Goal: Task Accomplishment & Management: Use online tool/utility

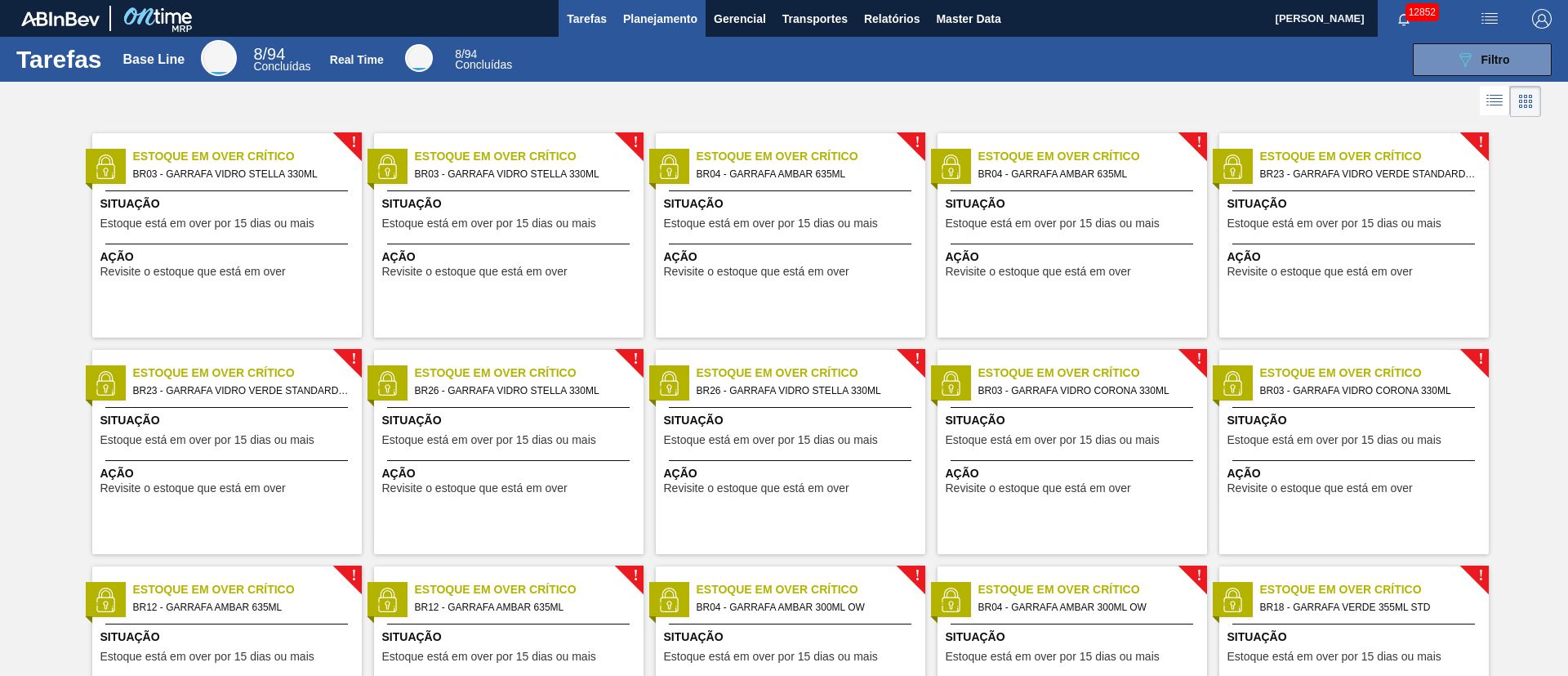
click at [676, 21] on span "Planejamento" at bounding box center [660, 18] width 75 height 20
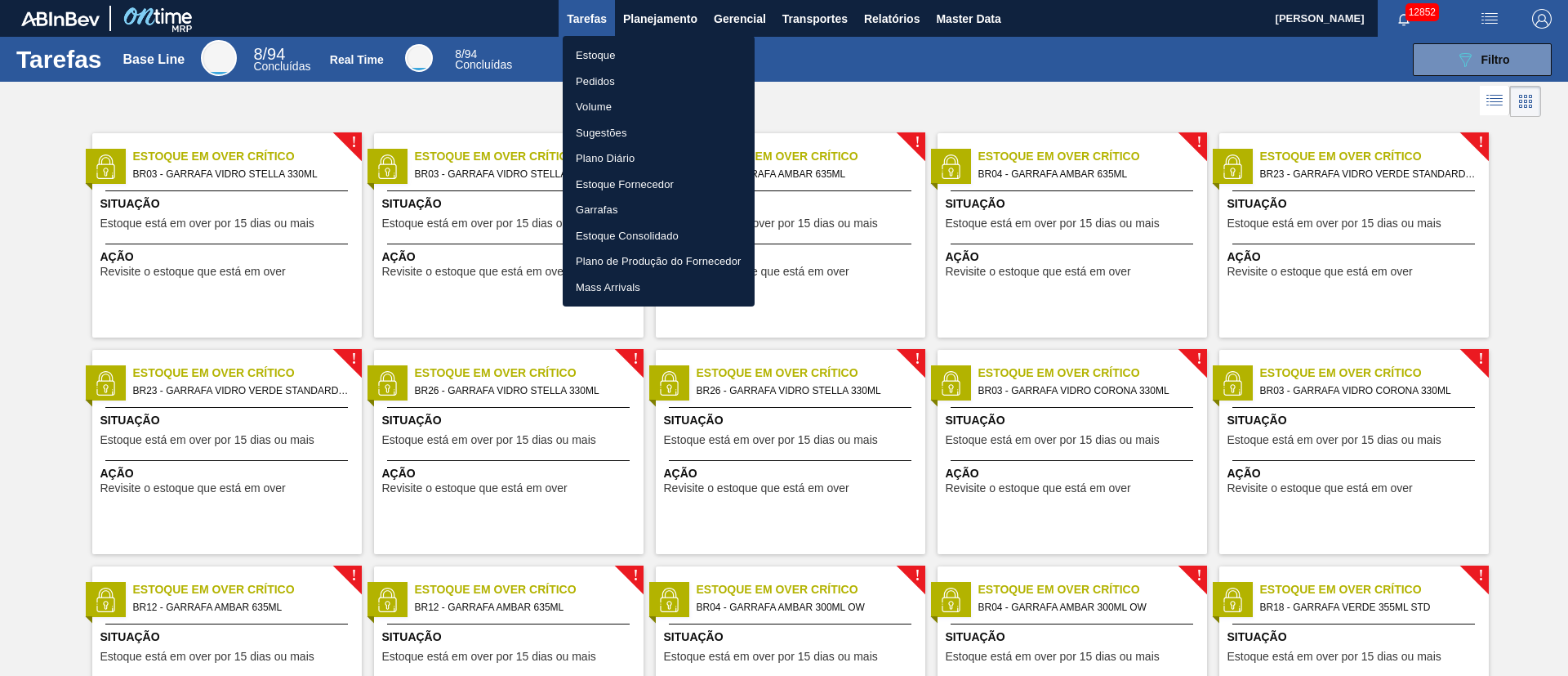
click at [605, 80] on li "Pedidos" at bounding box center [658, 82] width 192 height 26
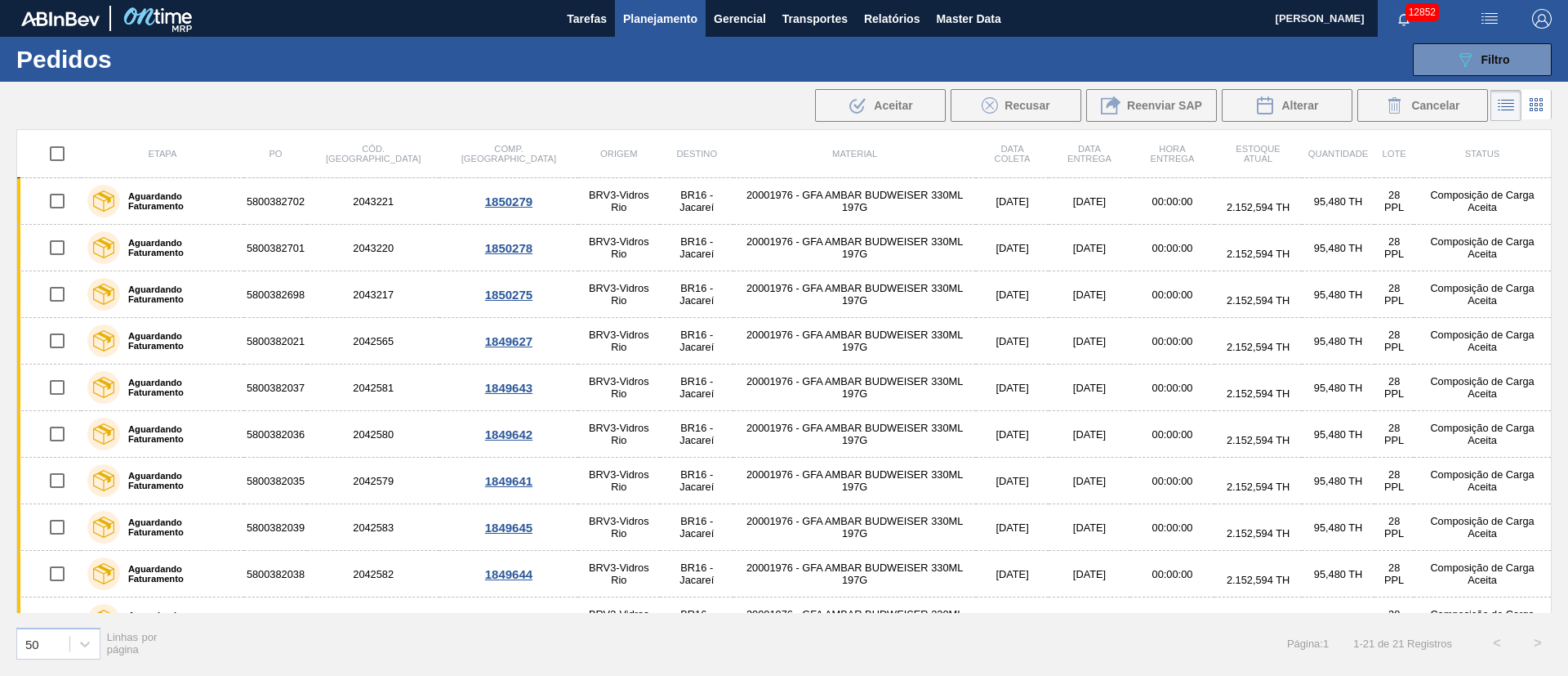
click at [55, 141] on input "checkbox" at bounding box center [57, 154] width 35 height 35
checkbox input "true"
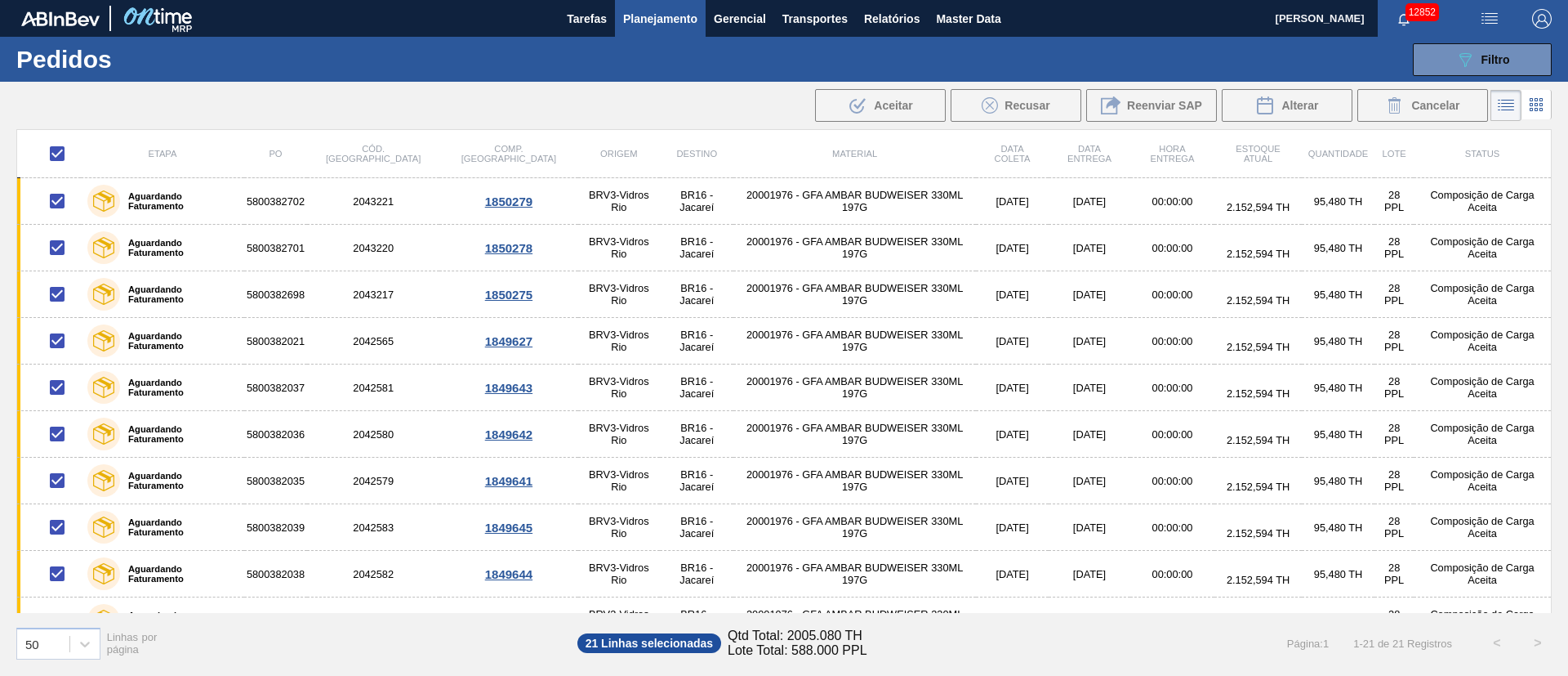
checkbox input "true"
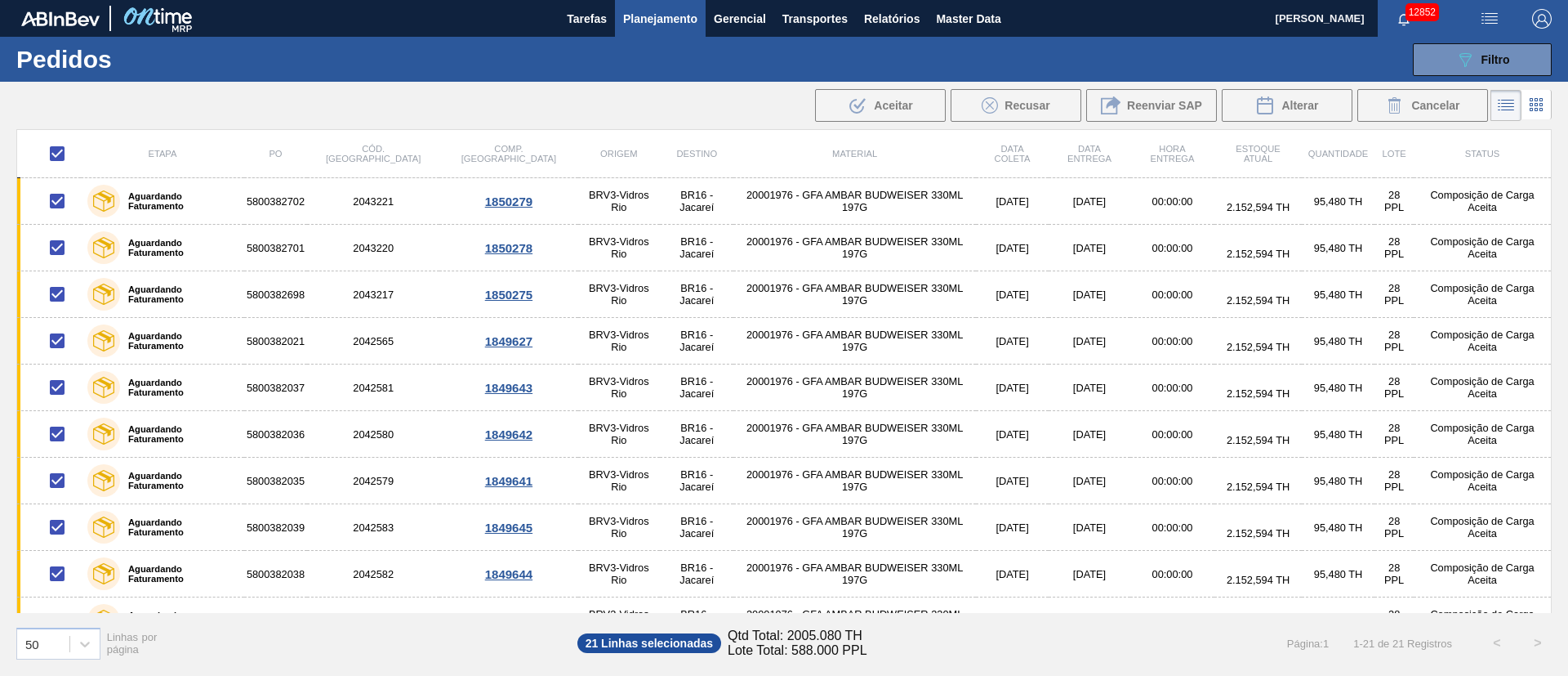
checkbox input "true"
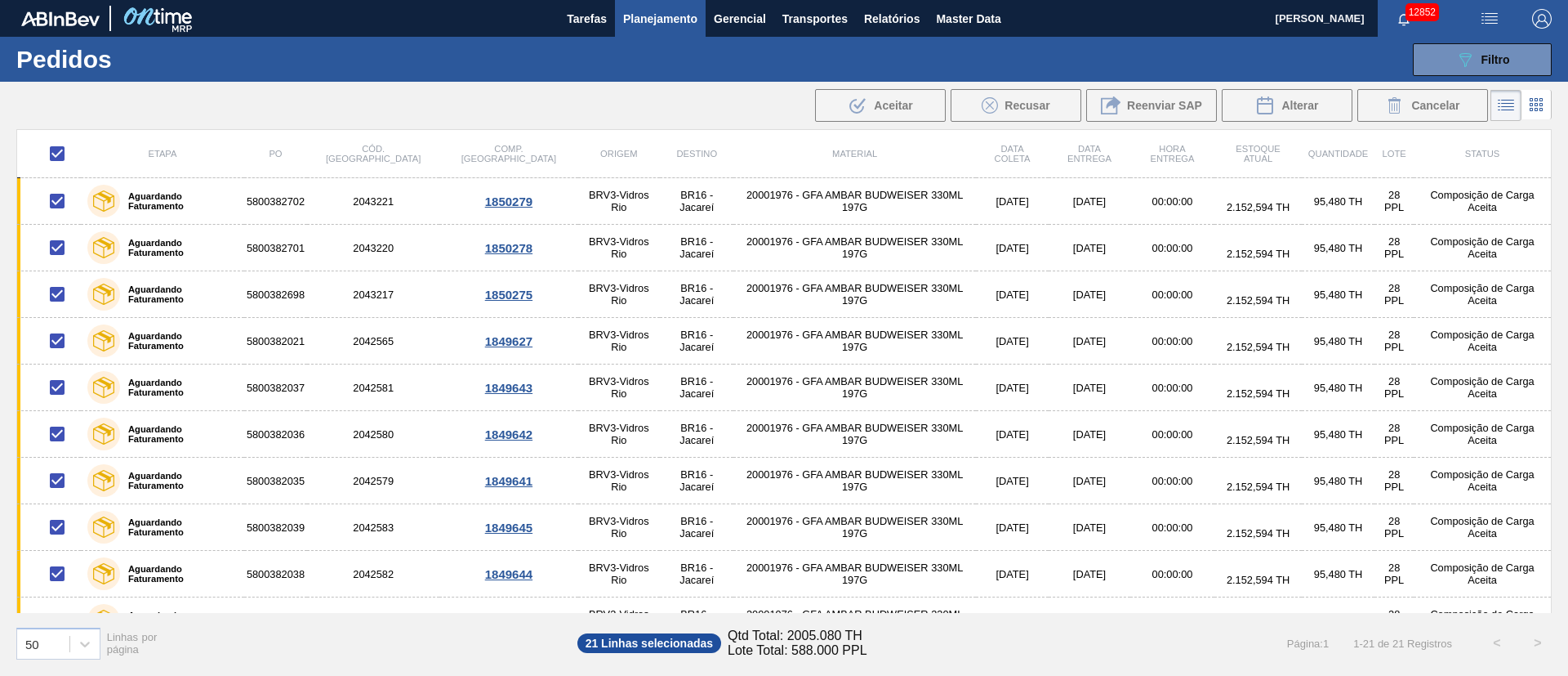
checkbox input "true"
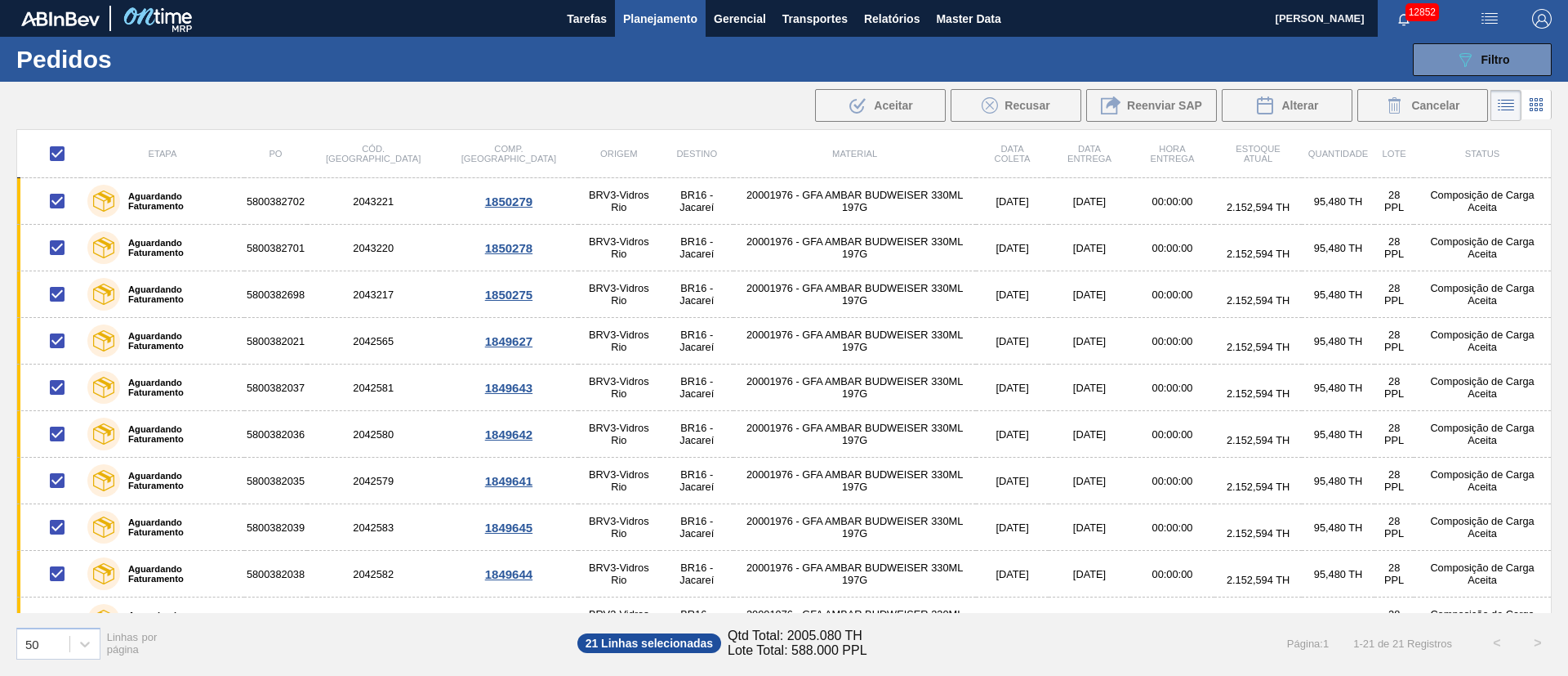
checkbox input "true"
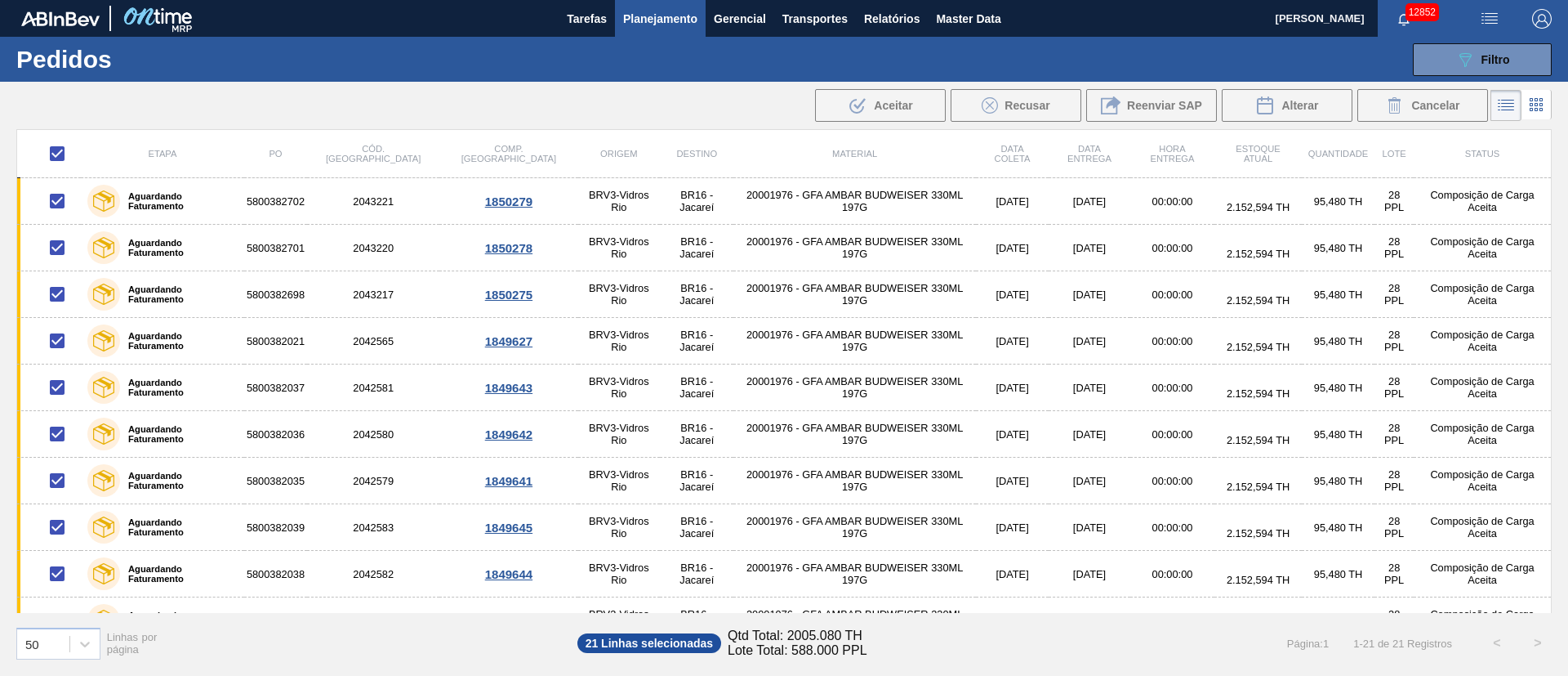
checkbox input "true"
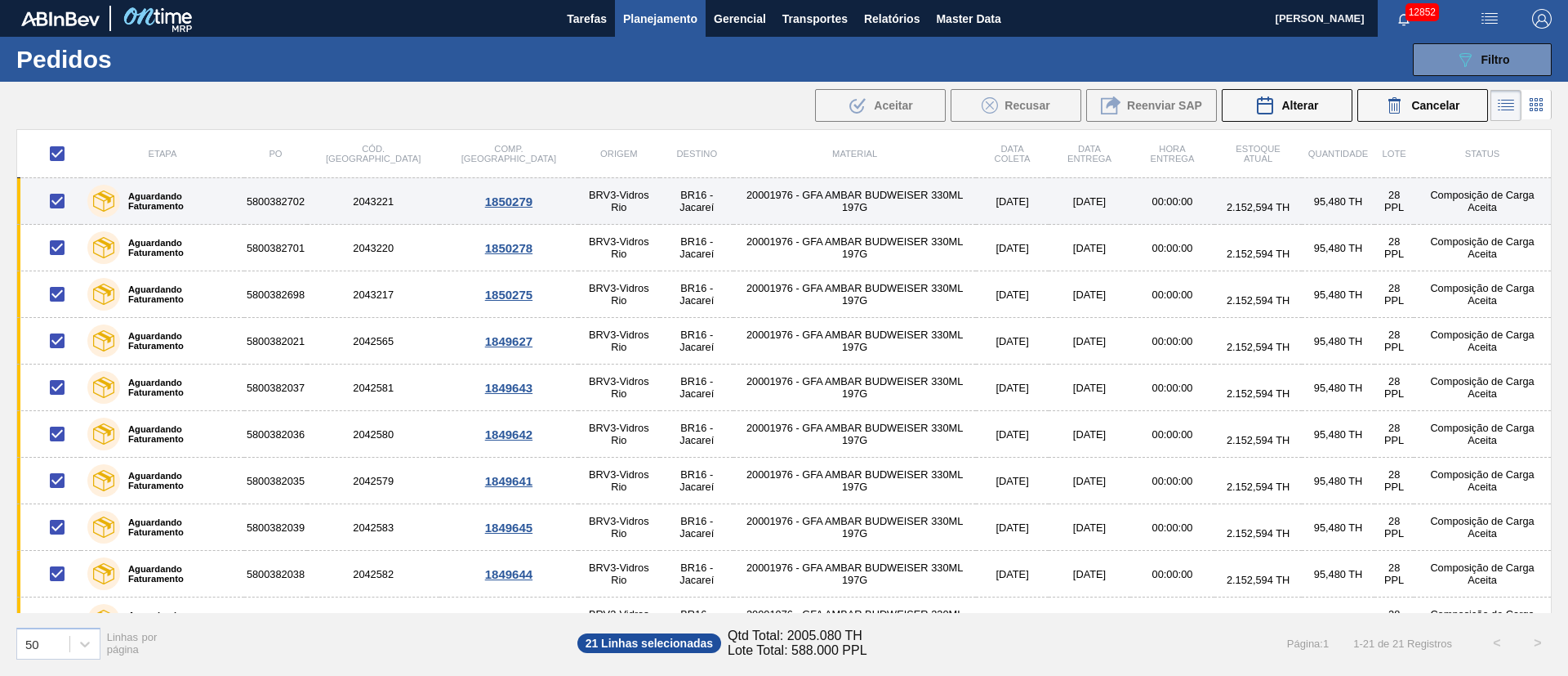
click at [59, 200] on input "checkbox" at bounding box center [57, 201] width 35 height 35
checkbox input "false"
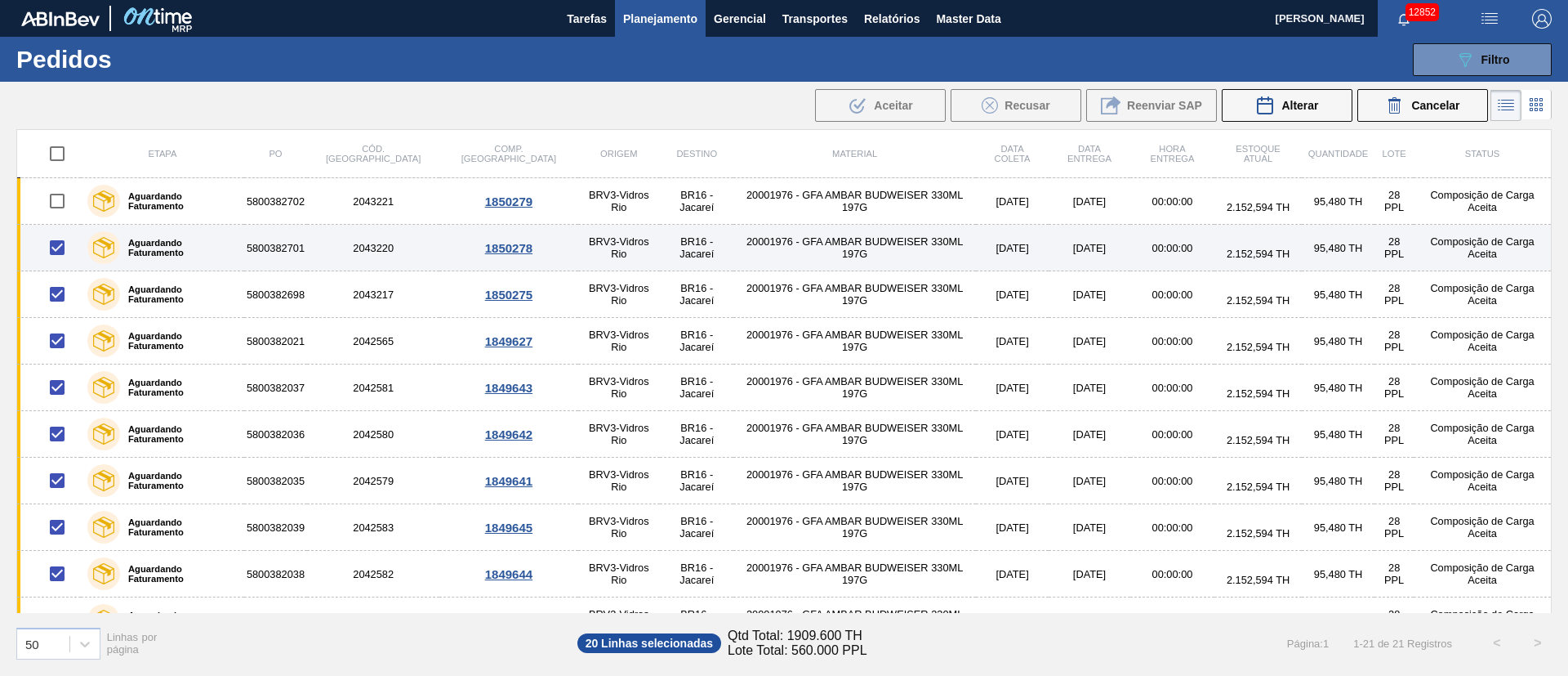
click at [69, 246] on input "checkbox" at bounding box center [57, 248] width 35 height 35
checkbox input "false"
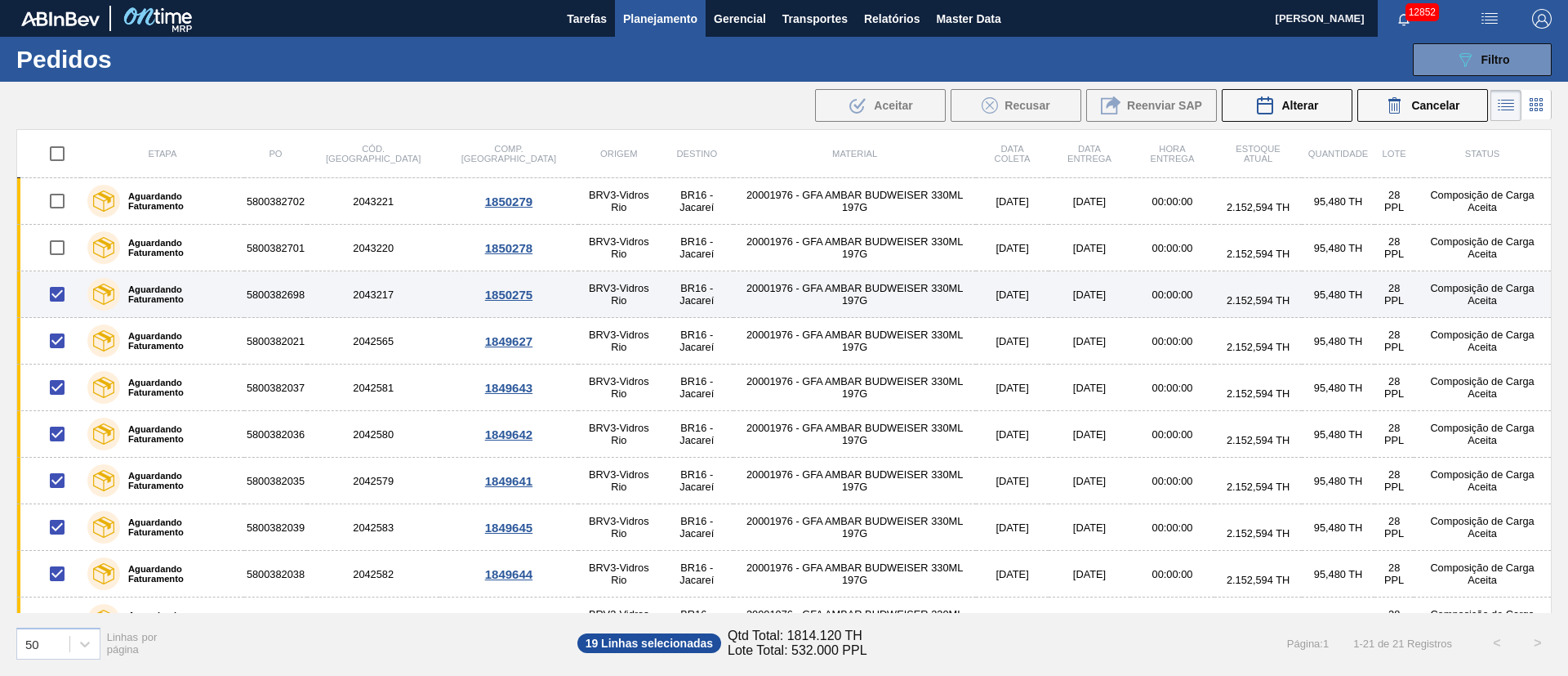
click at [59, 295] on input "checkbox" at bounding box center [57, 294] width 35 height 35
checkbox input "false"
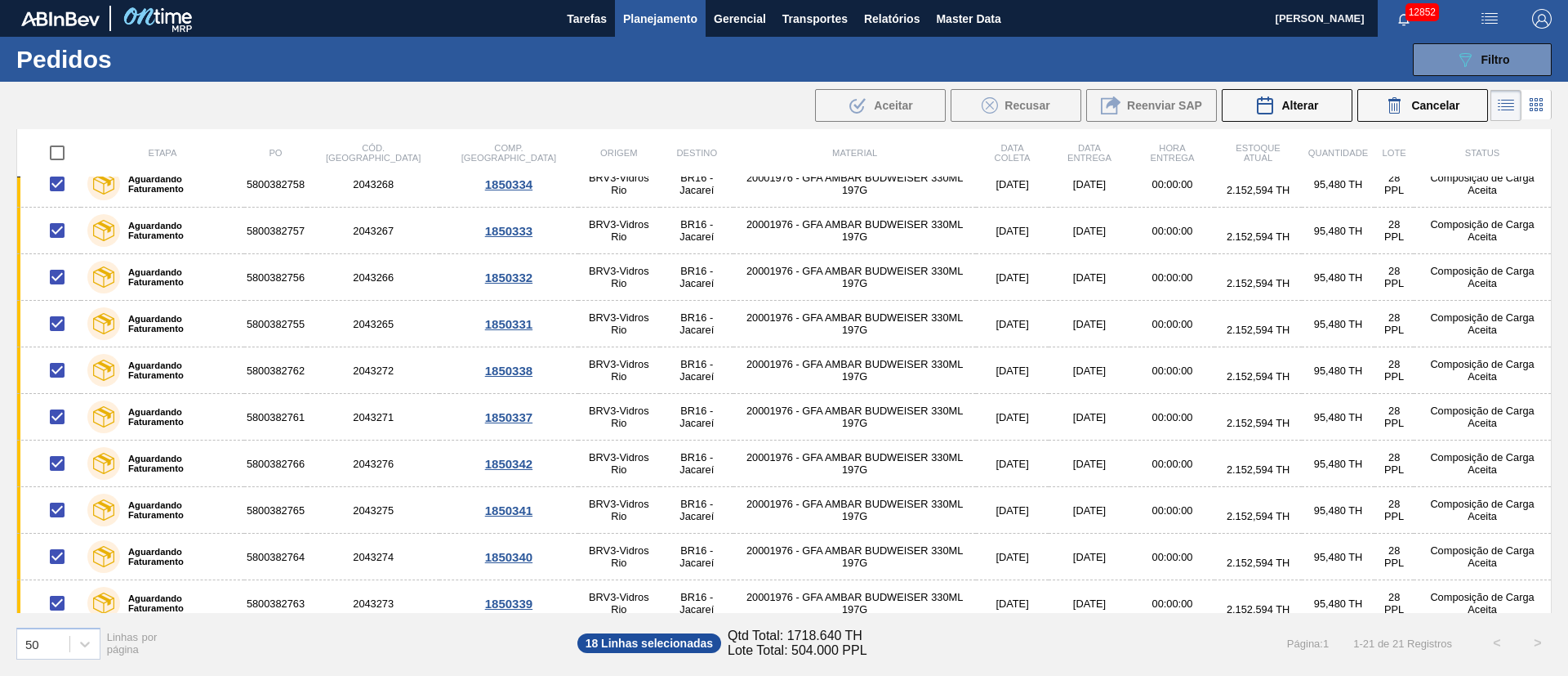
scroll to position [543, 0]
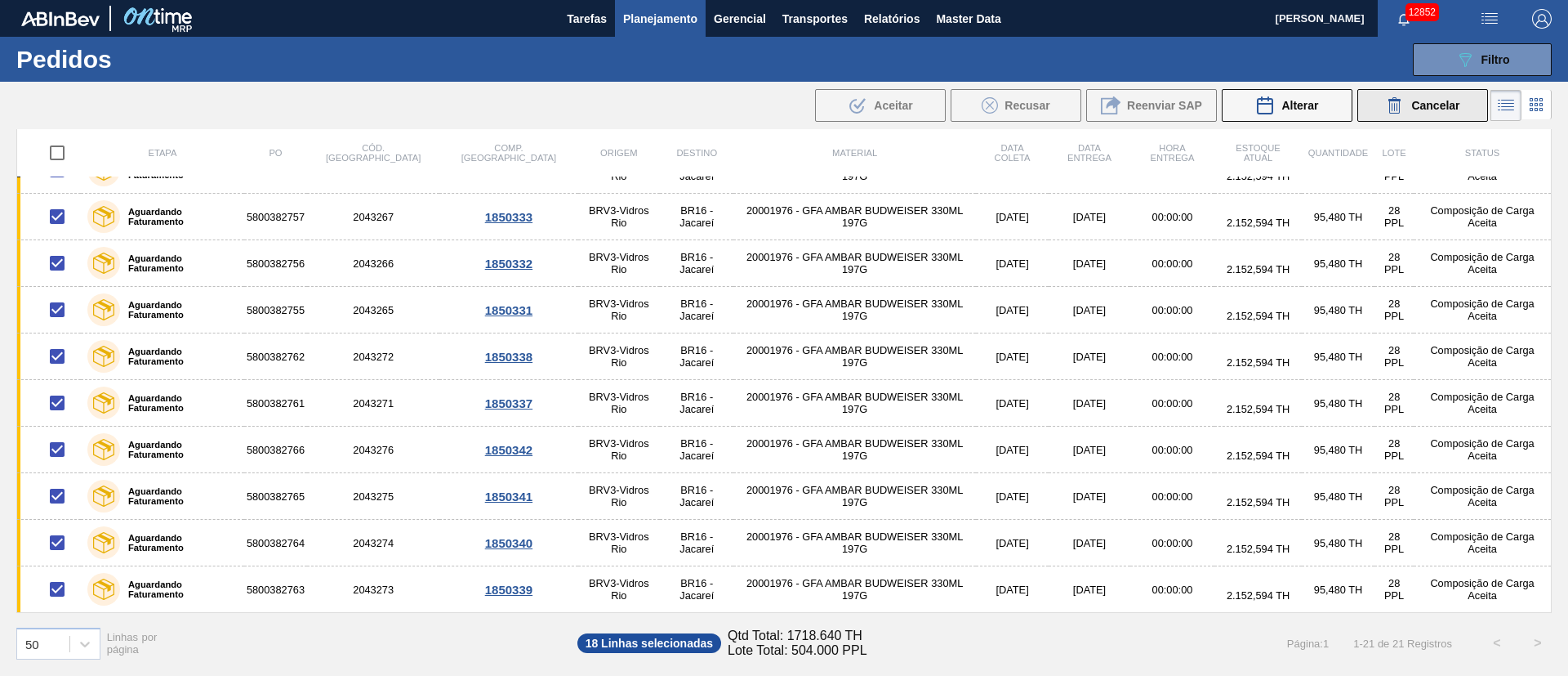
click at [1397, 106] on icon at bounding box center [1395, 105] width 20 height 20
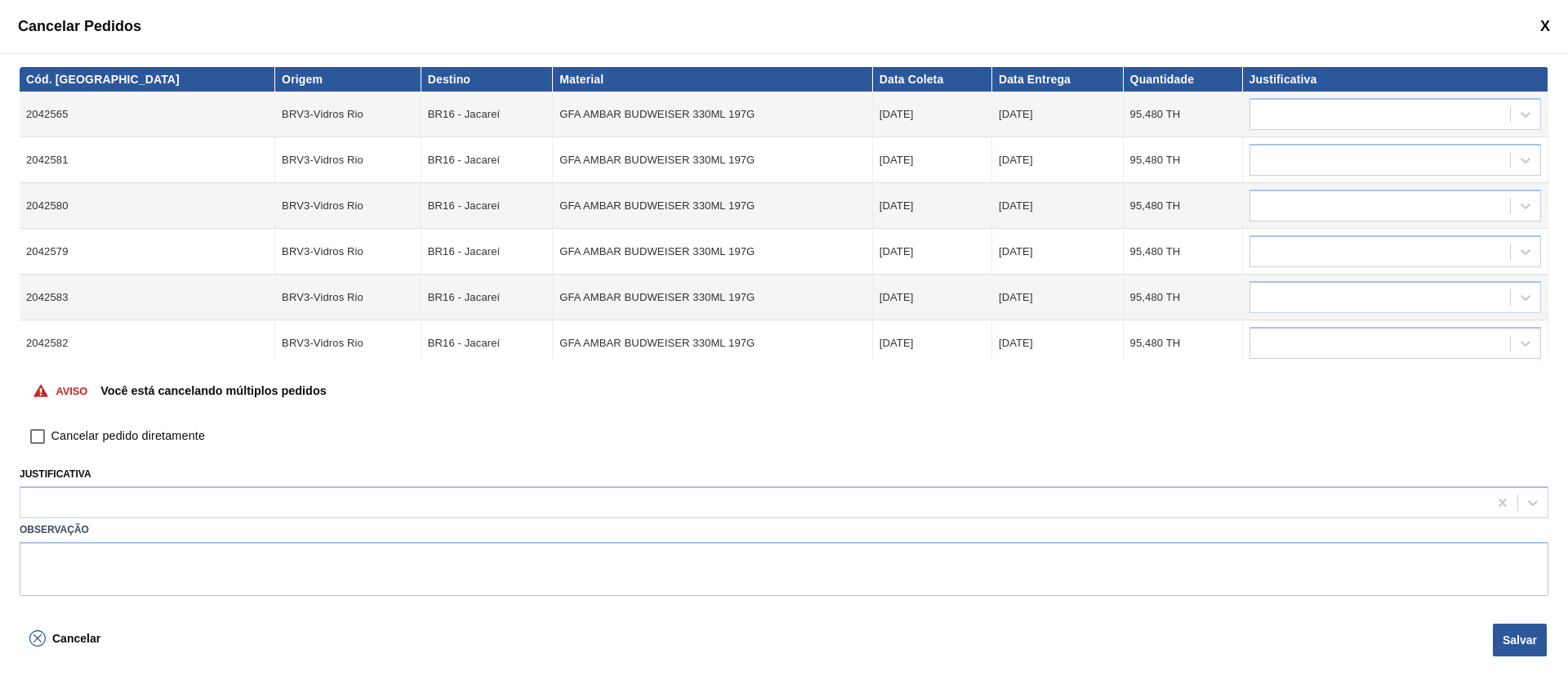
click at [40, 434] on input "Cancelar pedido diretamente" at bounding box center [37, 436] width 28 height 28
checkbox input "true"
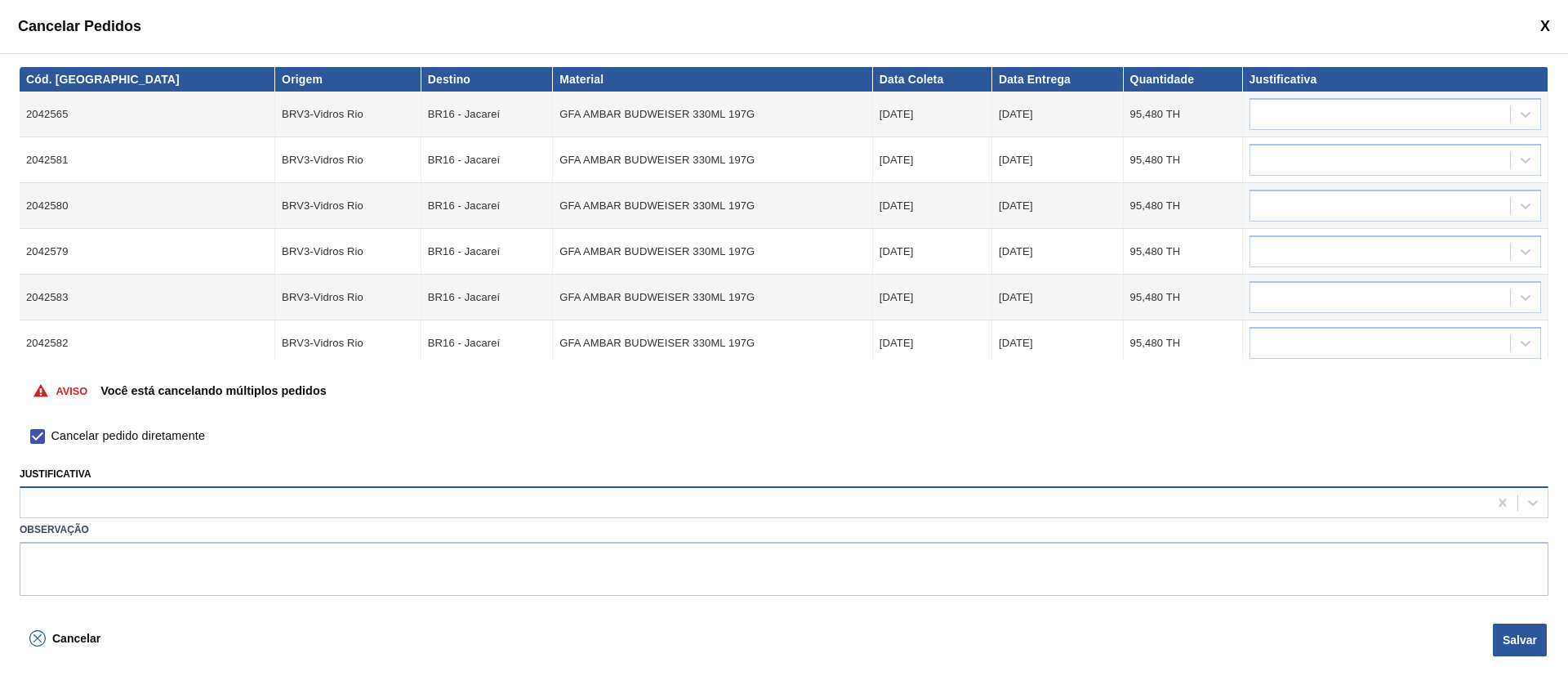
click at [84, 498] on div at bounding box center [755, 502] width 1467 height 23
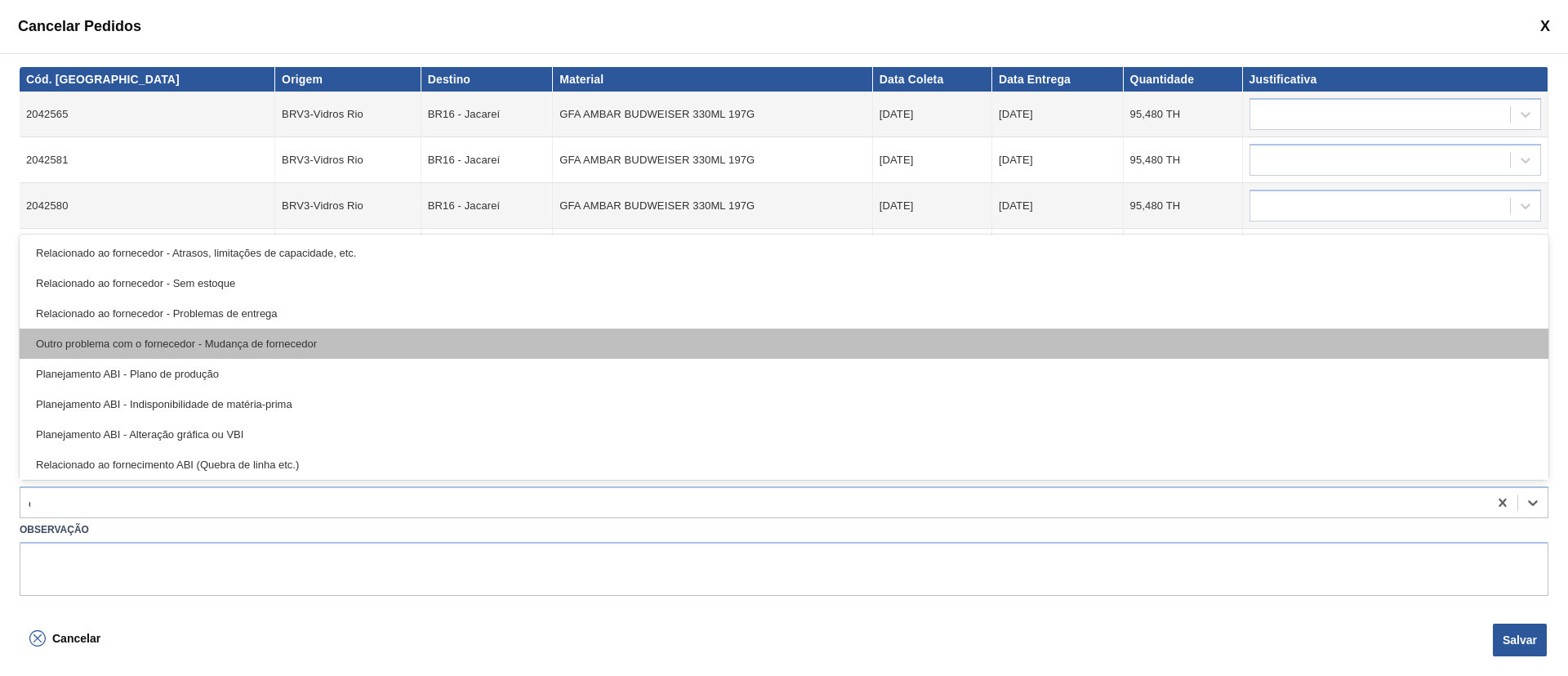
type input "ou"
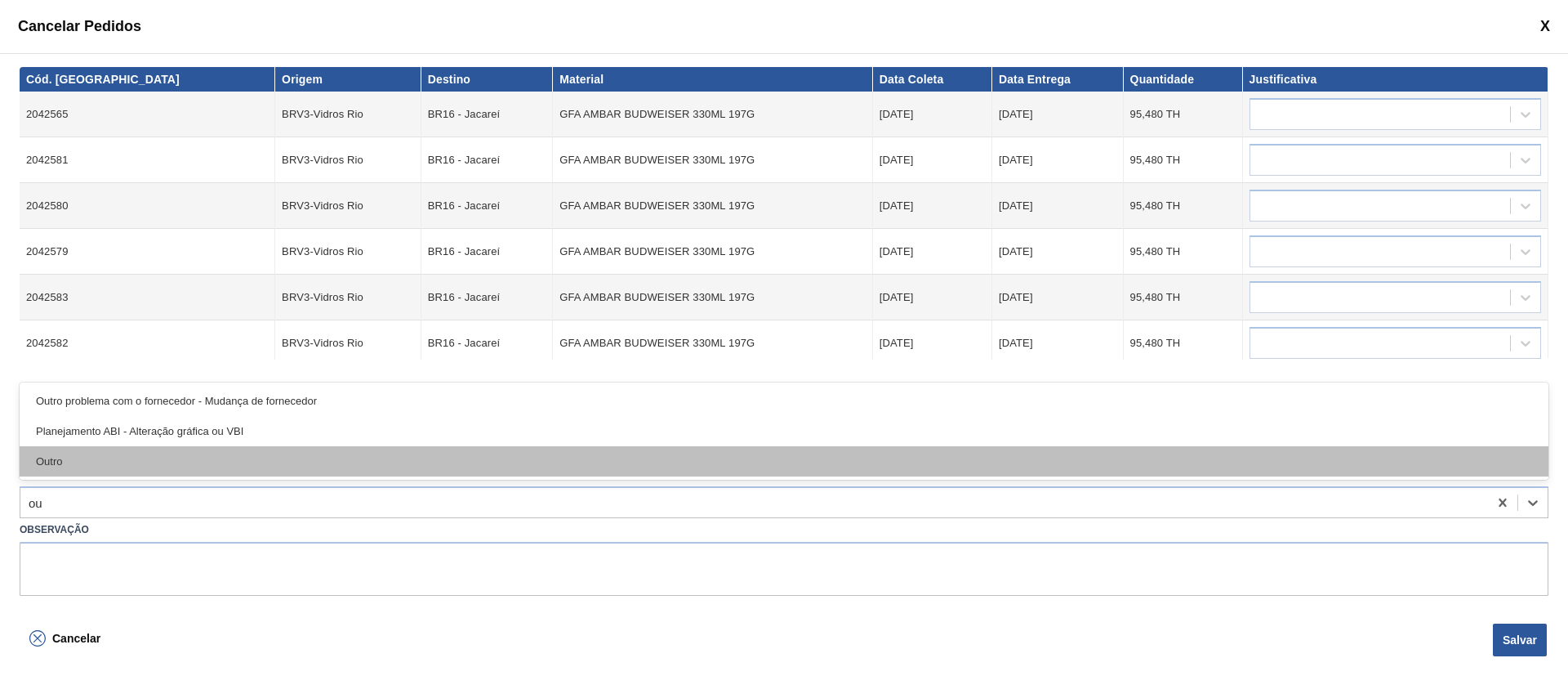
click at [100, 466] on div "Outro" at bounding box center [784, 461] width 1529 height 30
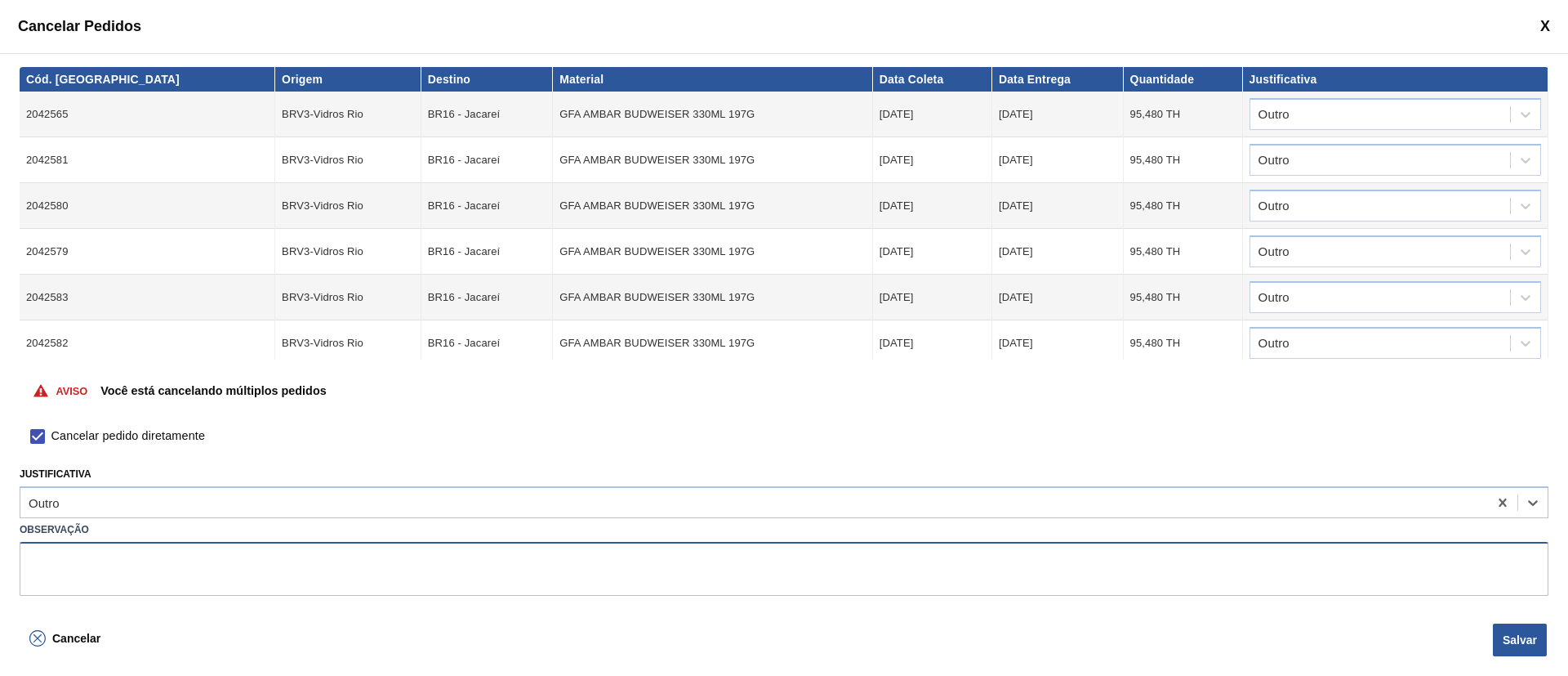
click at [93, 574] on textarea at bounding box center [784, 568] width 1529 height 54
type textarea "cod diferente informado pela Vidros"
click at [1533, 625] on button "Salvar" at bounding box center [1519, 640] width 54 height 33
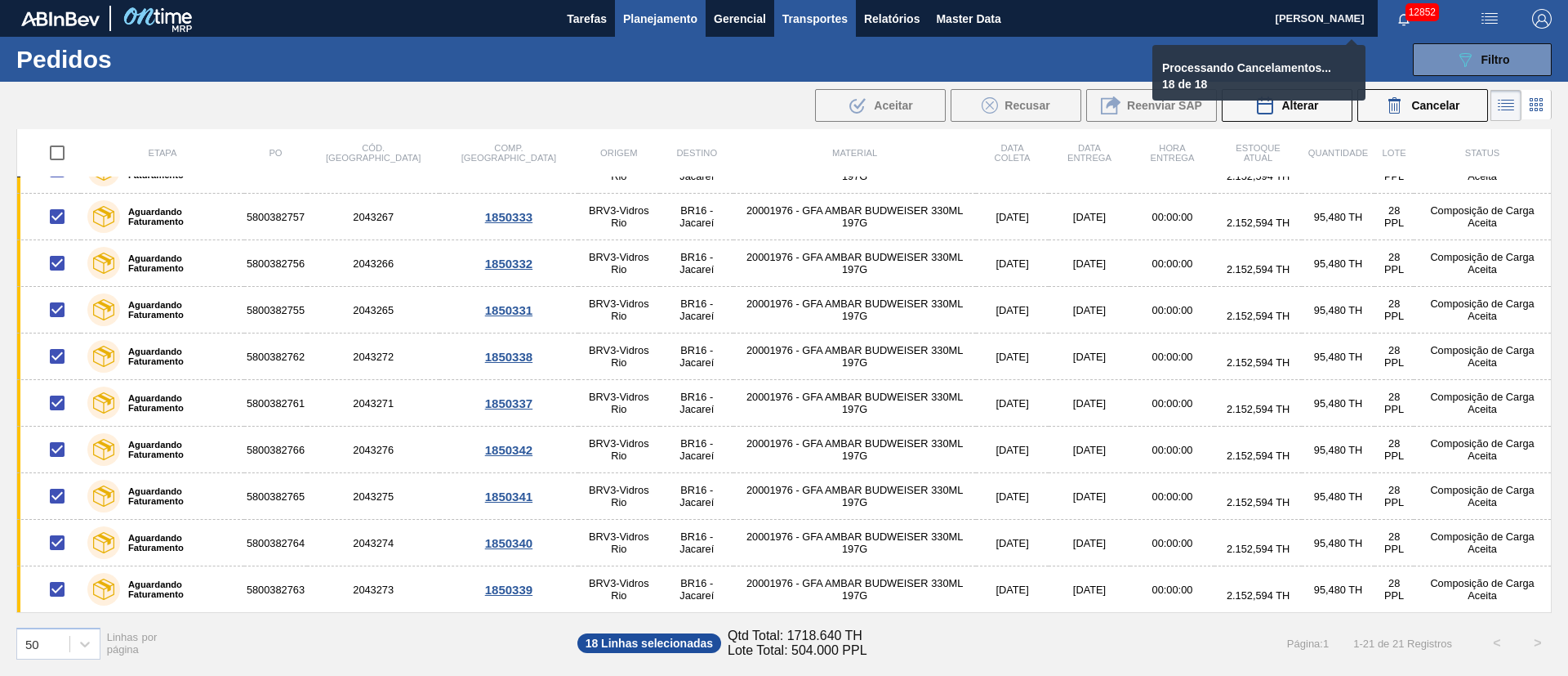
checkbox input "false"
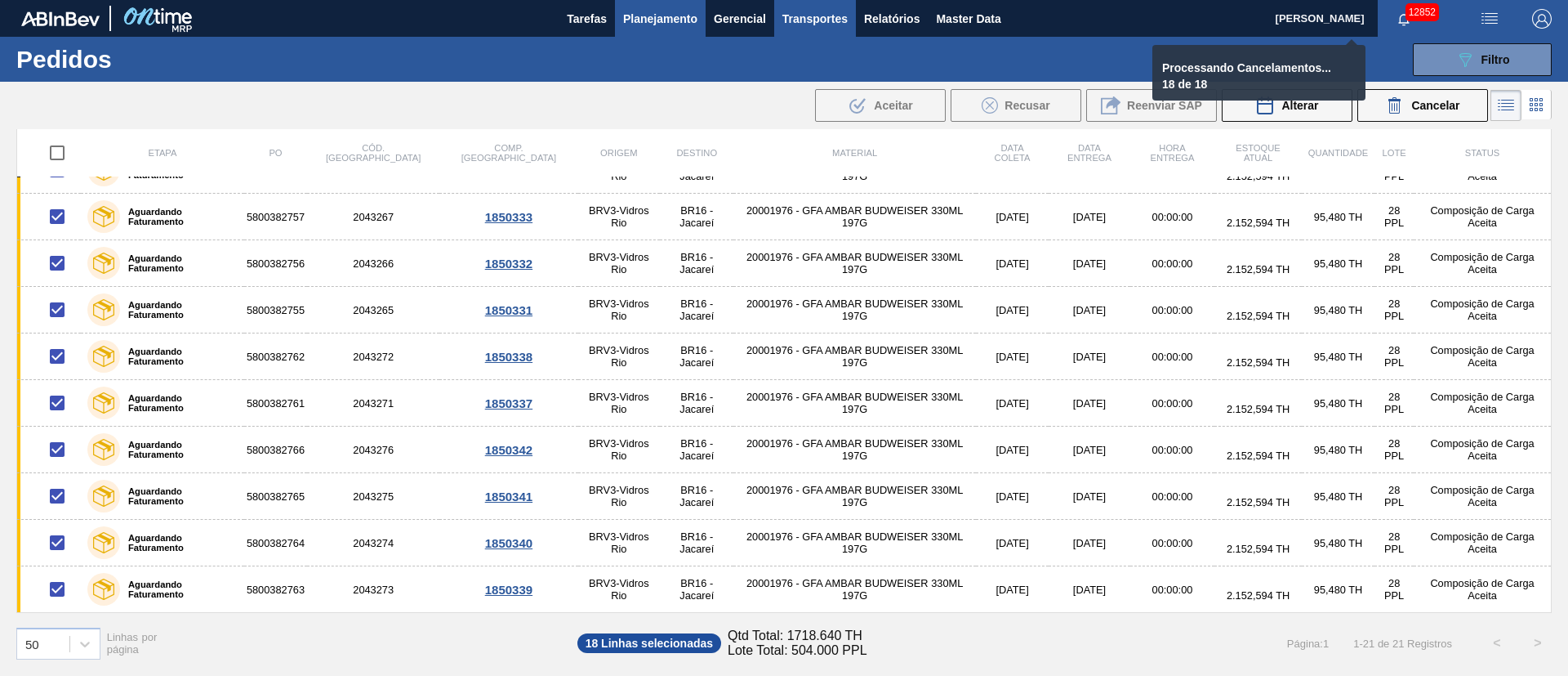
checkbox input "false"
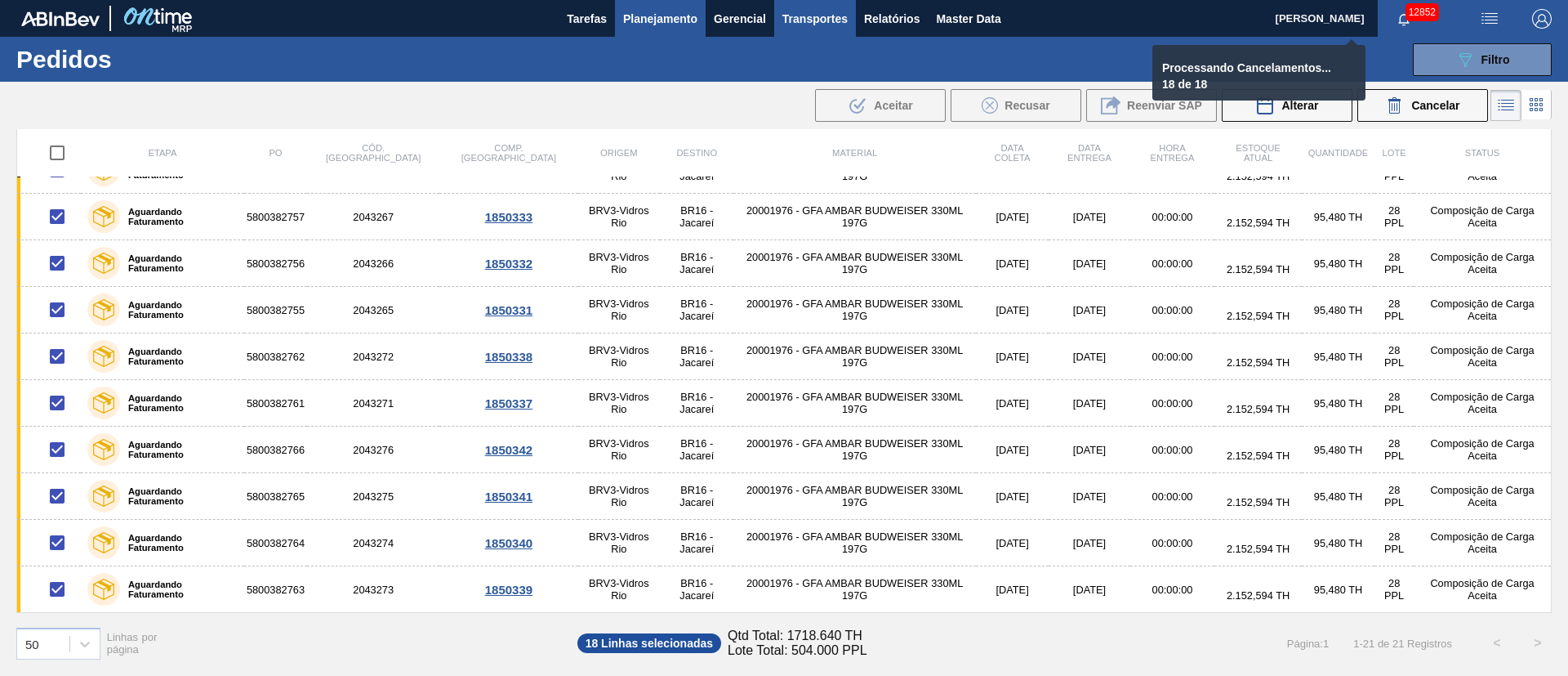
checkbox input "false"
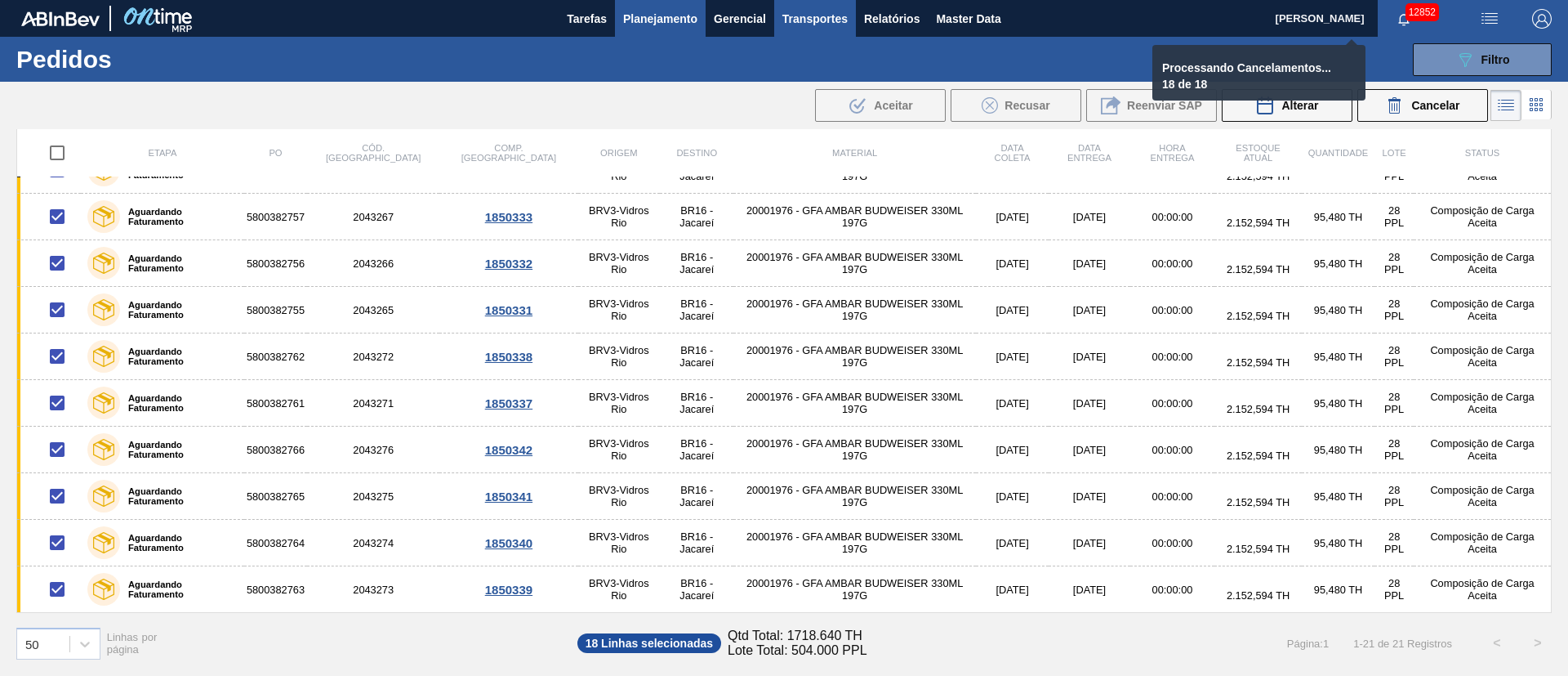
checkbox input "false"
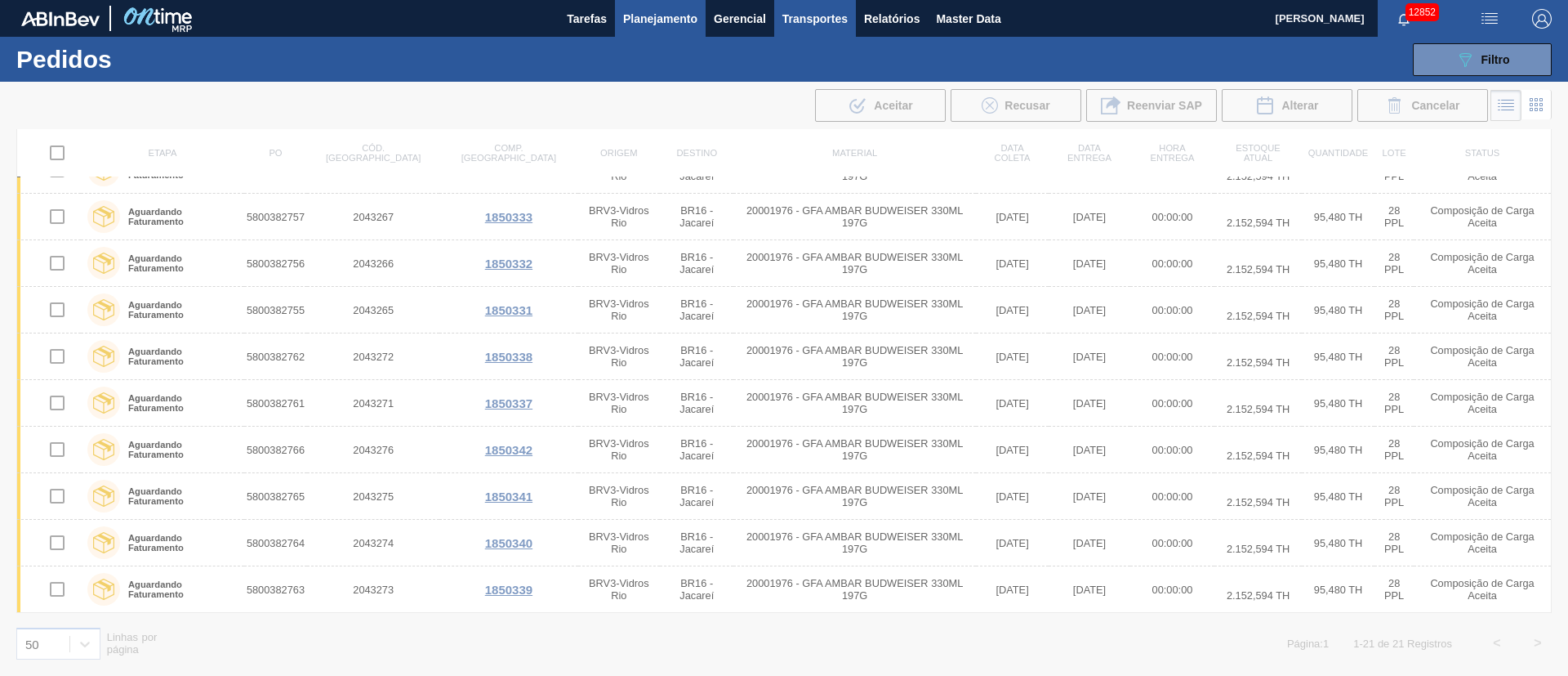
scroll to position [0, 0]
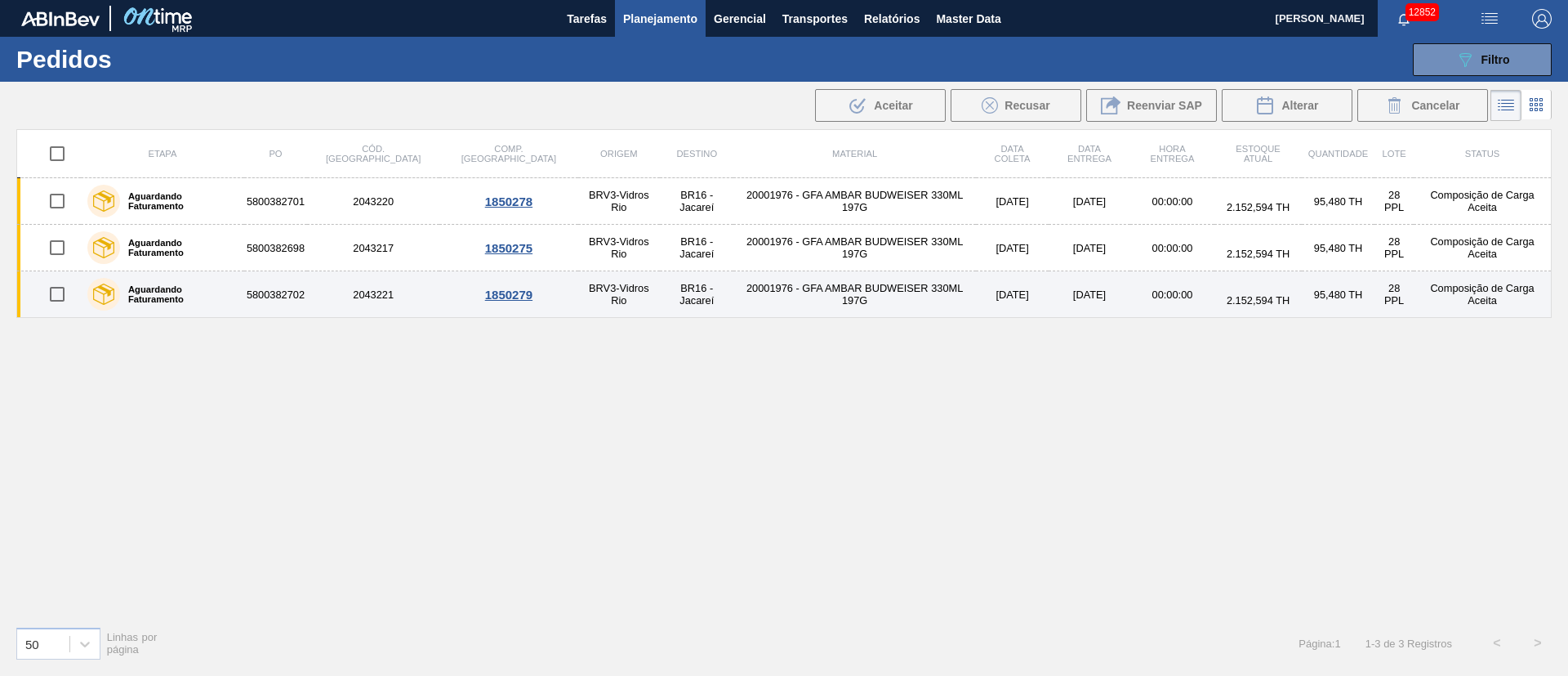
drag, startPoint x: 847, startPoint y: 325, endPoint x: 886, endPoint y: 315, distance: 40.3
click at [847, 325] on div "Etapa PO Cód. Pedido Comp. Carga Origem Destino Material Data coleta Data Entre…" at bounding box center [784, 371] width 1535 height 483
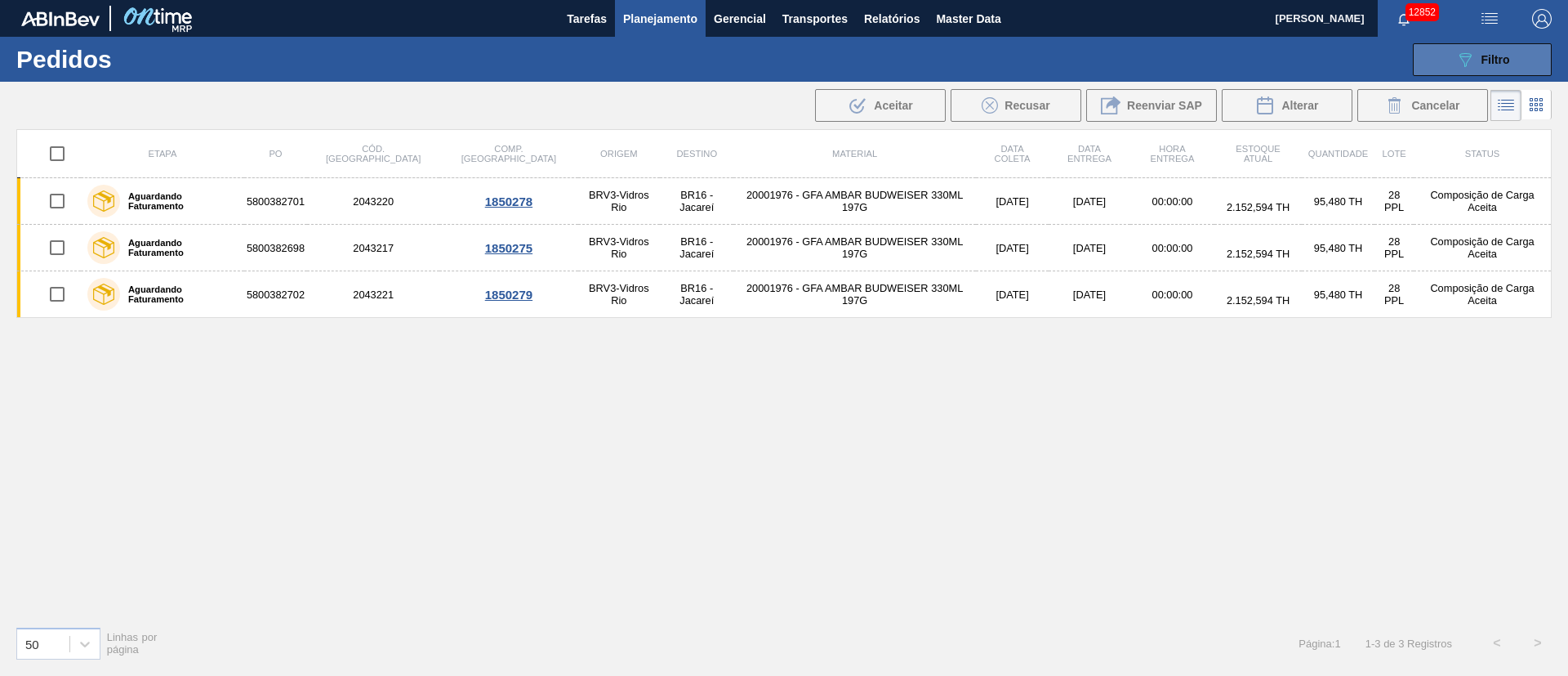
click at [1486, 56] on span "Filtro" at bounding box center [1495, 59] width 29 height 13
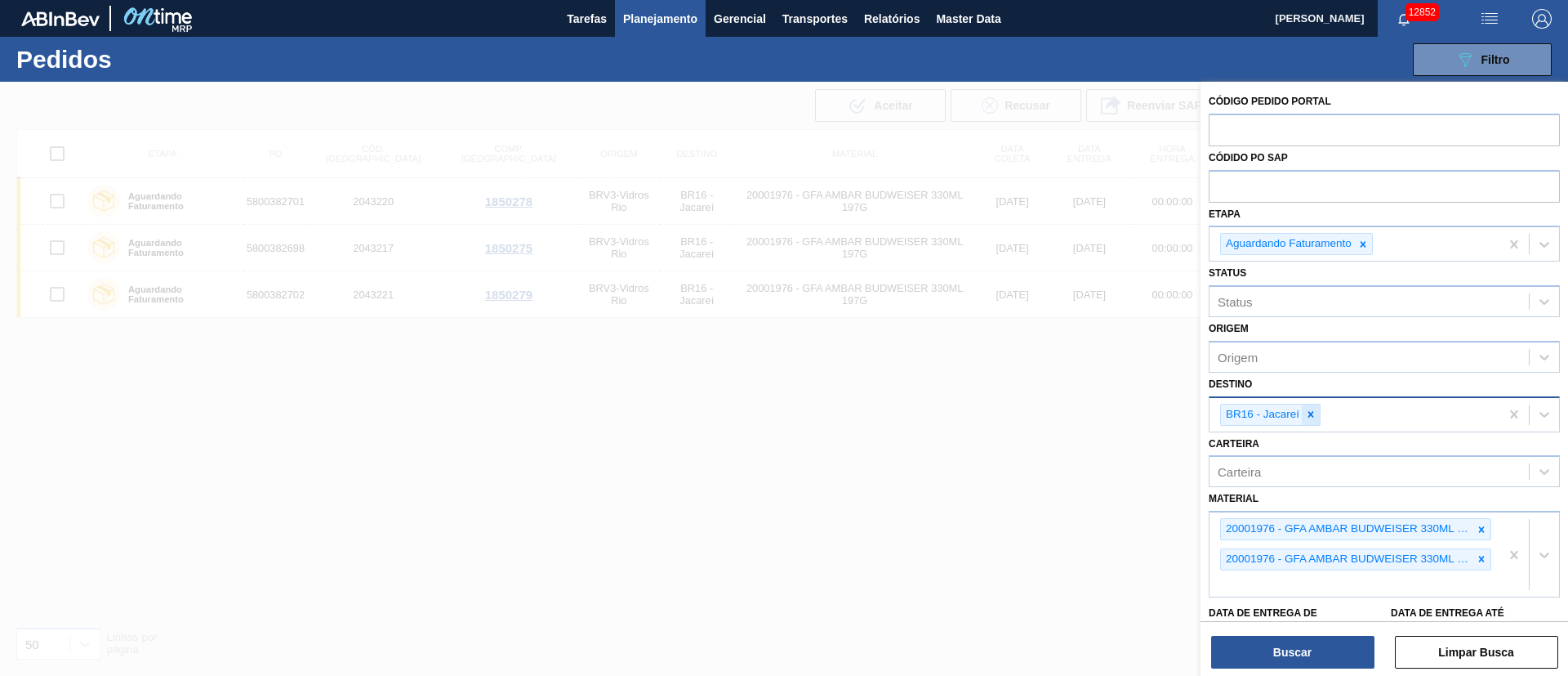
click at [1311, 412] on icon at bounding box center [1310, 414] width 11 height 11
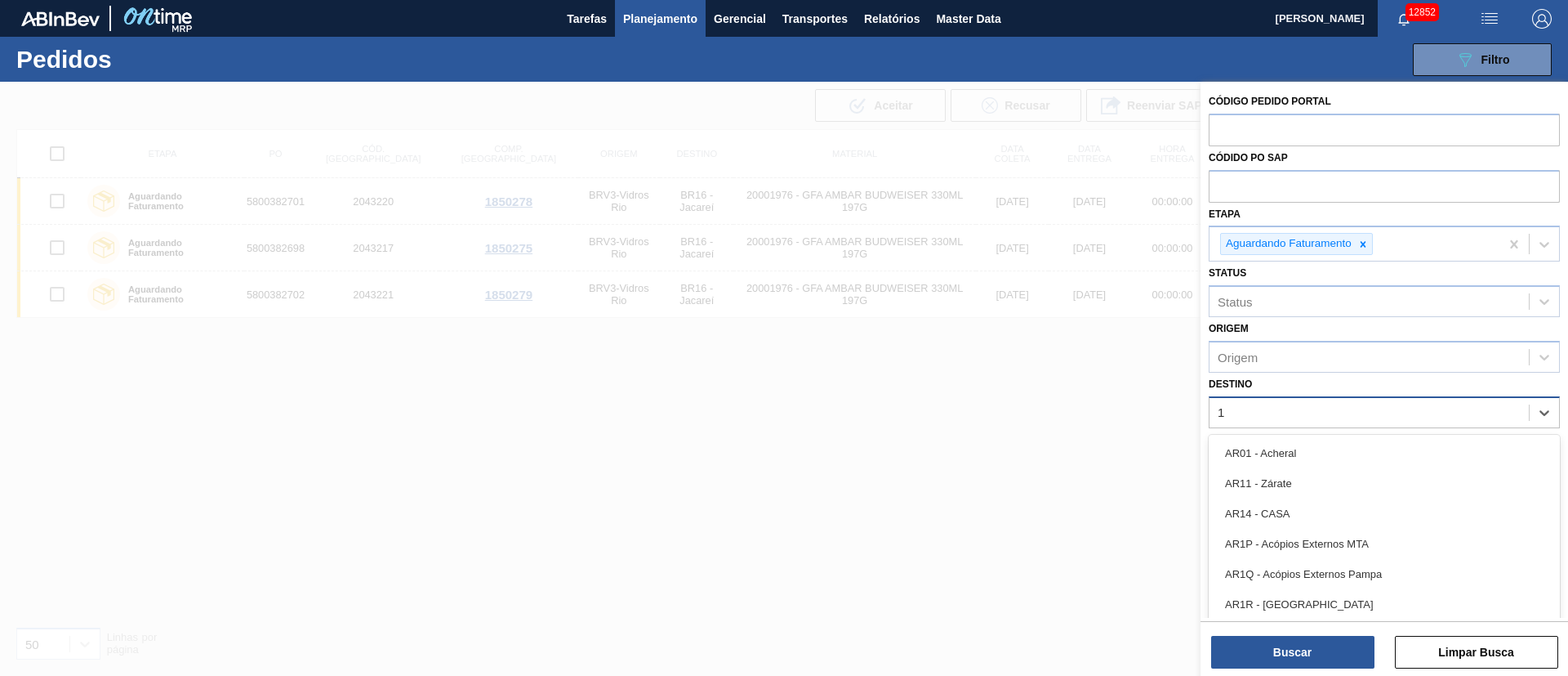
type input "19"
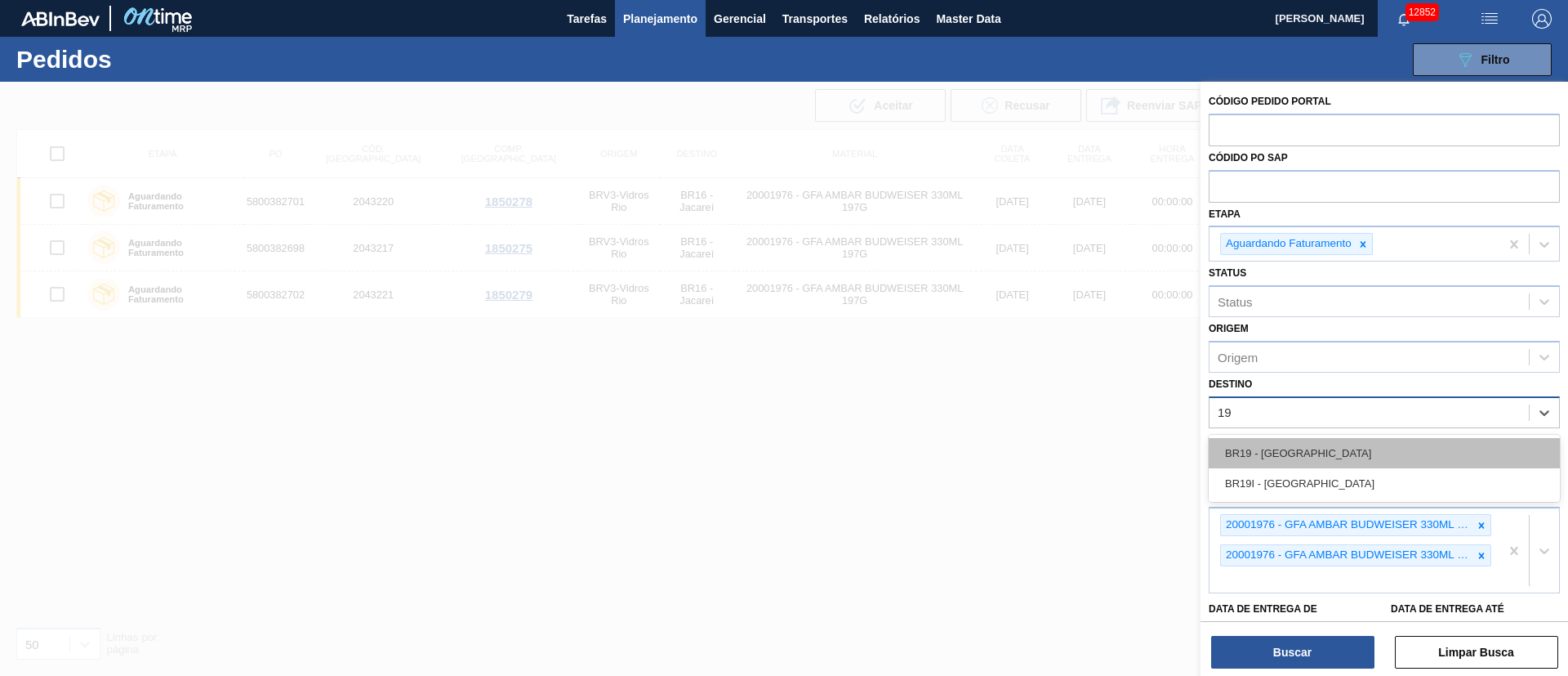
click at [1284, 454] on div "BR19 - [GEOGRAPHIC_DATA]" at bounding box center [1383, 453] width 351 height 30
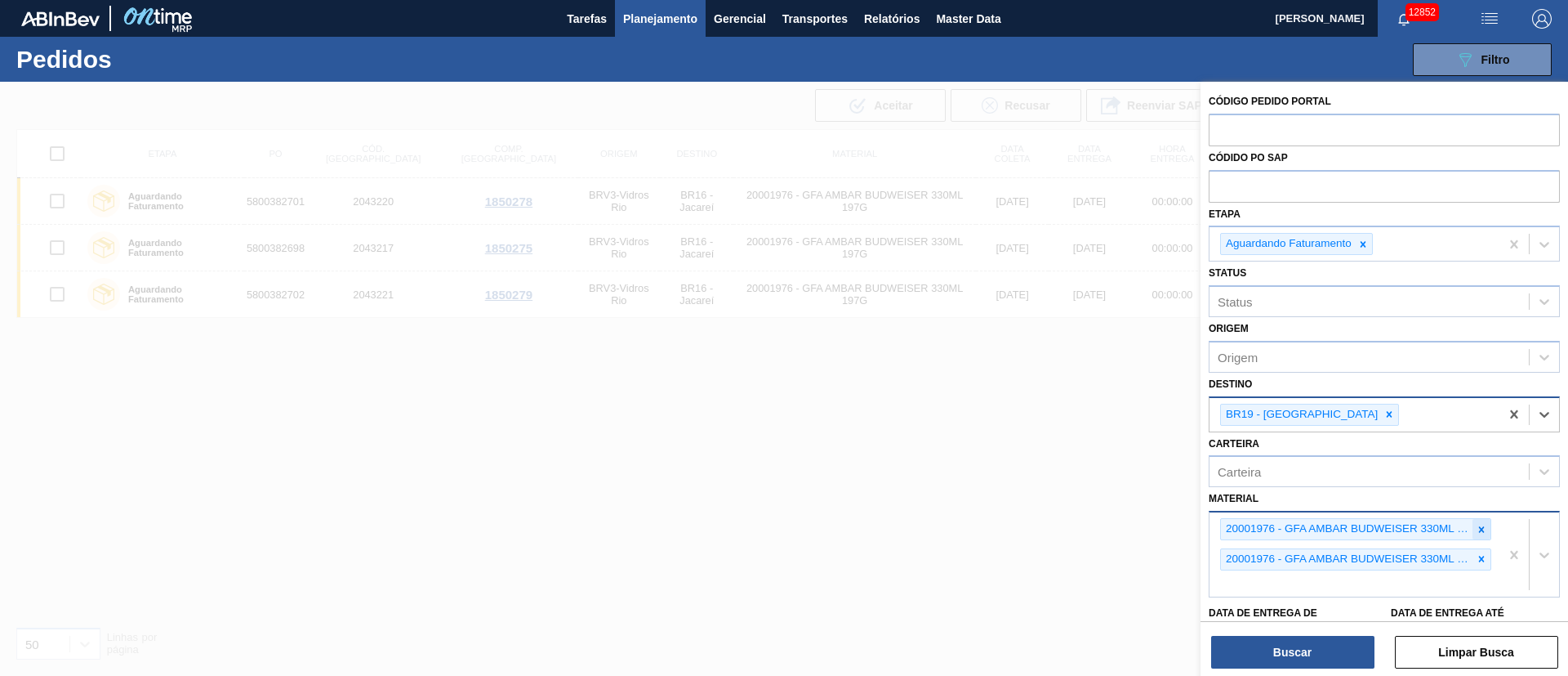
click at [1478, 526] on icon at bounding box center [1480, 529] width 11 height 11
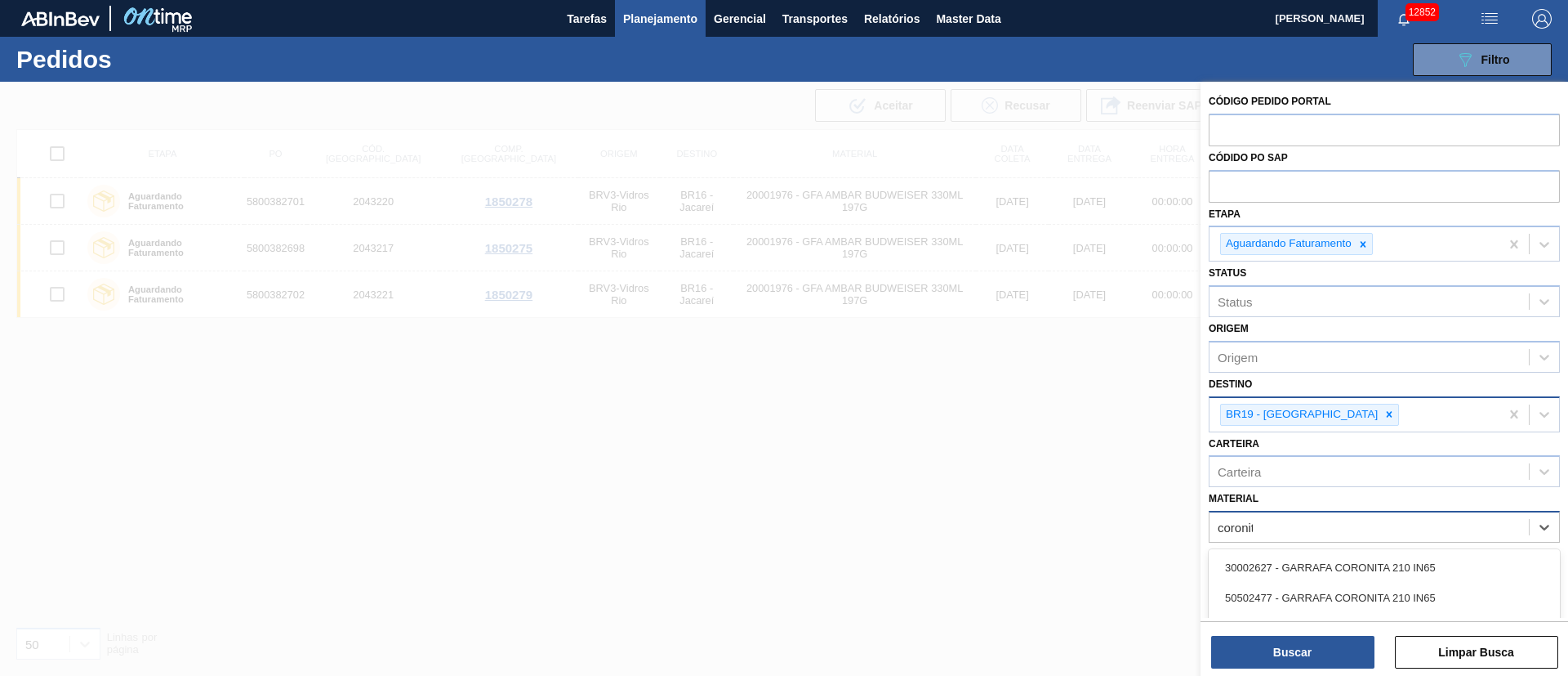
type input "coronita"
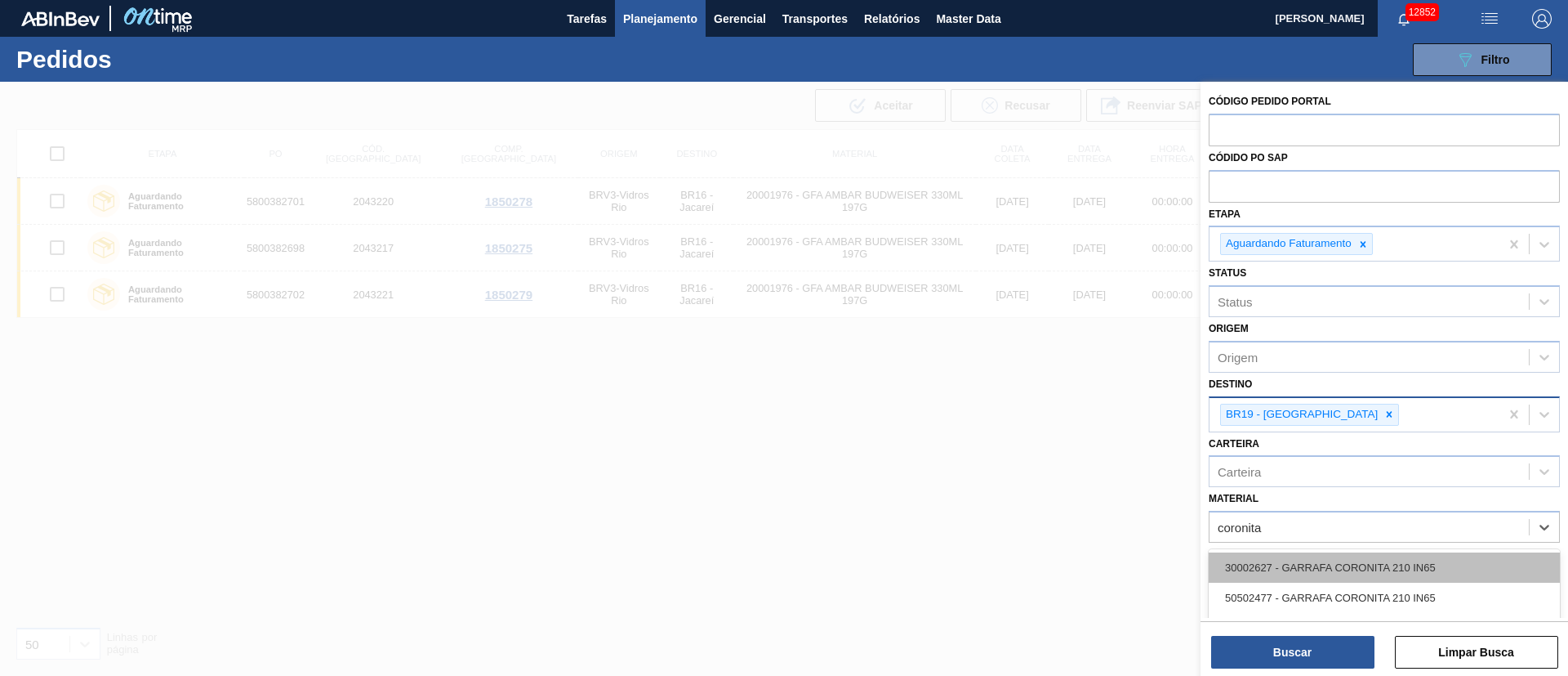
click at [1336, 567] on div "30002627 - GARRAFA CORONITA 210 IN65" at bounding box center [1383, 567] width 351 height 30
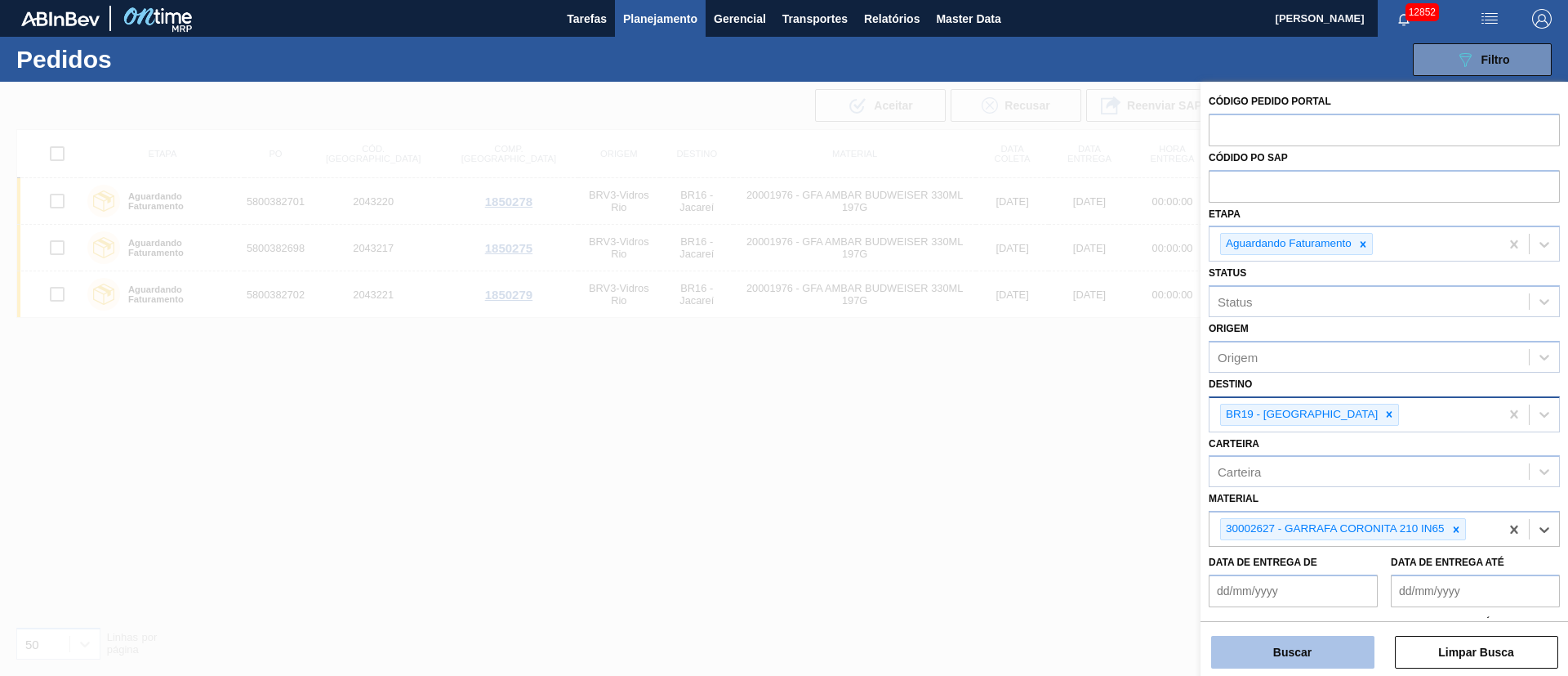
click at [1296, 646] on button "Buscar" at bounding box center [1292, 653] width 163 height 33
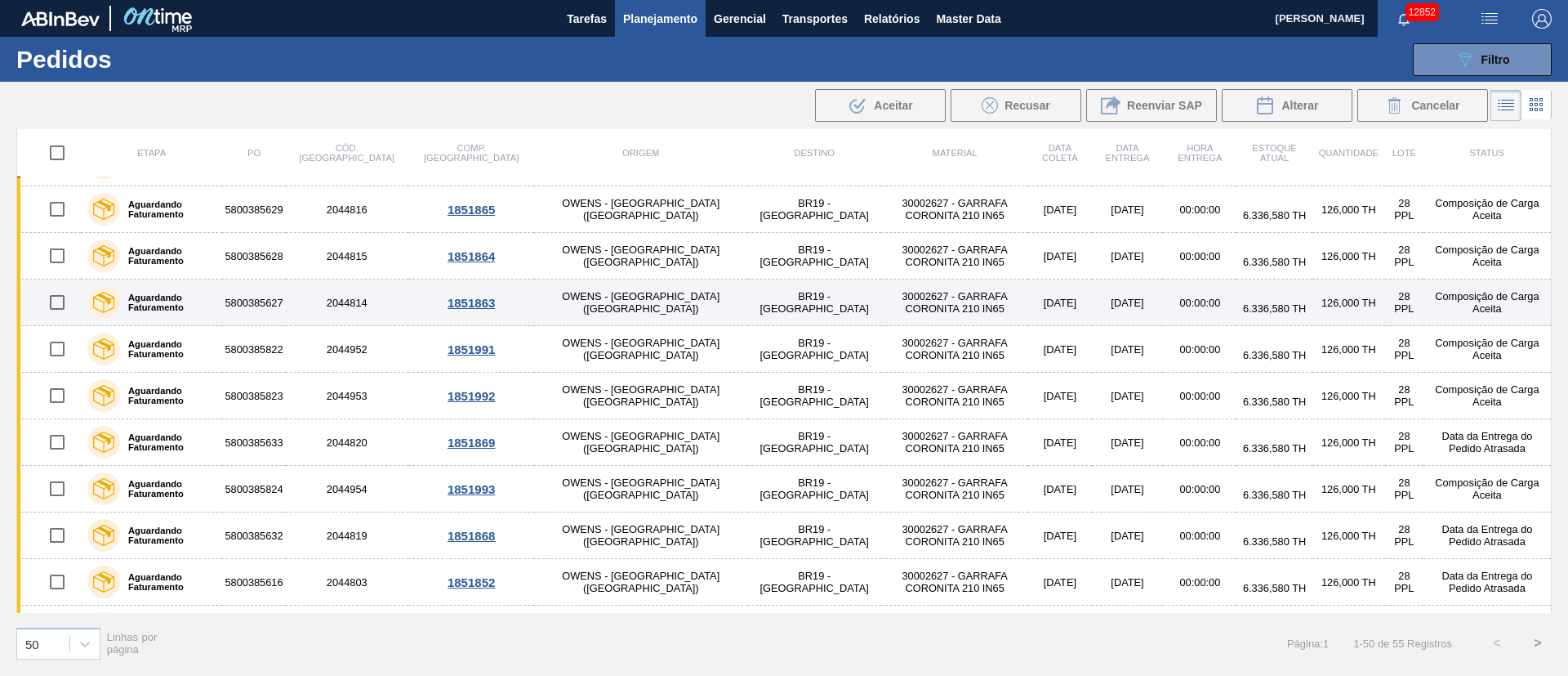
scroll to position [122, 0]
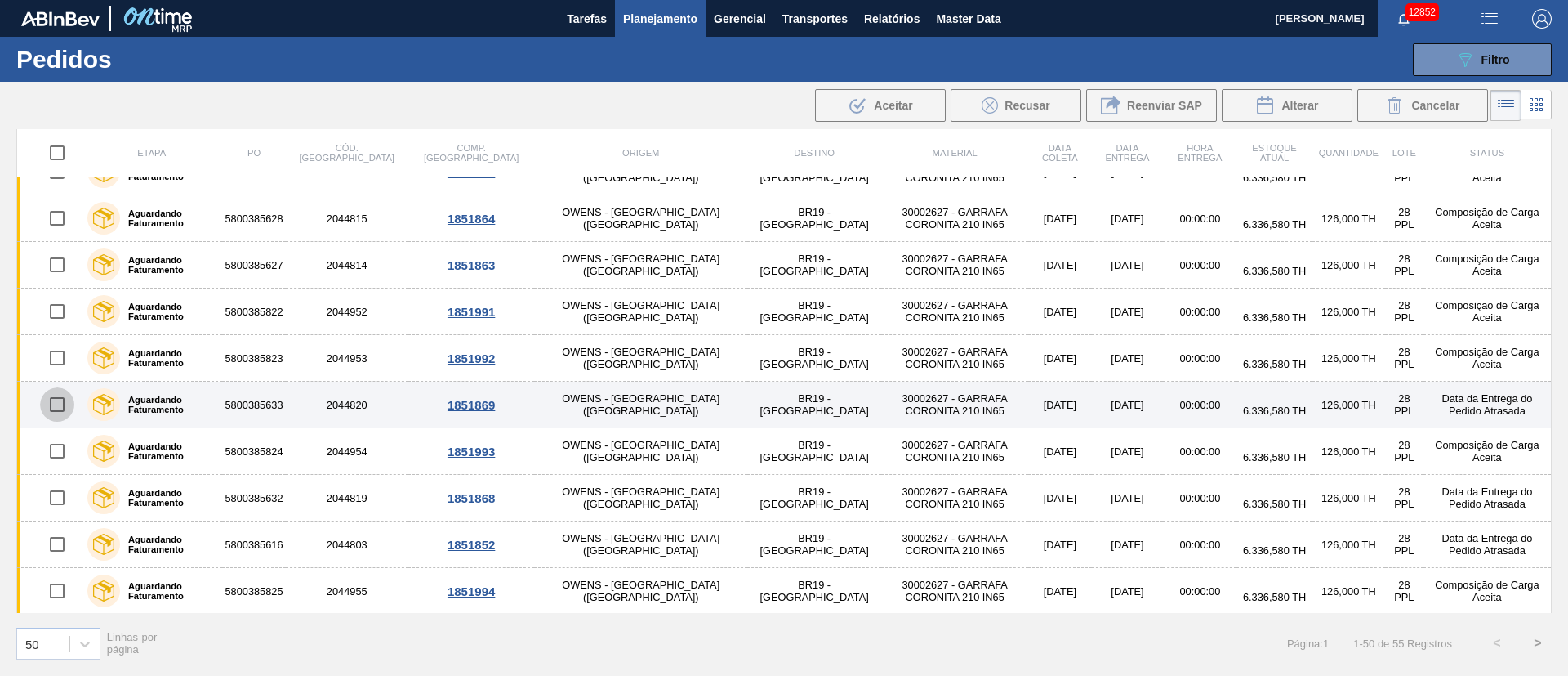
click at [52, 401] on input "checkbox" at bounding box center [57, 404] width 35 height 35
checkbox input "true"
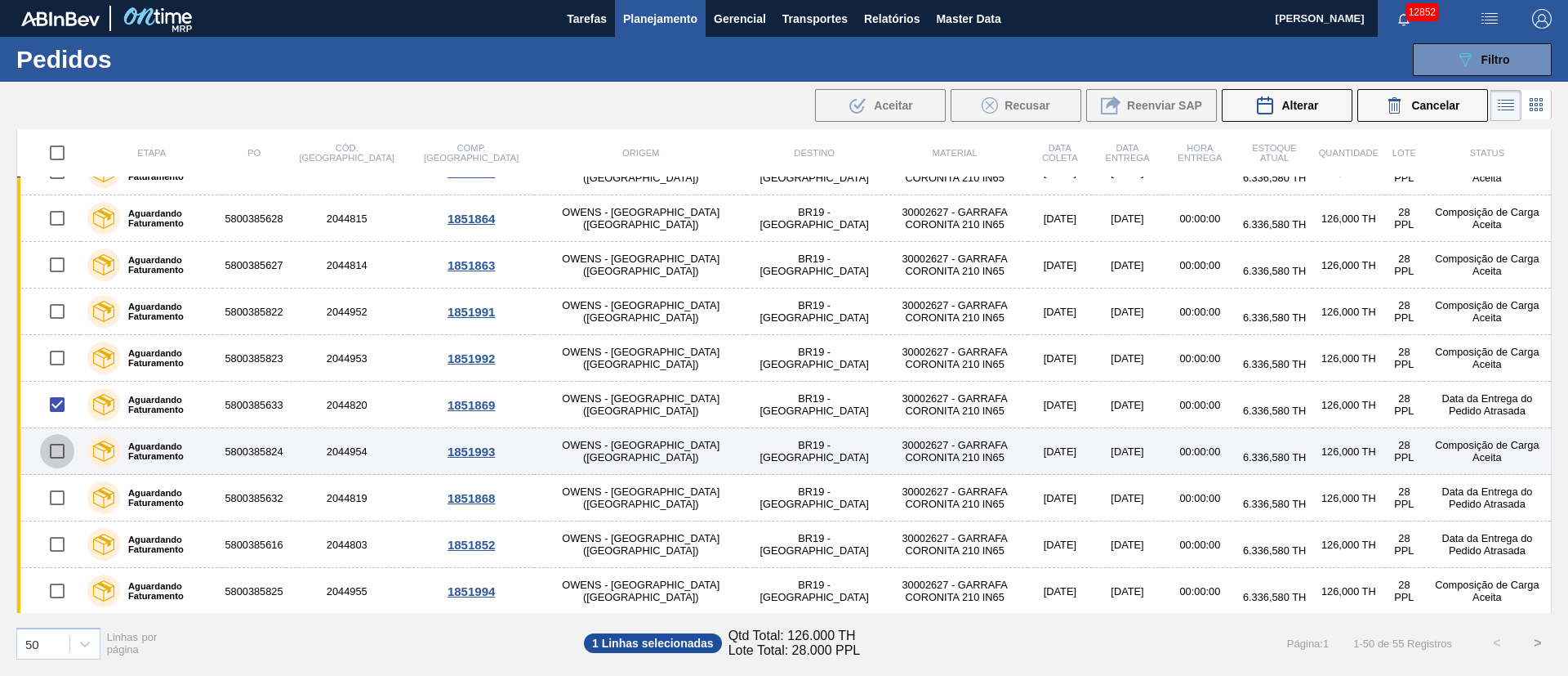
click at [59, 443] on input "checkbox" at bounding box center [57, 451] width 35 height 35
checkbox input "true"
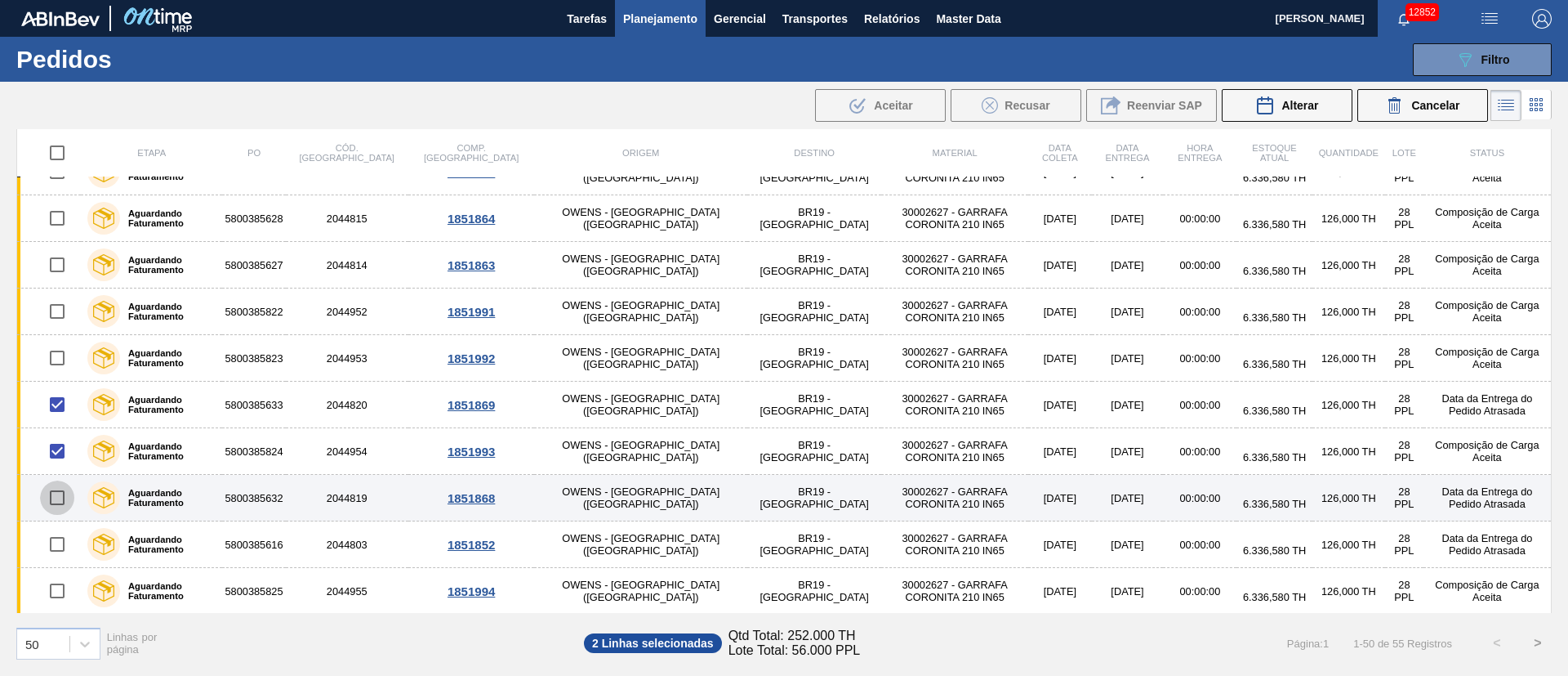
click at [64, 500] on input "checkbox" at bounding box center [57, 498] width 35 height 35
checkbox input "true"
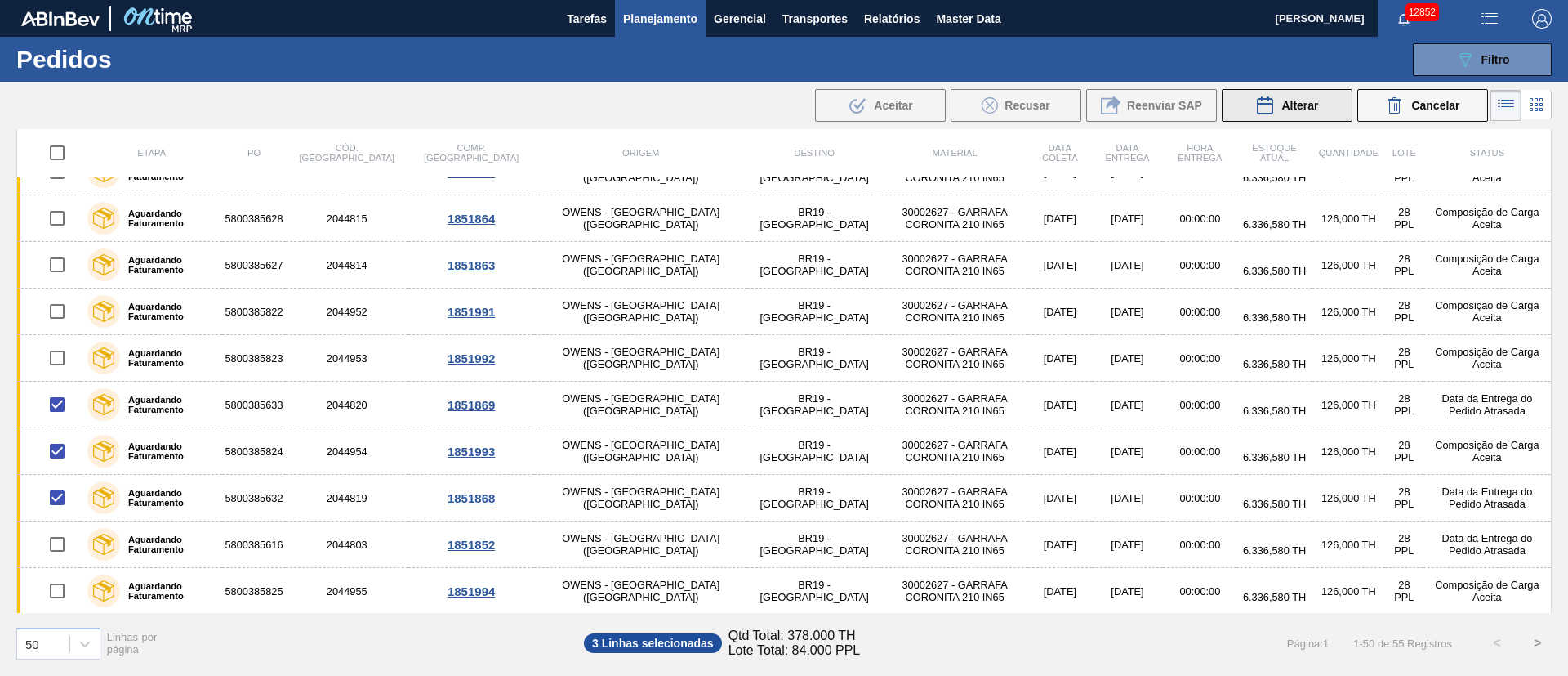
click at [1297, 116] on button "Alterar" at bounding box center [1287, 106] width 131 height 33
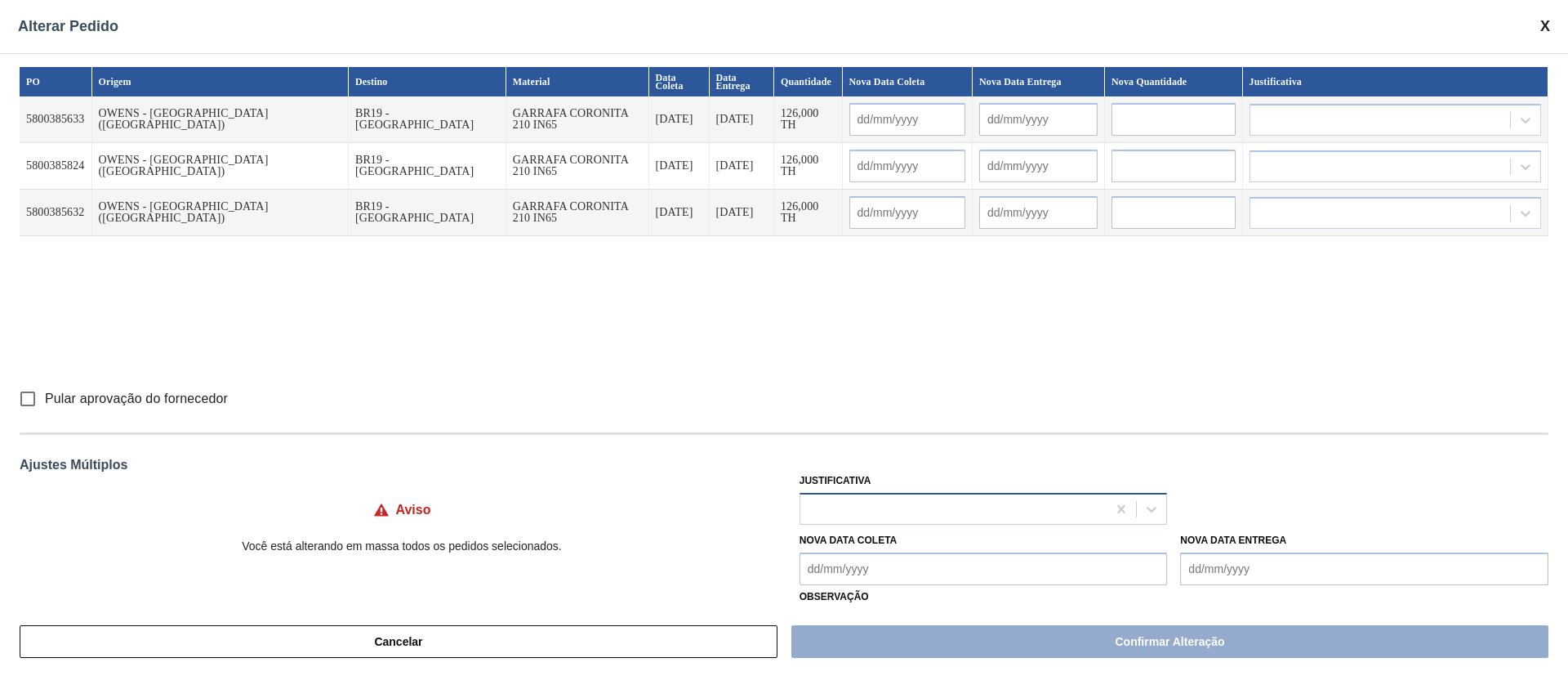
click at [859, 508] on div at bounding box center [954, 508] width 307 height 23
type input "ou"
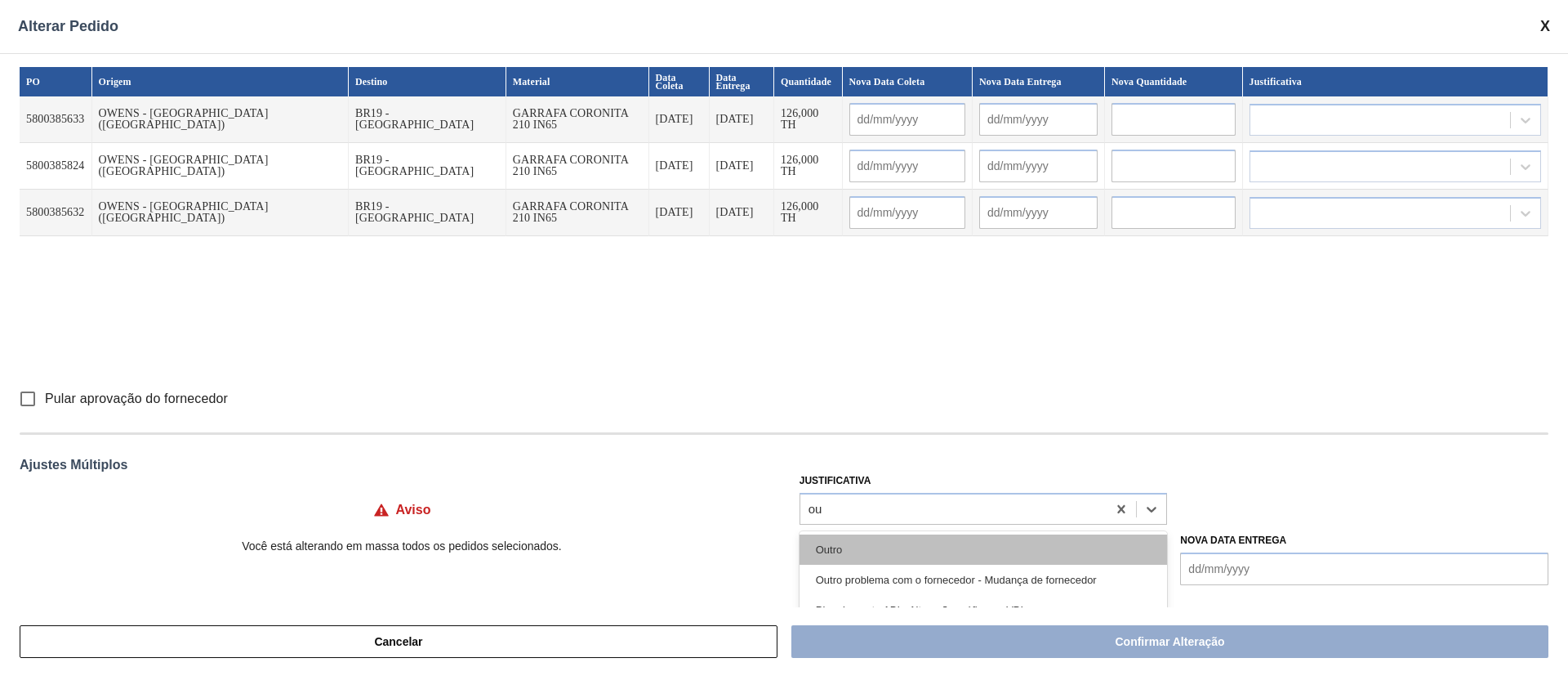
click at [838, 555] on div "Outro" at bounding box center [983, 549] width 369 height 30
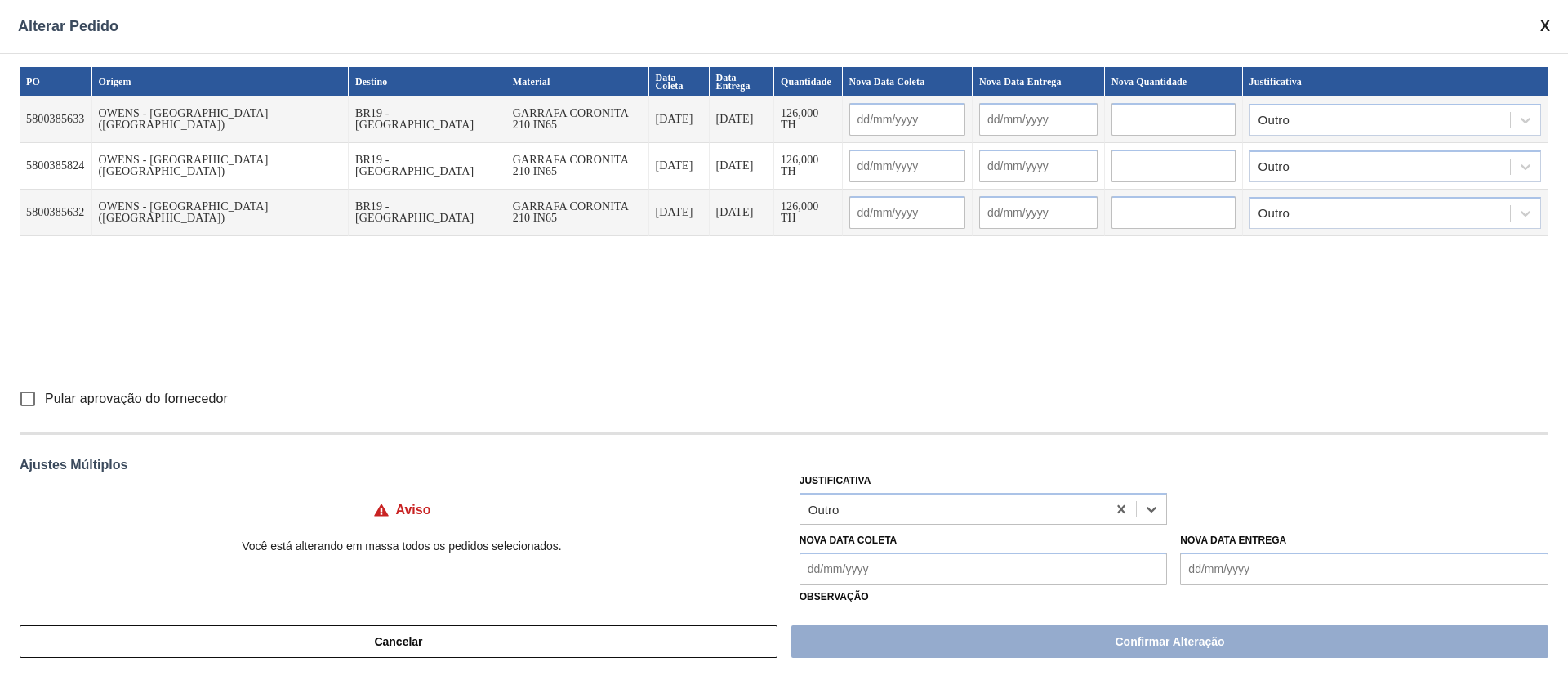
click at [27, 403] on input "Pular aprovação do fornecedor" at bounding box center [28, 399] width 35 height 35
checkbox input "true"
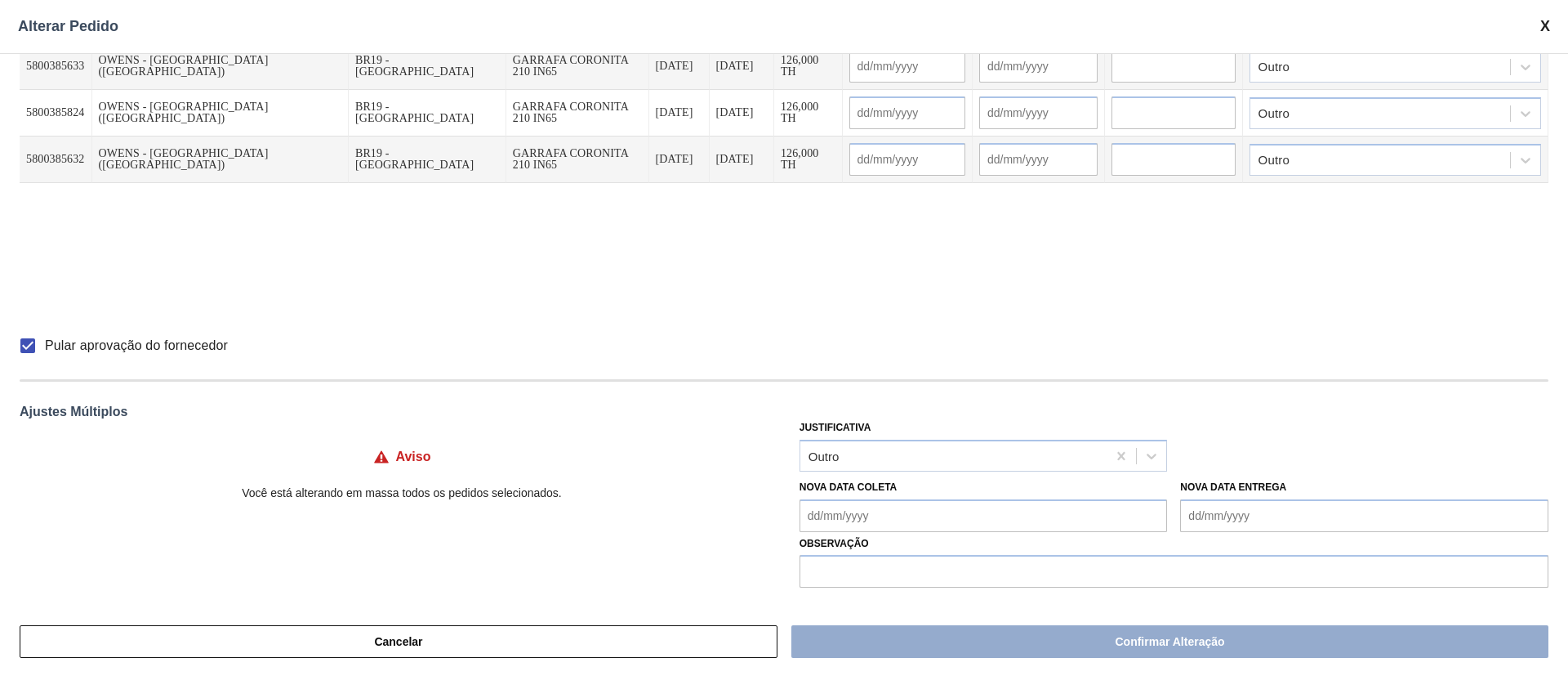
click at [839, 518] on Coleta "Nova Data Coleta" at bounding box center [983, 515] width 369 height 33
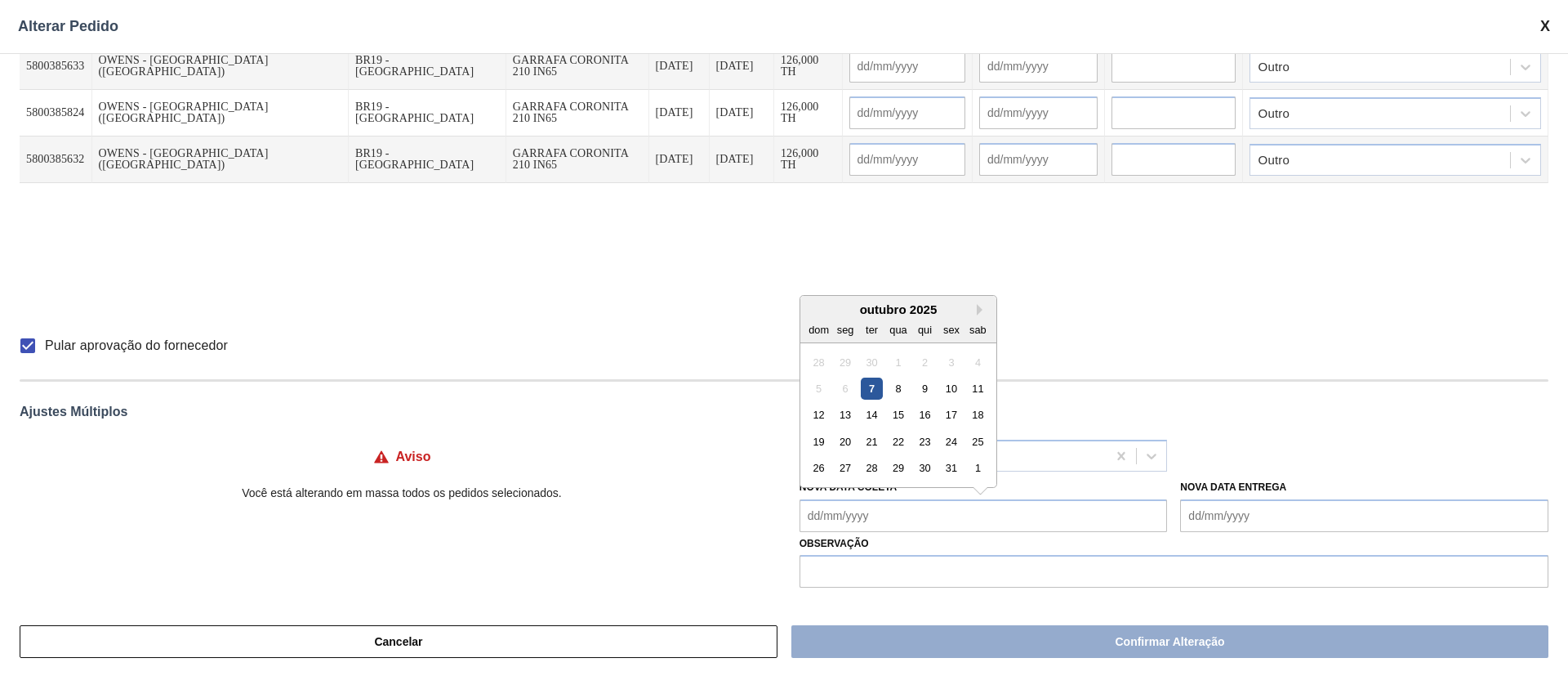
click at [896, 411] on div "15" at bounding box center [897, 414] width 22 height 22
type Coleta "[DATE]"
type input "[DATE]"
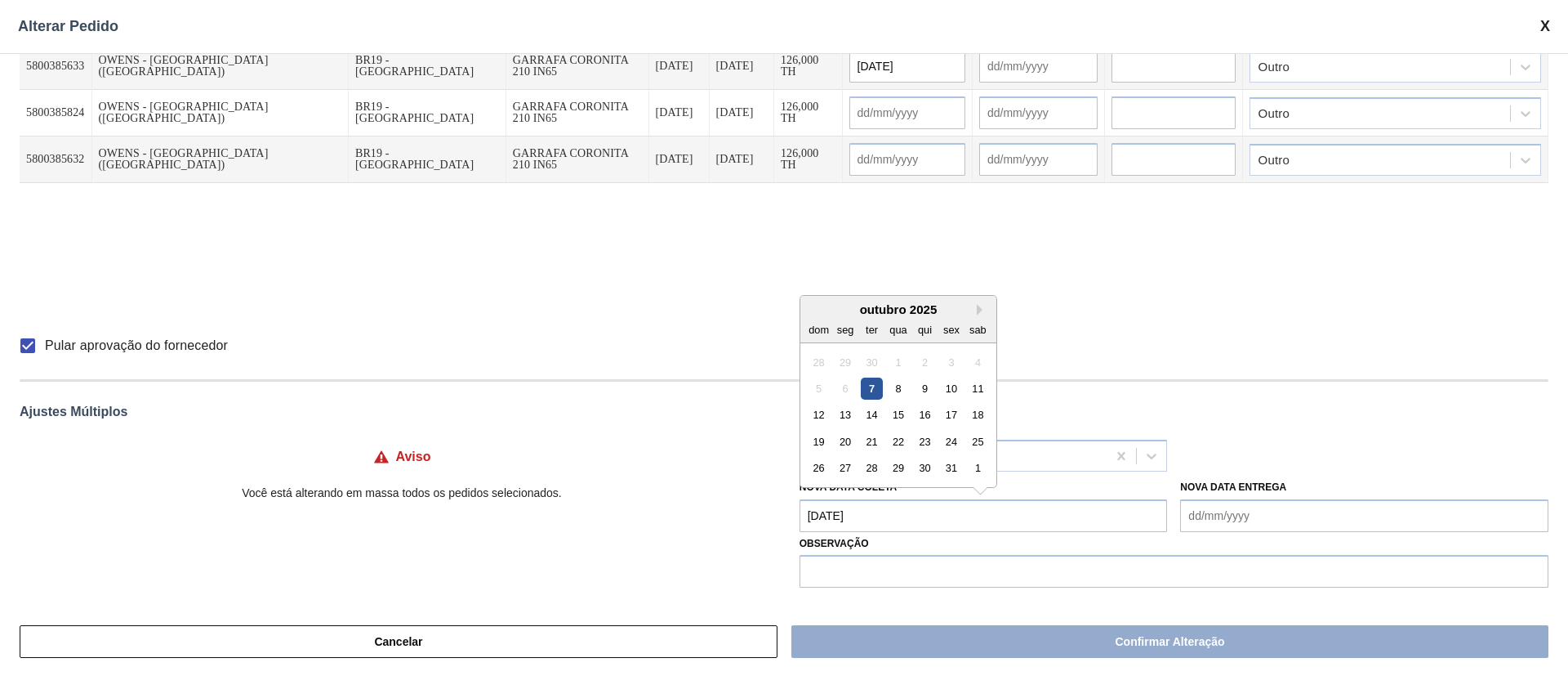
type input "[DATE]"
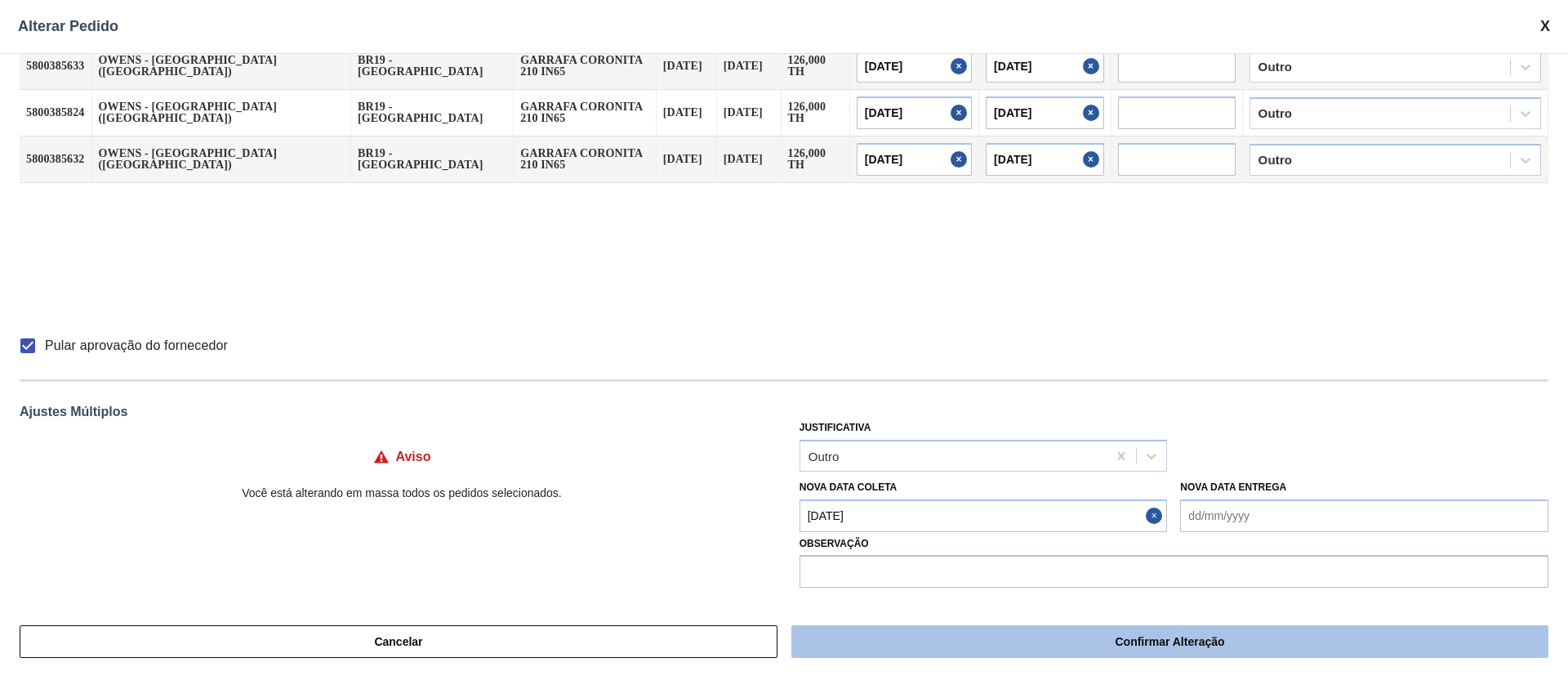
click at [896, 644] on button "Confirmar Alteração" at bounding box center [1169, 641] width 757 height 33
checkbox input "false"
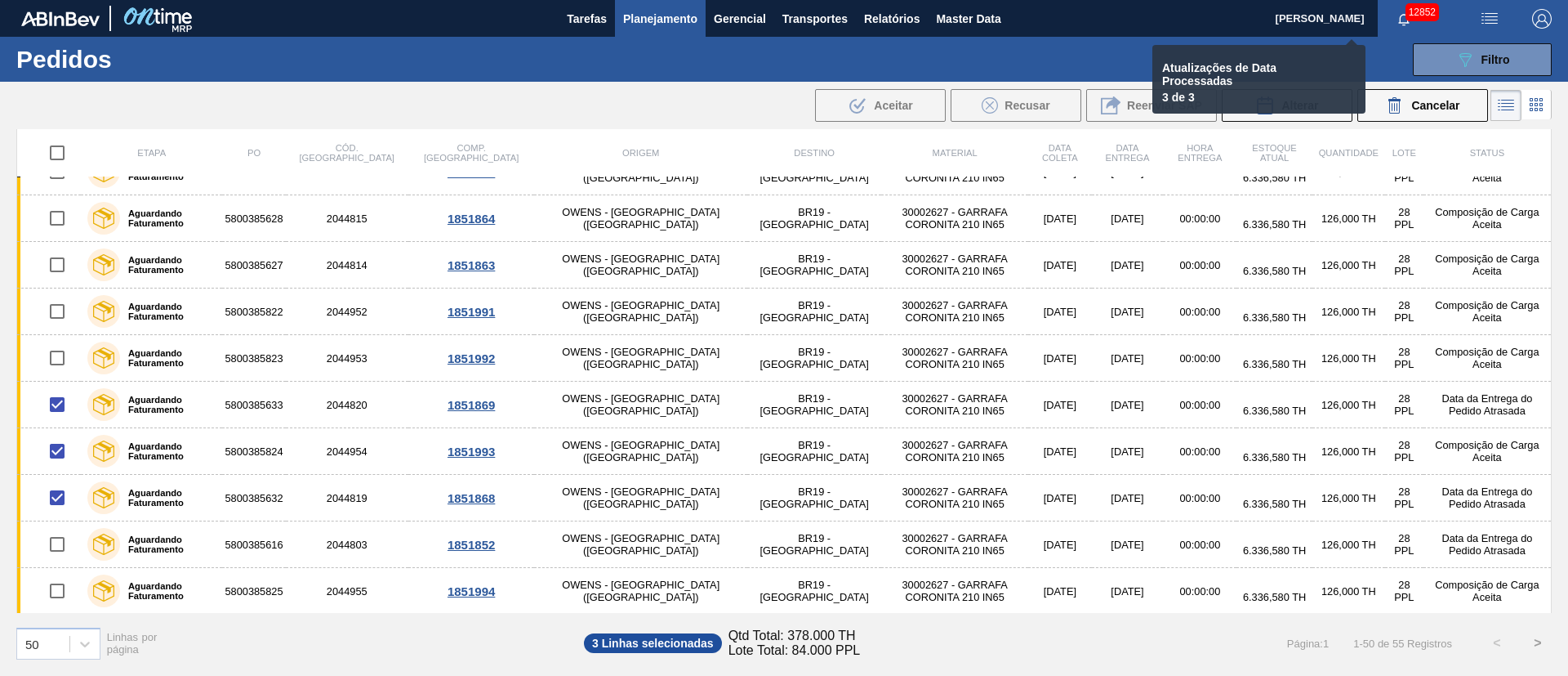
checkbox input "false"
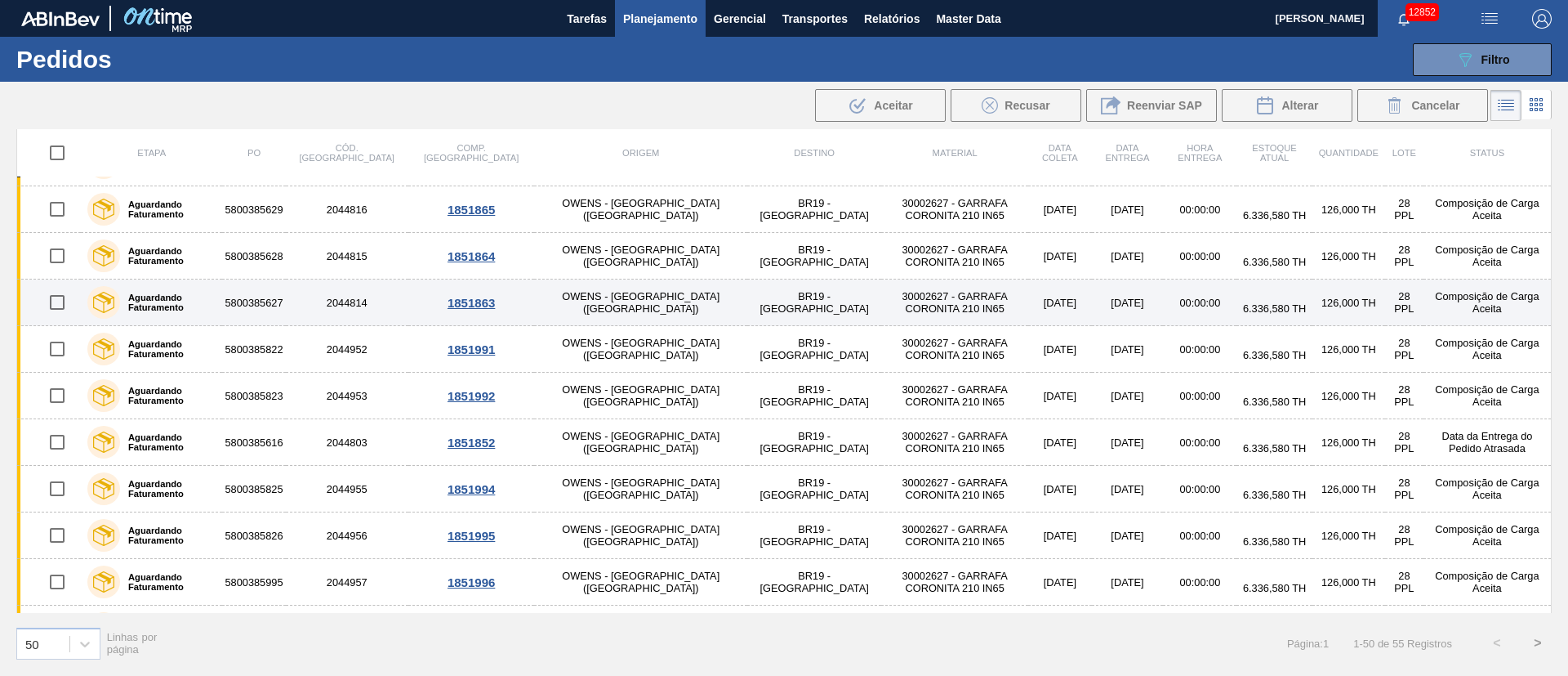
scroll to position [122, 0]
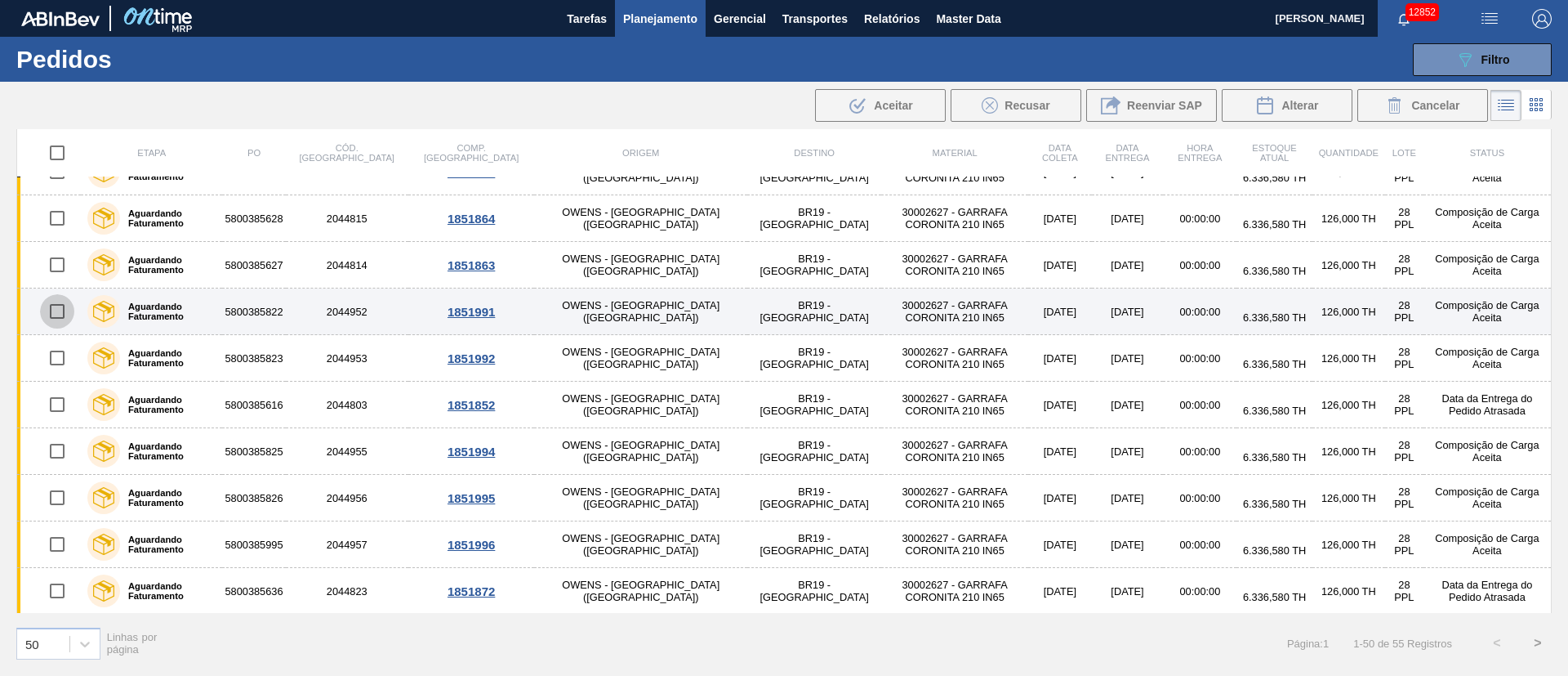
click at [62, 310] on input "checkbox" at bounding box center [57, 312] width 35 height 35
checkbox input "true"
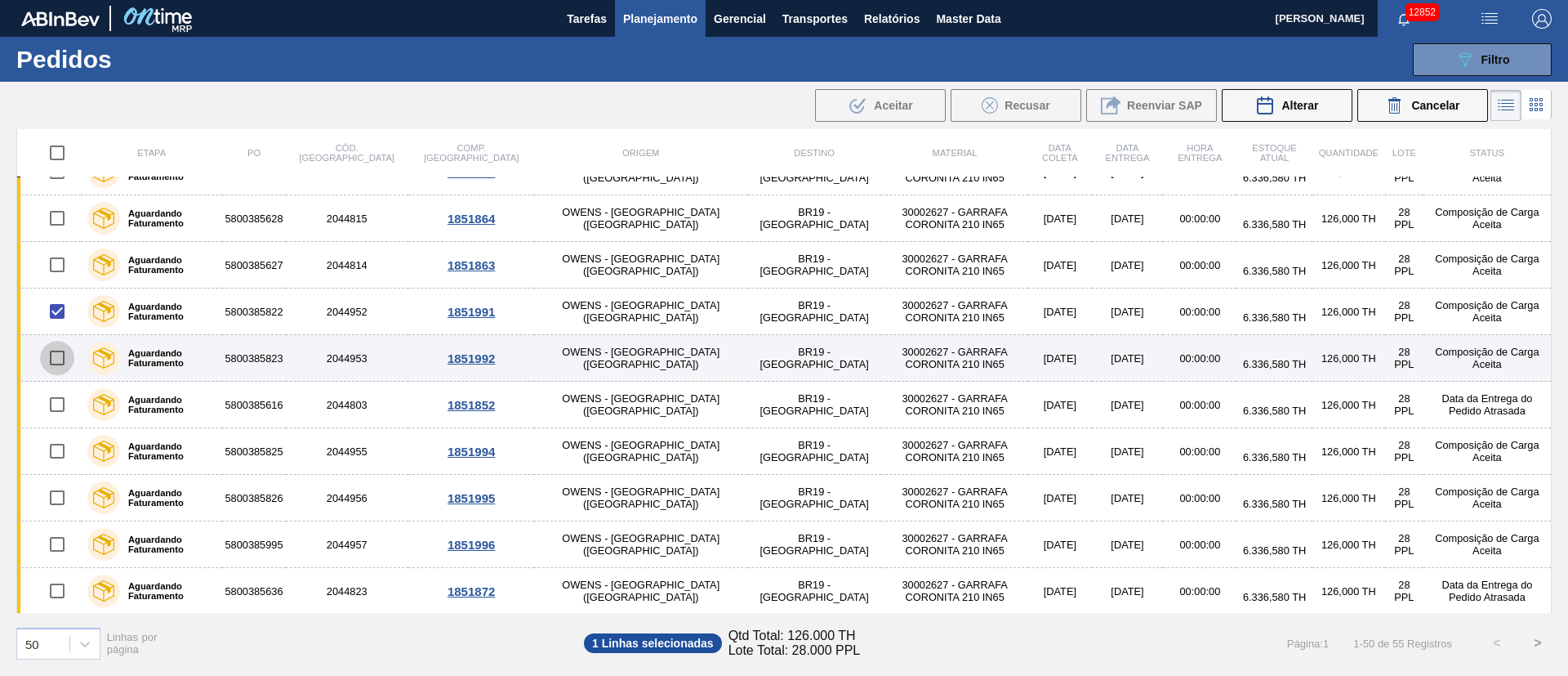
click at [62, 361] on input "checkbox" at bounding box center [57, 358] width 35 height 35
checkbox input "true"
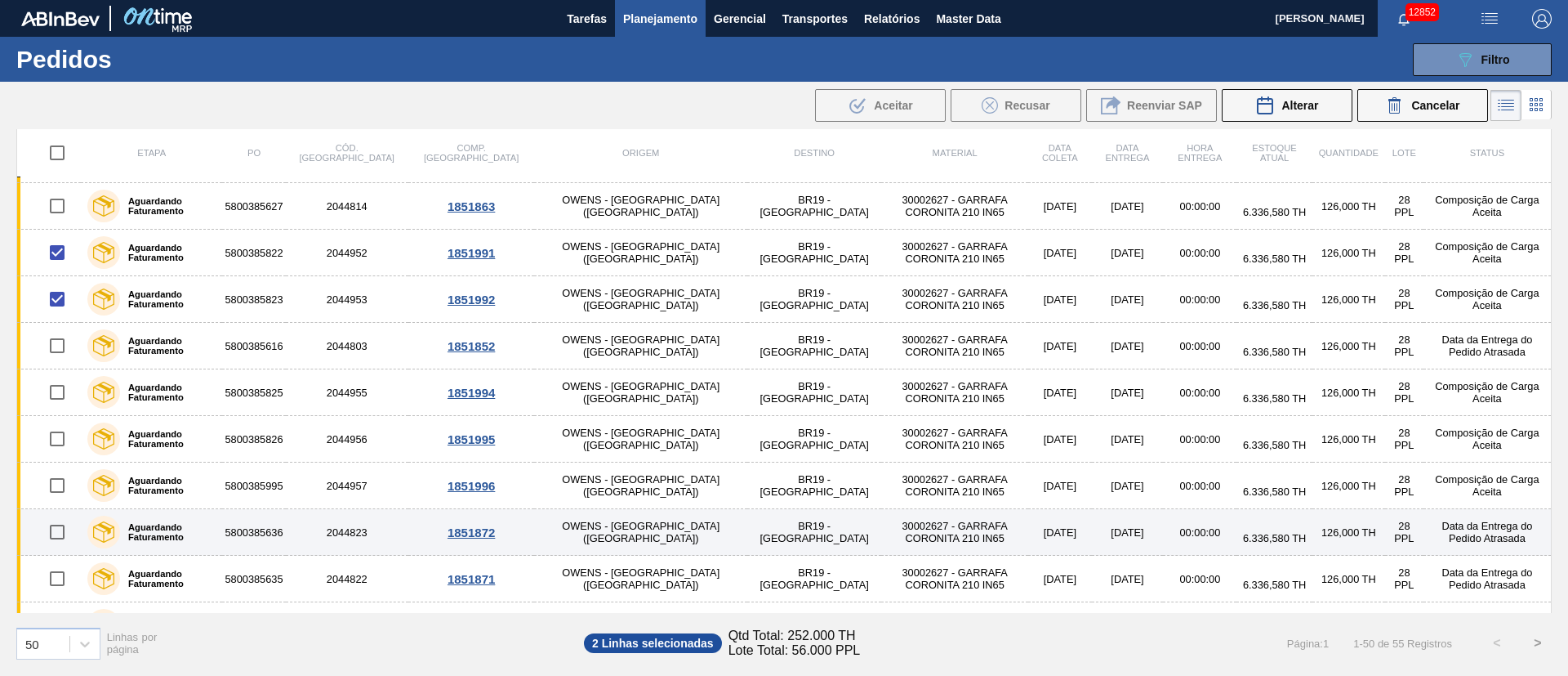
scroll to position [0, 0]
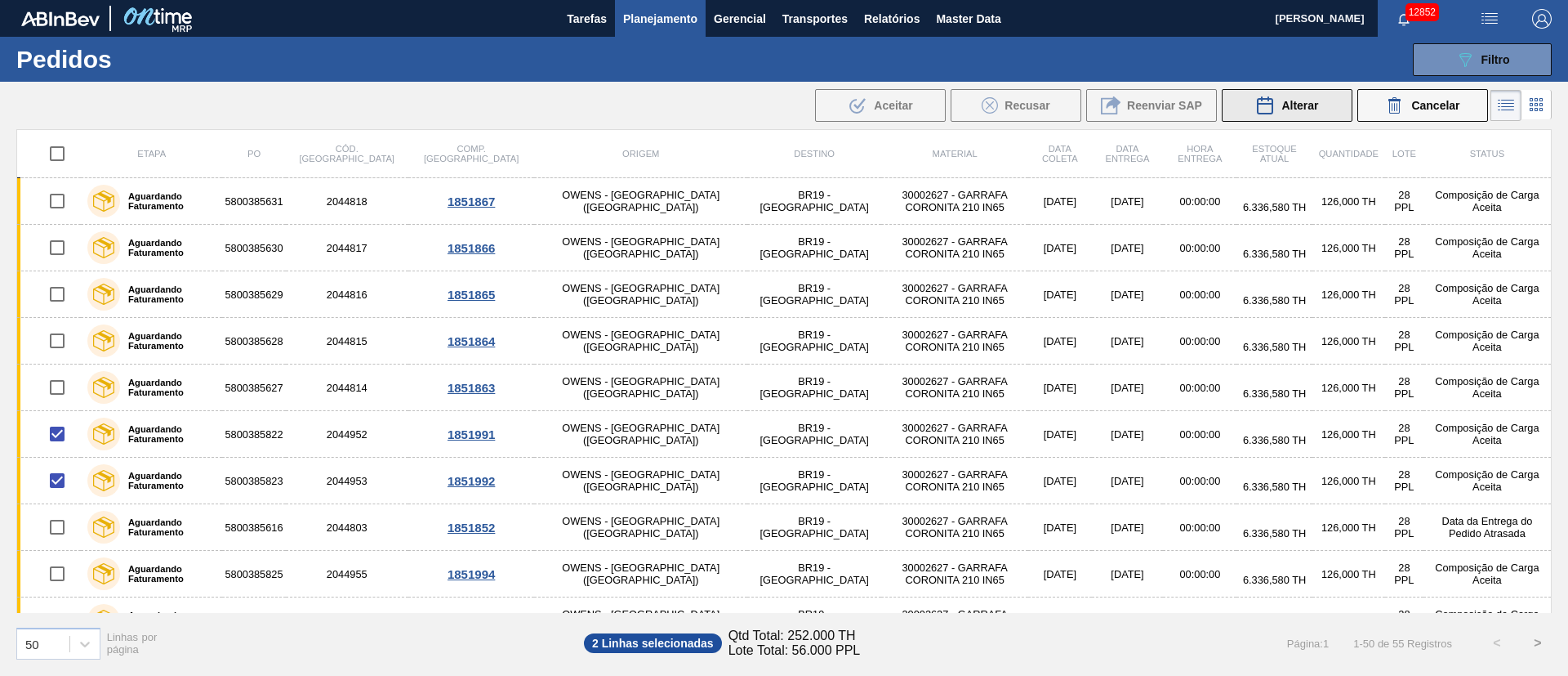
click at [1295, 103] on span "Alterar" at bounding box center [1299, 105] width 36 height 13
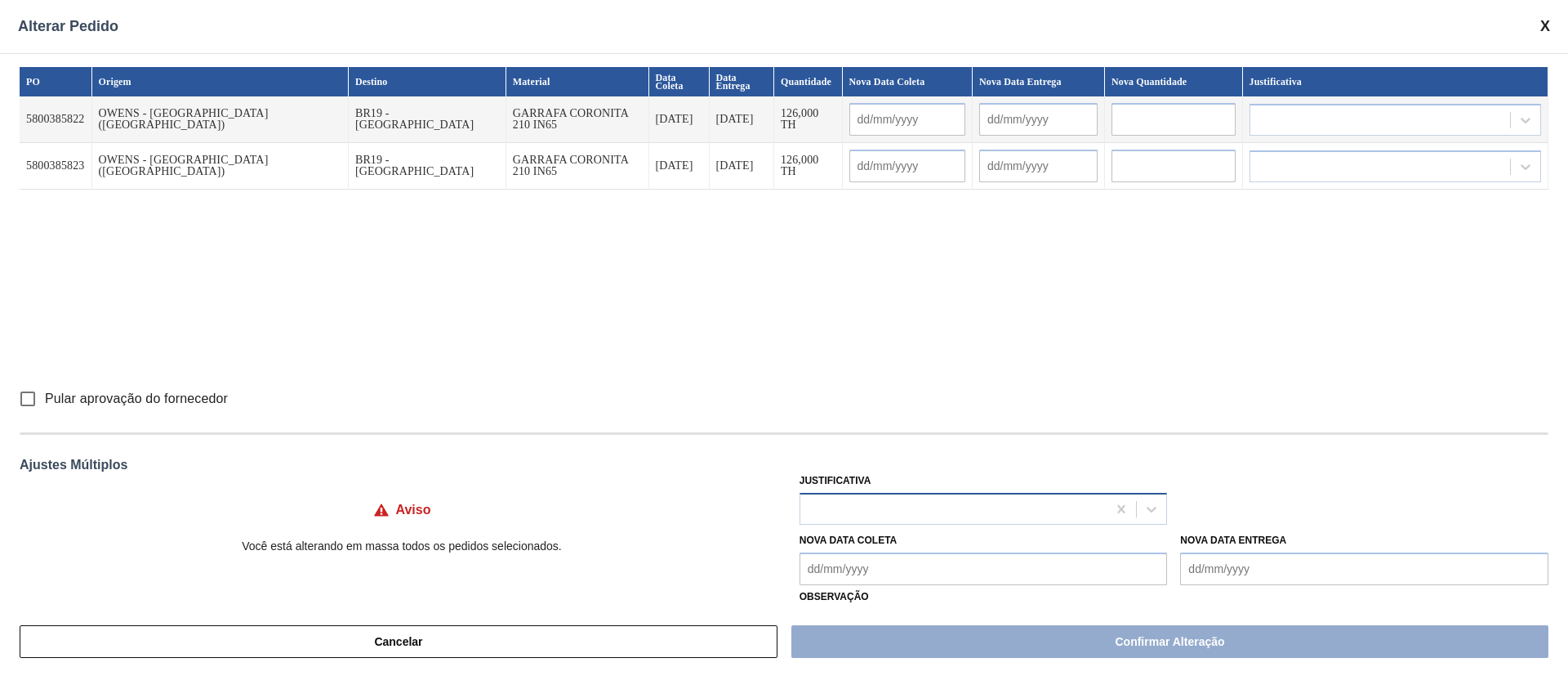
click at [840, 498] on div at bounding box center [954, 508] width 307 height 23
click at [30, 397] on input "Pular aprovação do fornecedor" at bounding box center [28, 399] width 35 height 35
checkbox input "true"
click at [836, 497] on div at bounding box center [954, 508] width 307 height 23
type input "ou"
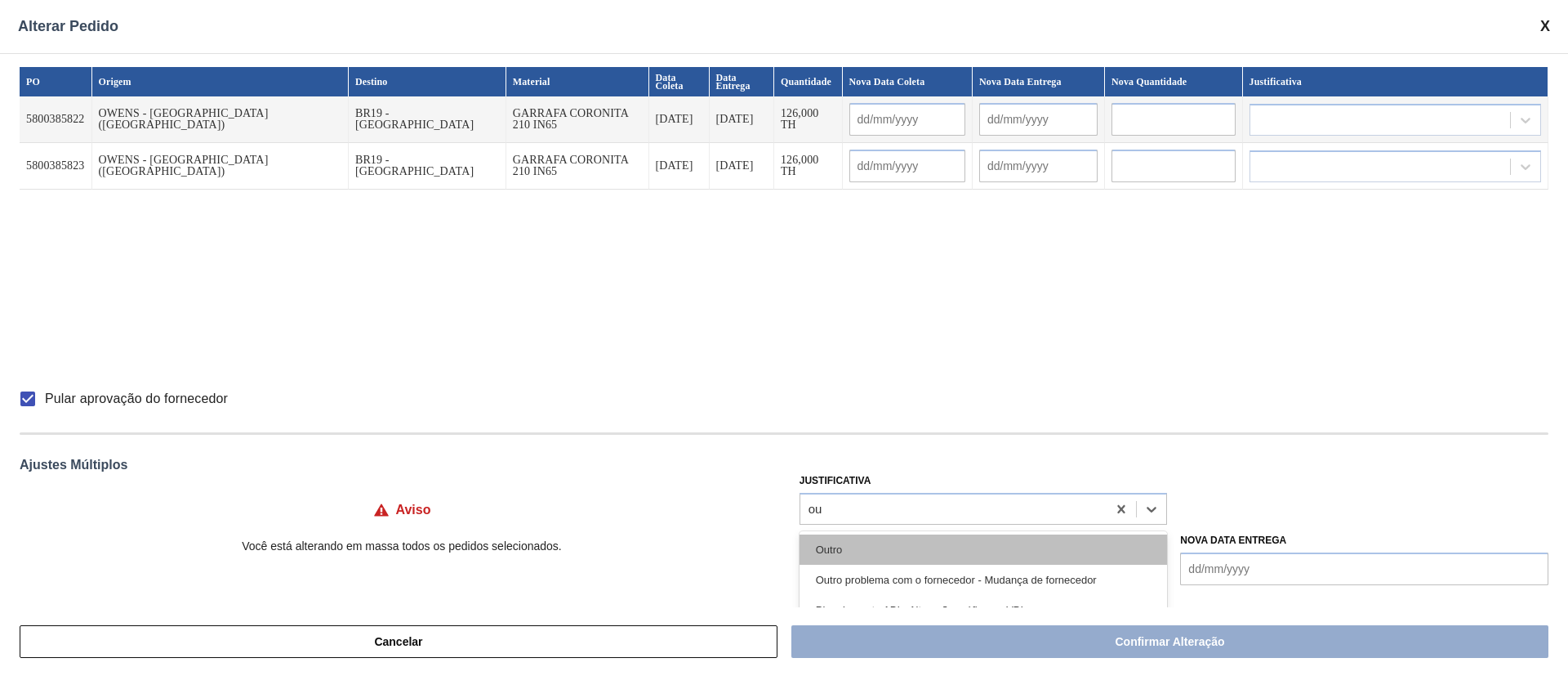
click at [836, 538] on div "Outro" at bounding box center [983, 549] width 369 height 30
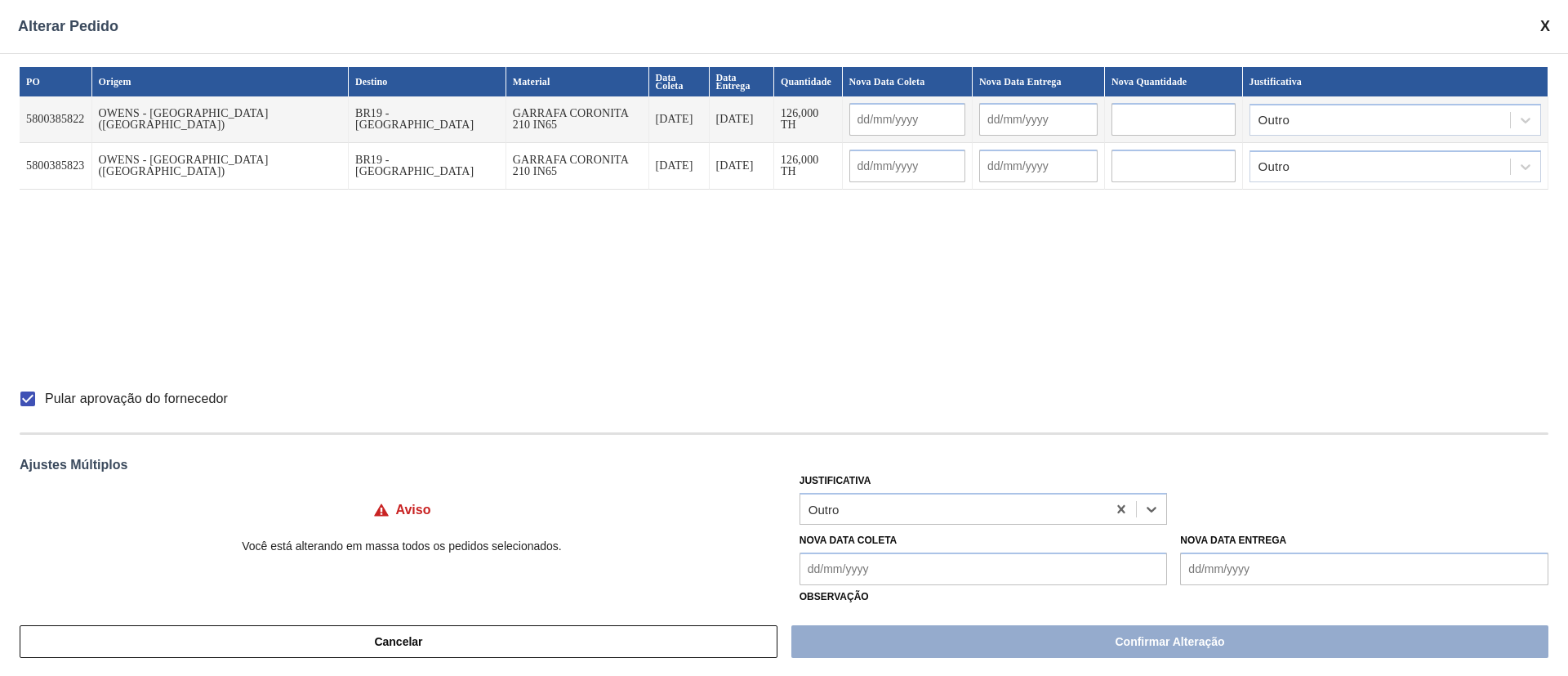
click at [845, 571] on Coleta "Nova Data Coleta" at bounding box center [983, 568] width 369 height 33
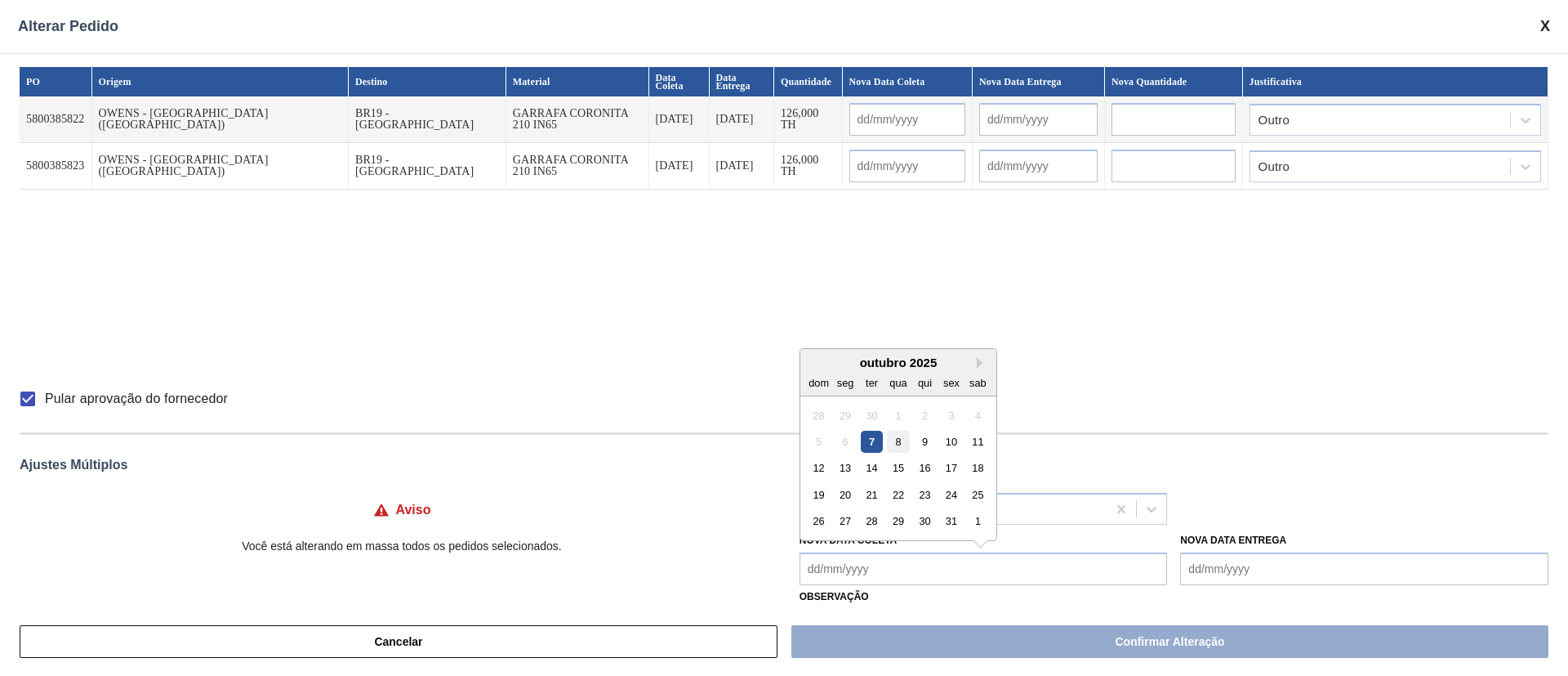
click at [892, 440] on div "8" at bounding box center [897, 441] width 22 height 22
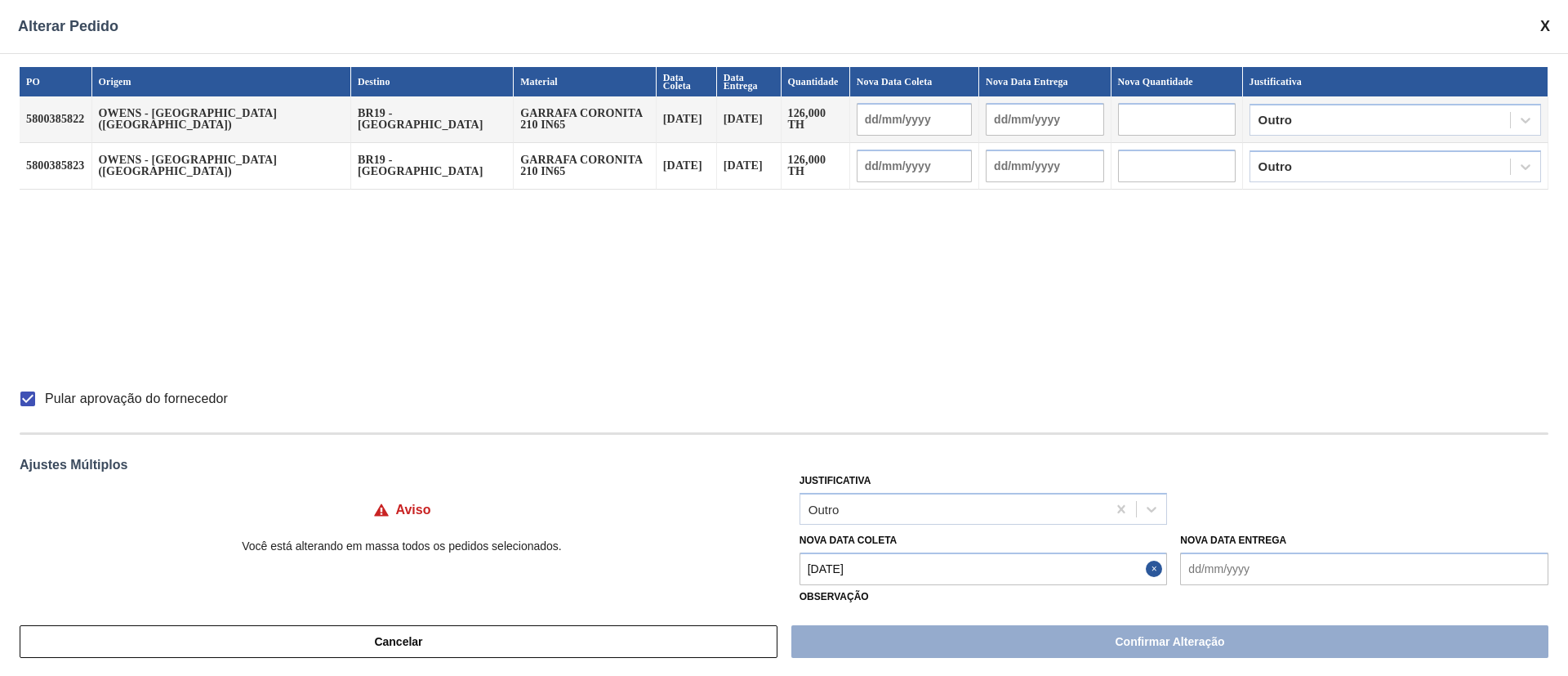
type Coleta "[DATE]"
type input "[DATE]"
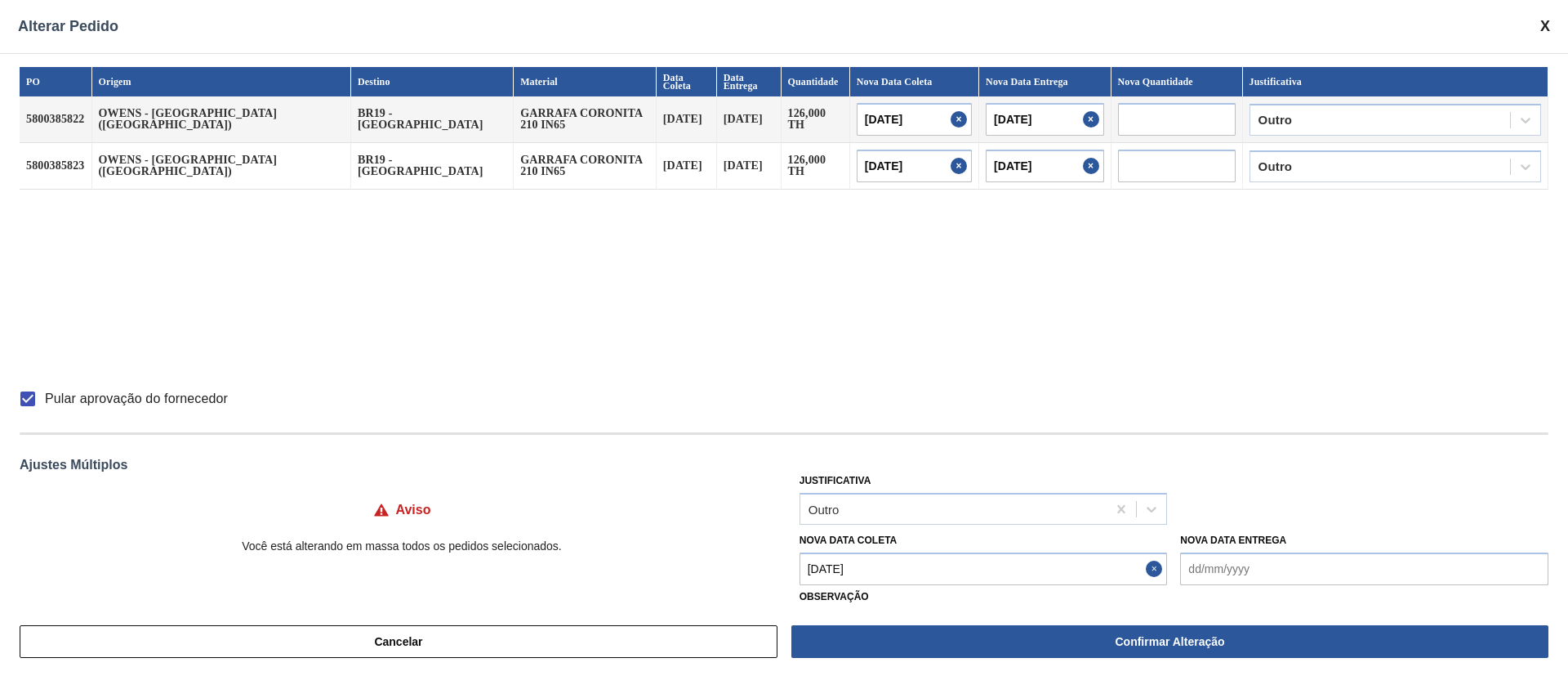
click at [856, 574] on Coleta "[DATE]" at bounding box center [983, 568] width 369 height 33
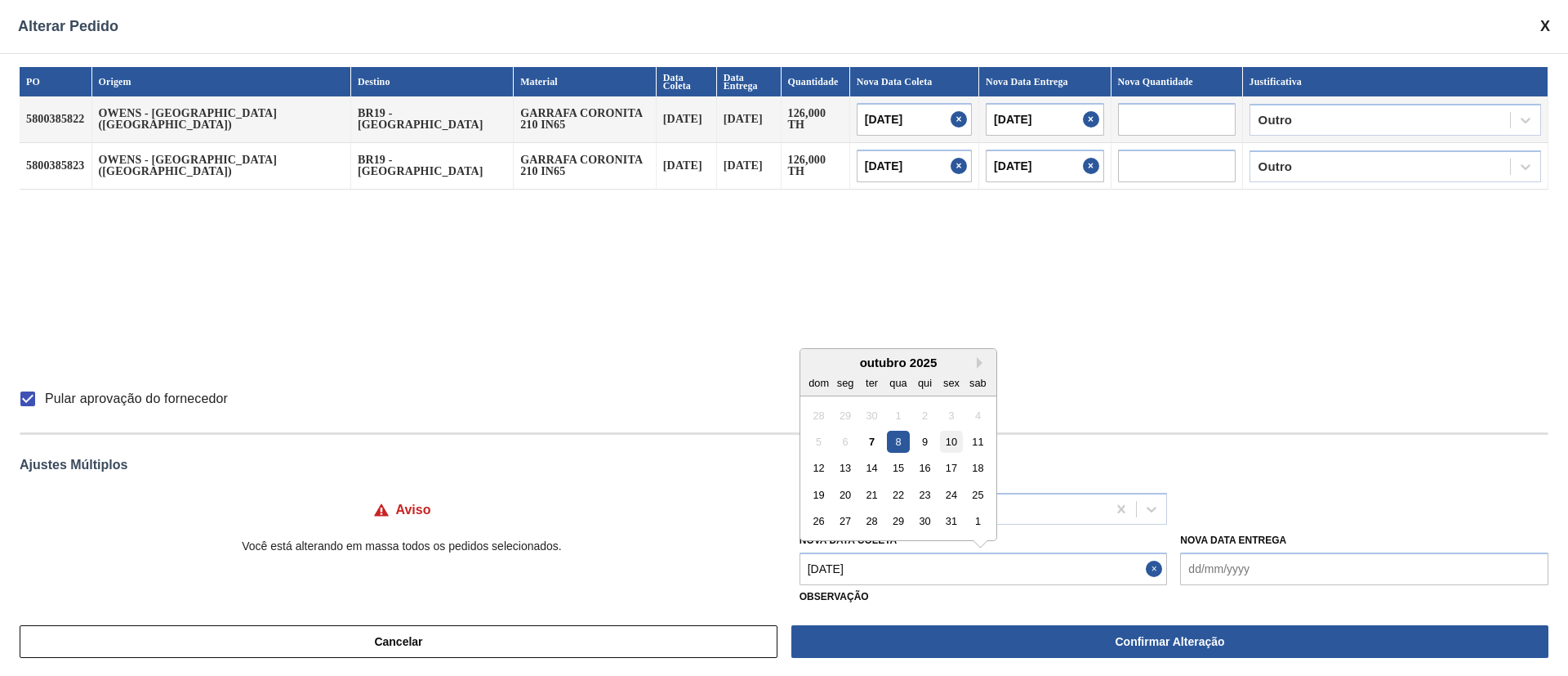
click at [948, 443] on div "10" at bounding box center [951, 441] width 22 height 22
type input "[DATE]"
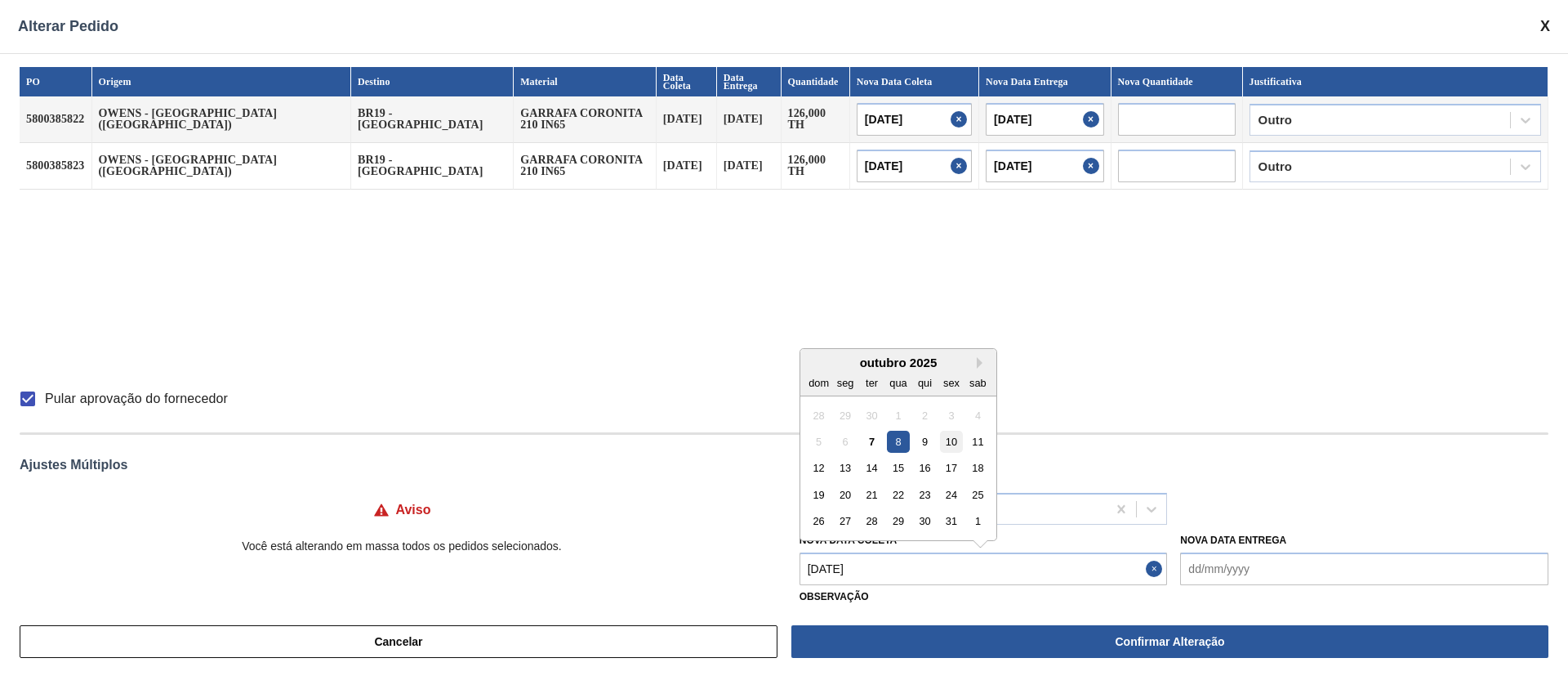
type Coleta "[DATE]"
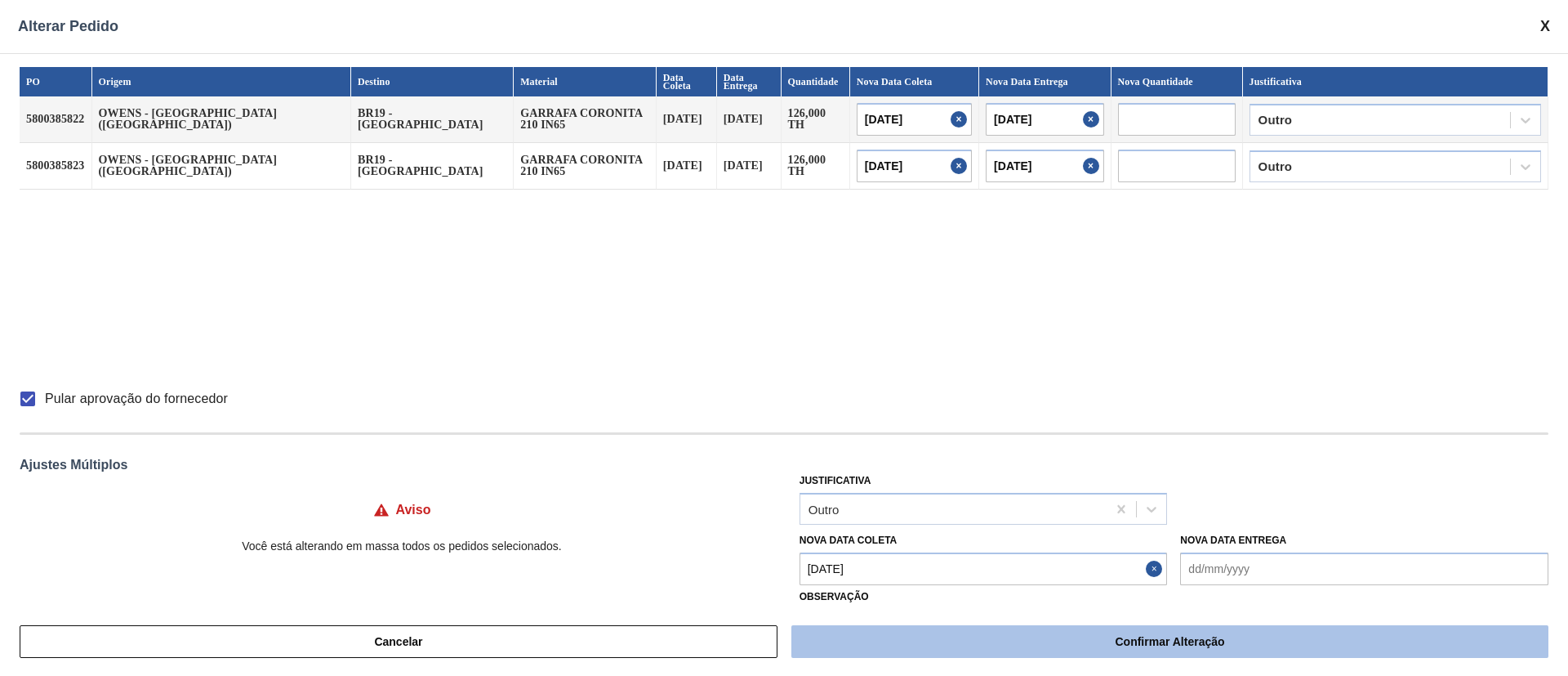
click at [1052, 633] on button "Confirmar Alteração" at bounding box center [1169, 641] width 757 height 33
checkbox input "false"
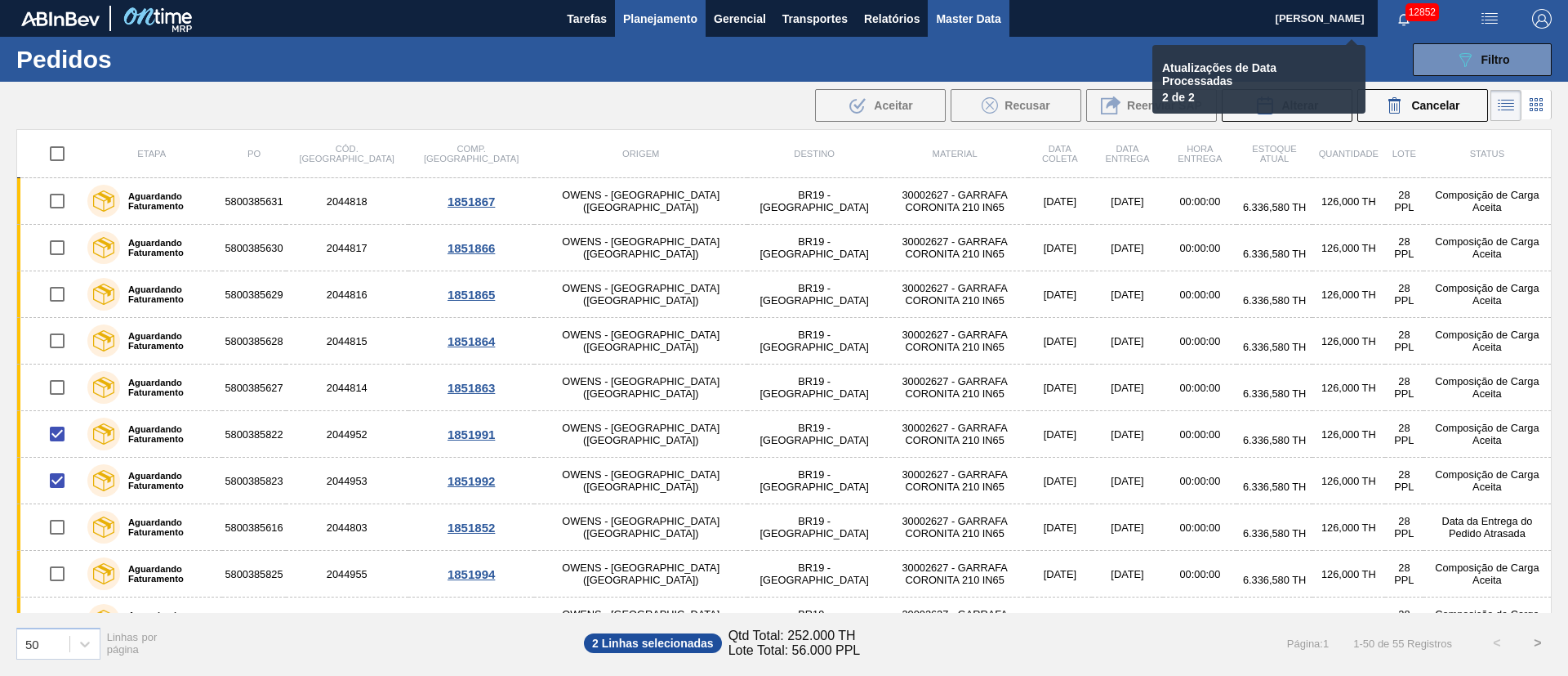
checkbox input "false"
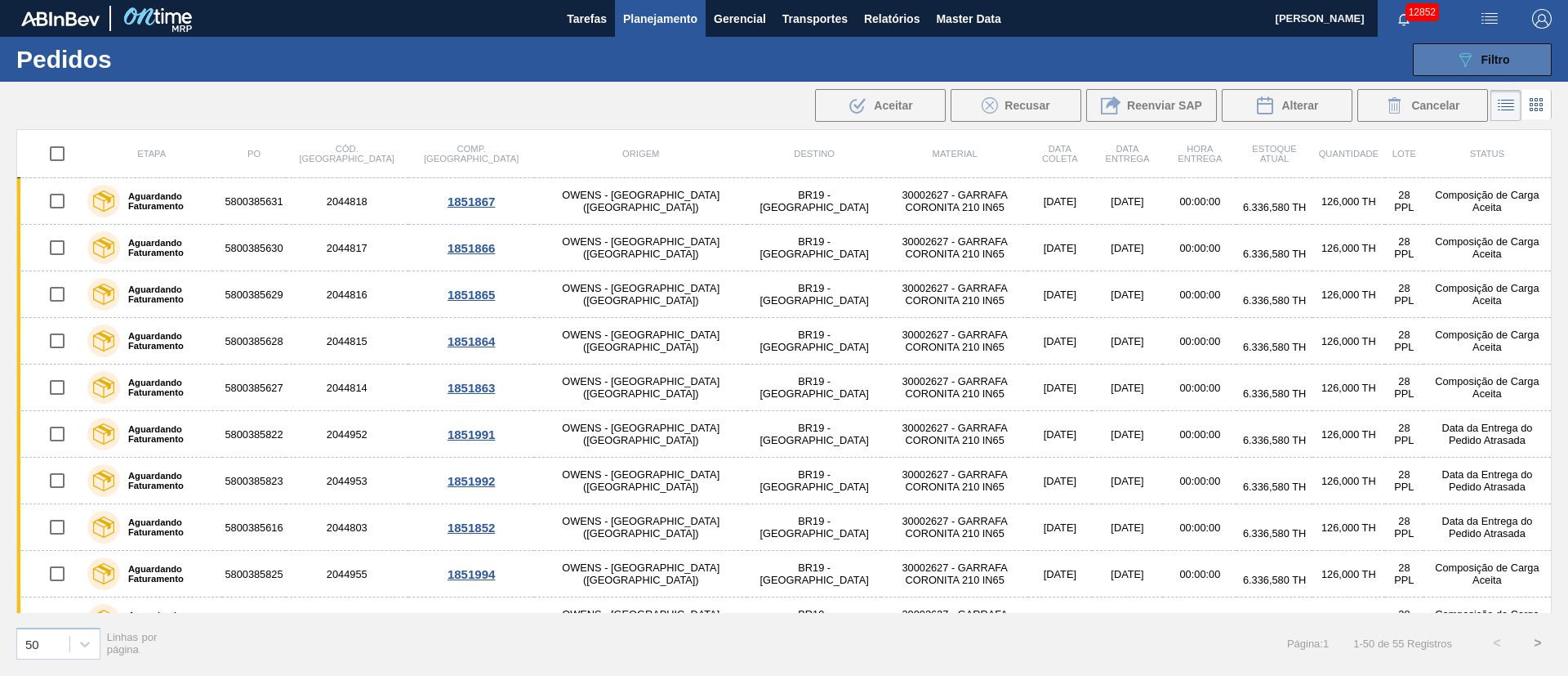
click at [1499, 57] on span "Filtro" at bounding box center [1495, 59] width 29 height 13
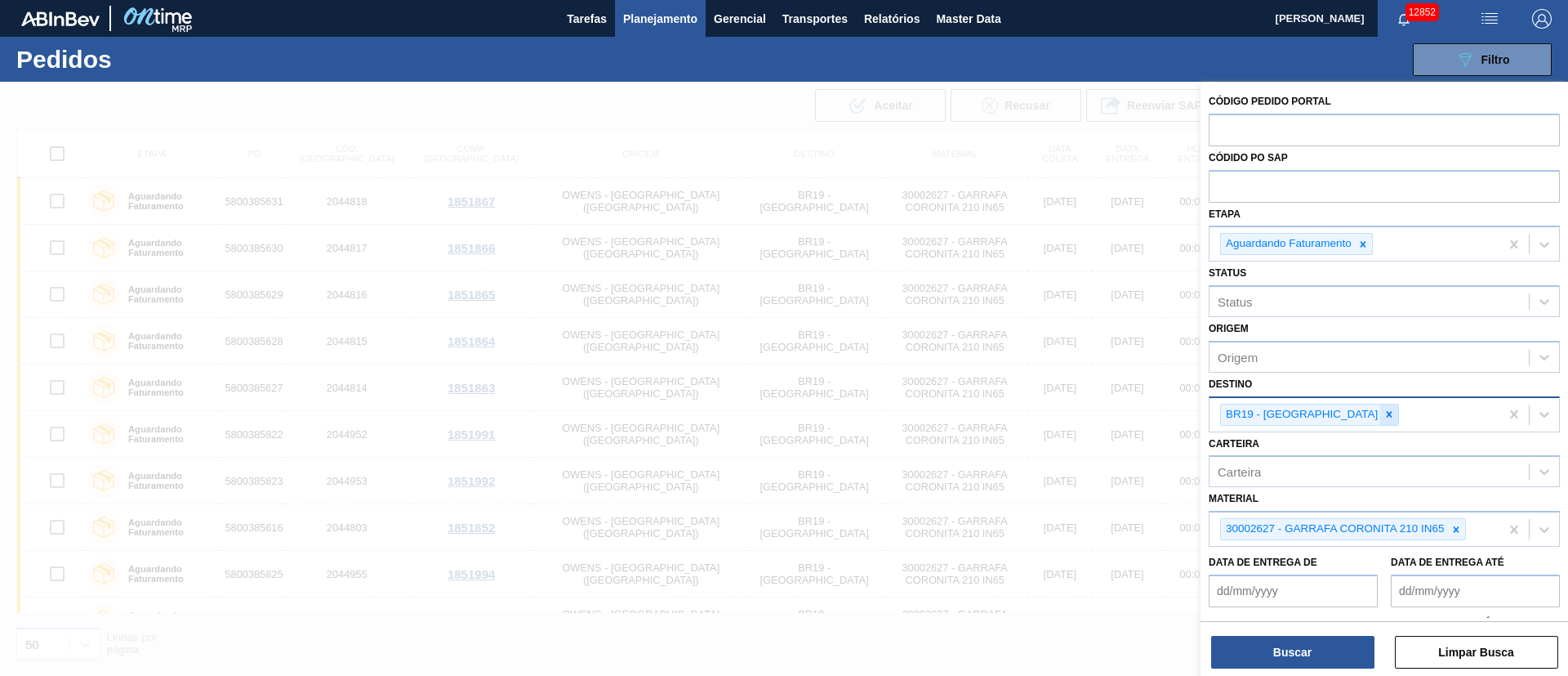
click at [1383, 410] on icon at bounding box center [1388, 414] width 11 height 11
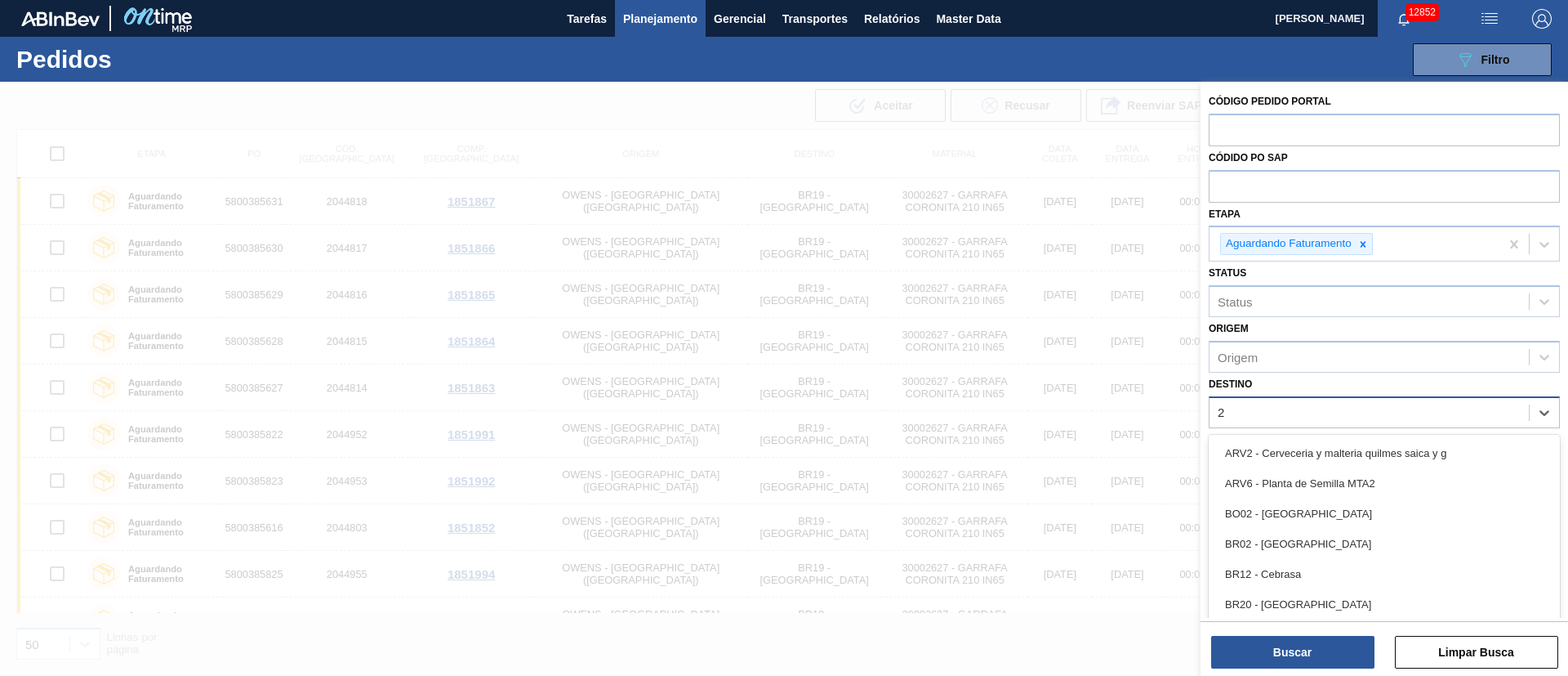
type input "26"
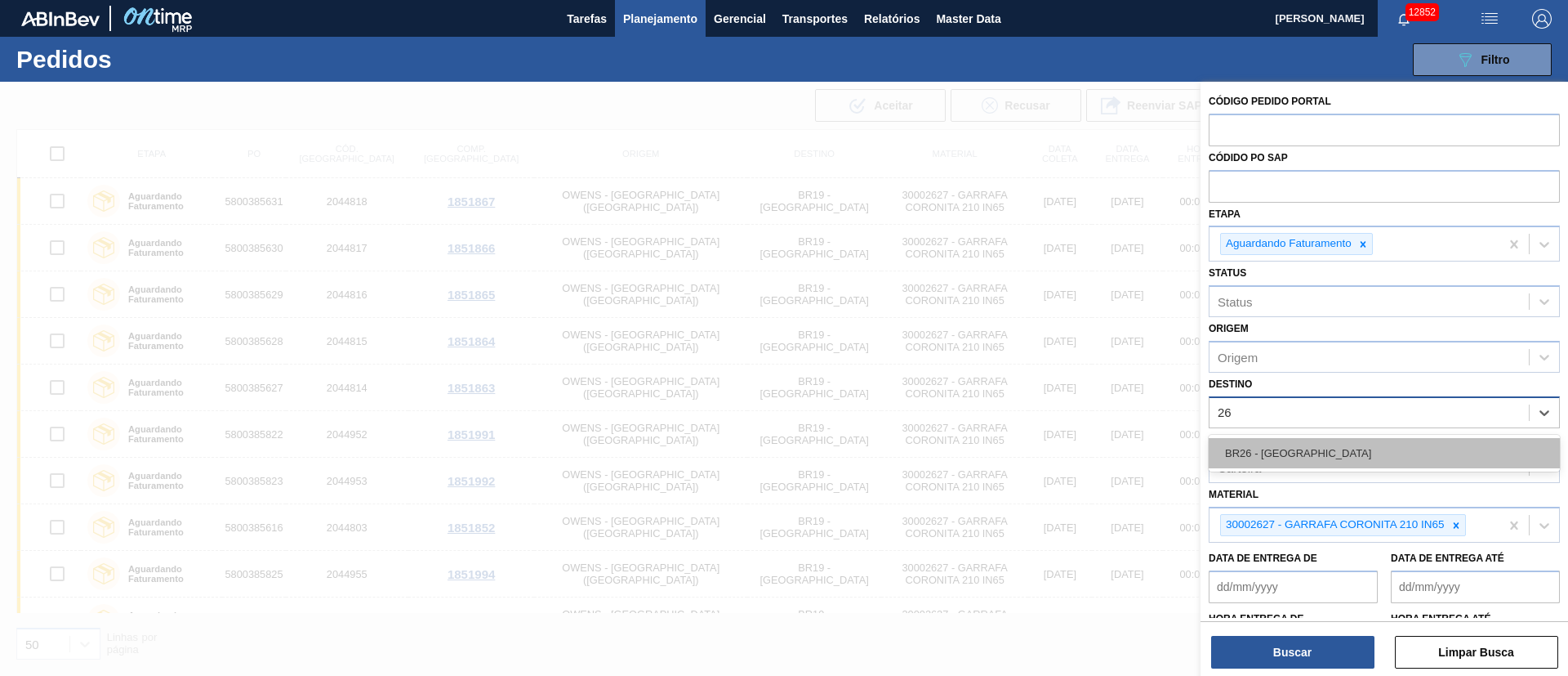
click at [1312, 441] on div "BR26 - [GEOGRAPHIC_DATA]" at bounding box center [1383, 453] width 351 height 30
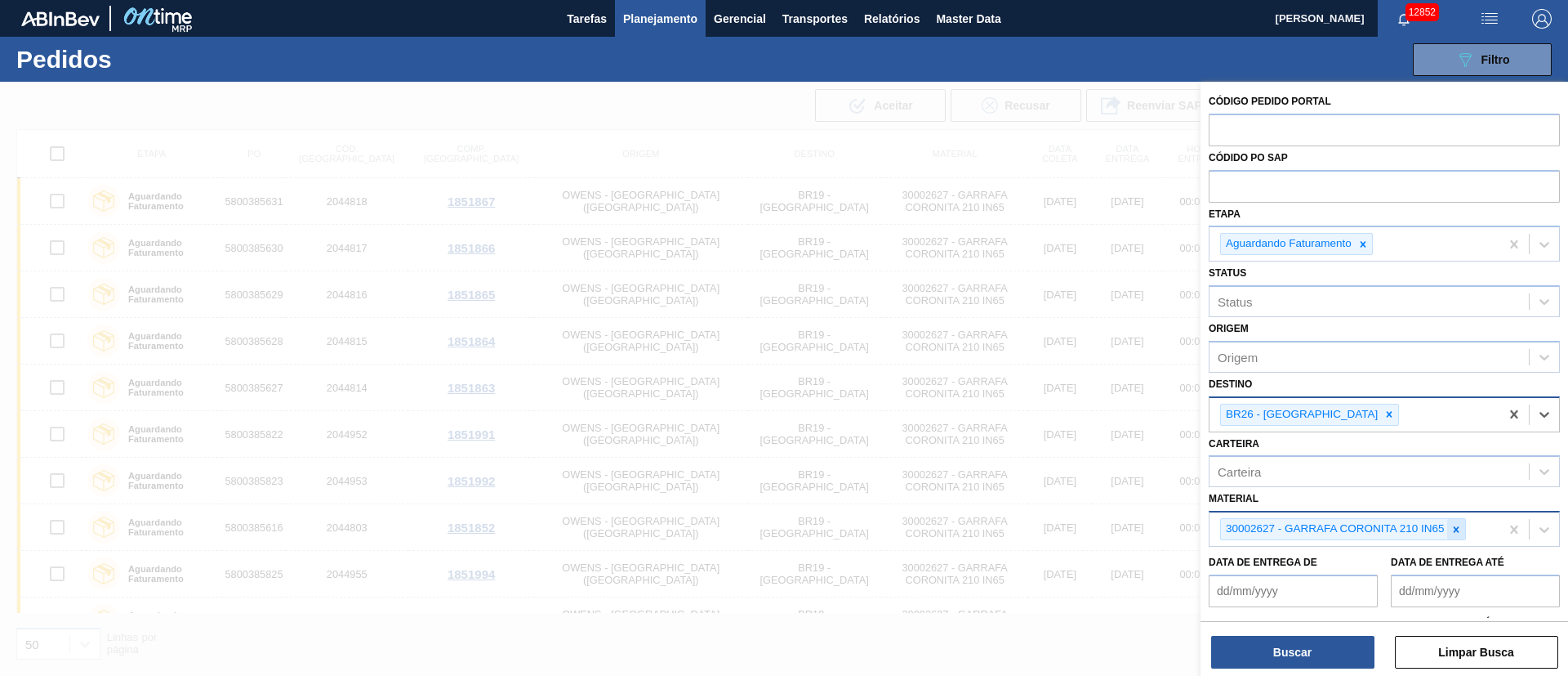
click at [1458, 533] on icon at bounding box center [1455, 529] width 11 height 11
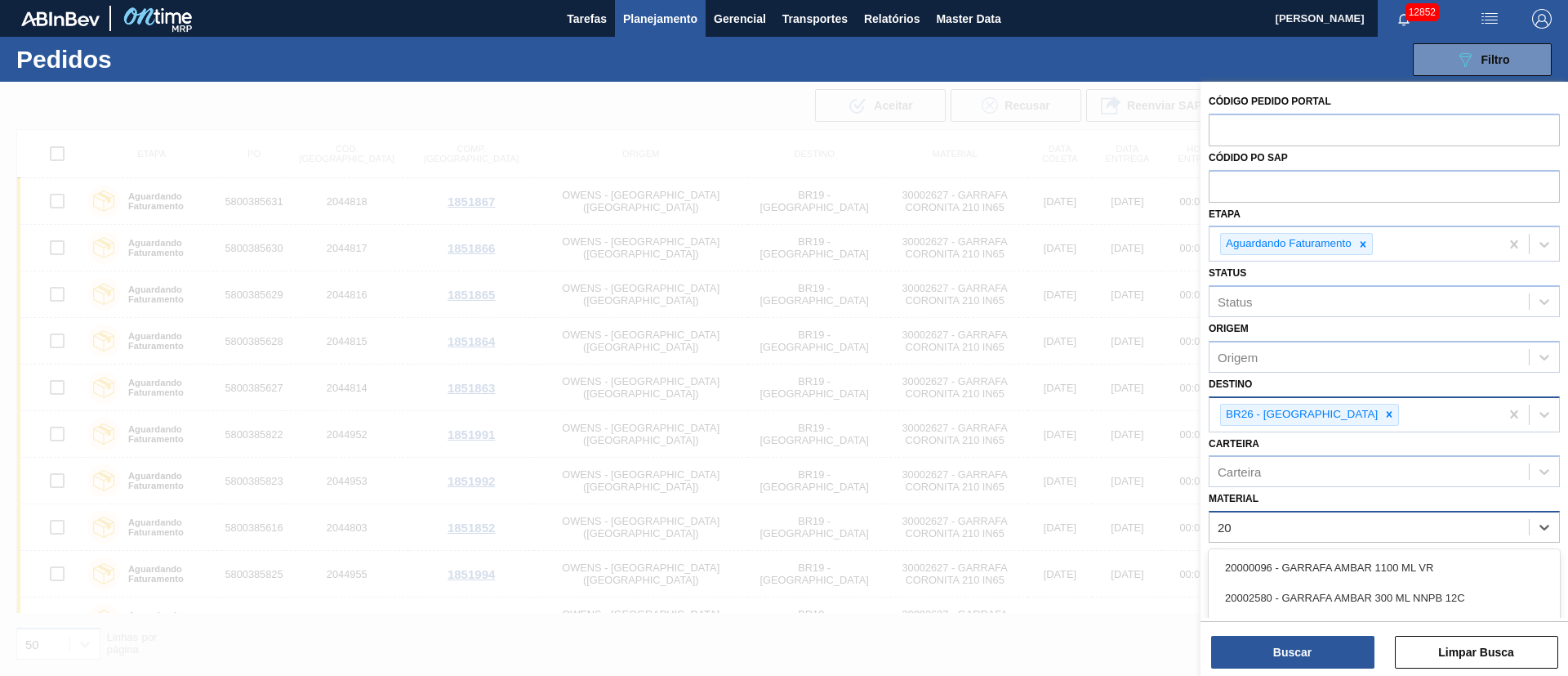
type input "2"
type input "2000666"
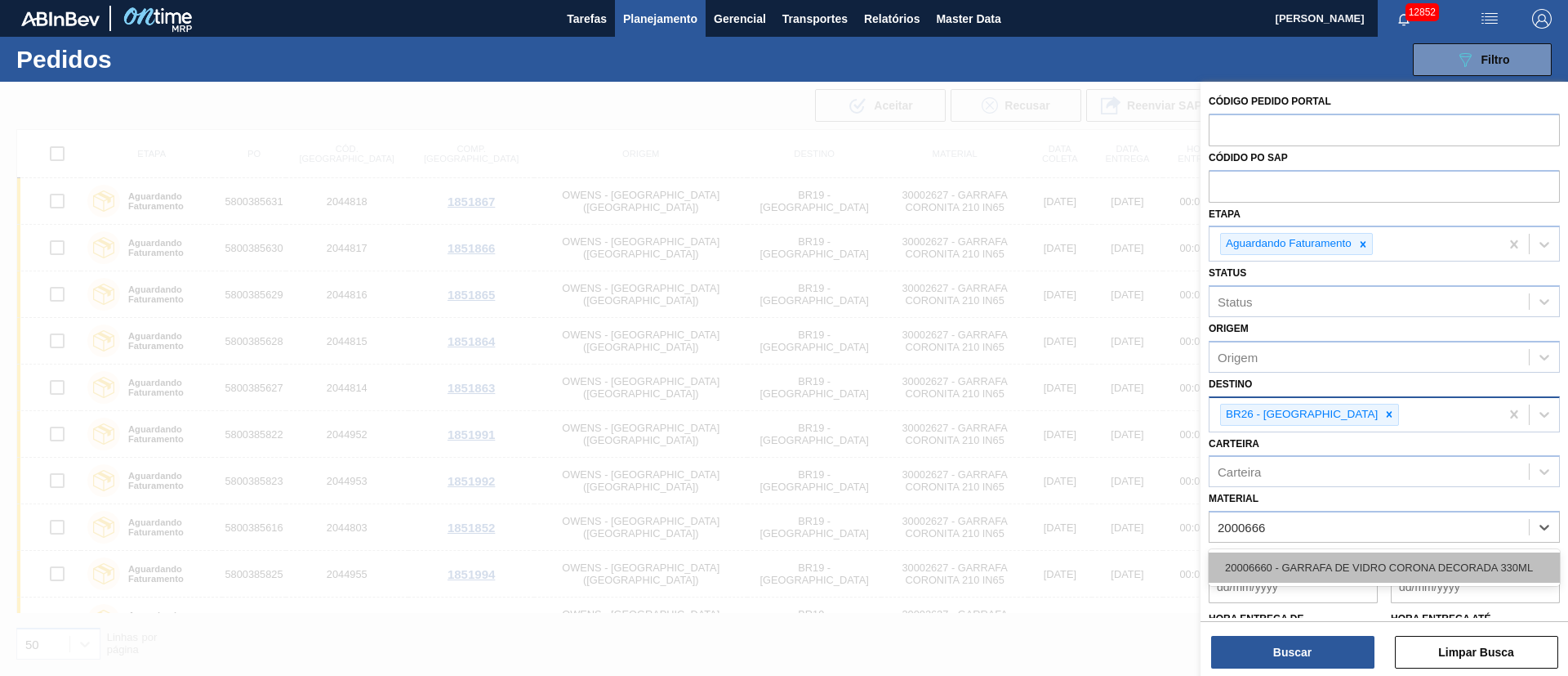
click at [1290, 563] on div "20006660 - GARRAFA DE VIDRO CORONA DECORADA 330ML" at bounding box center [1383, 567] width 351 height 30
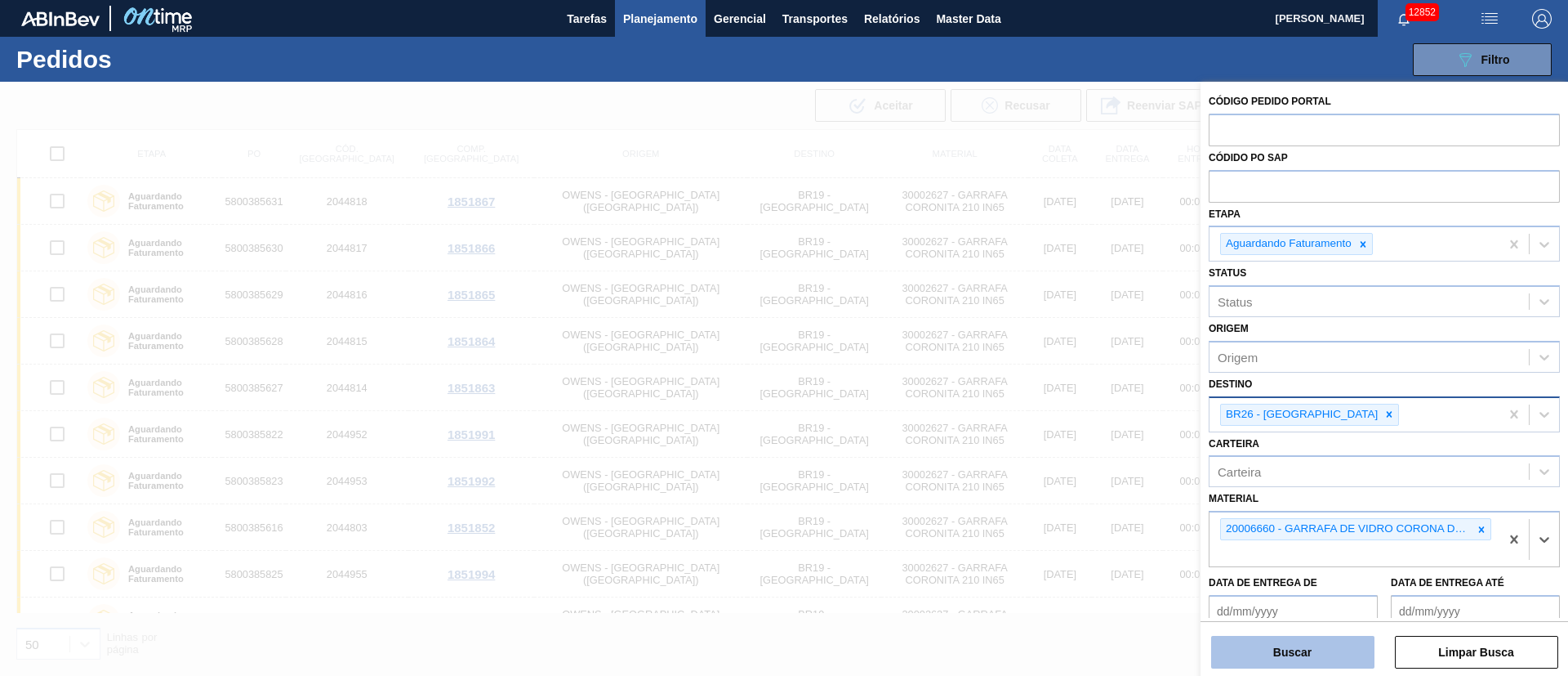
click at [1277, 649] on button "Buscar" at bounding box center [1292, 653] width 163 height 33
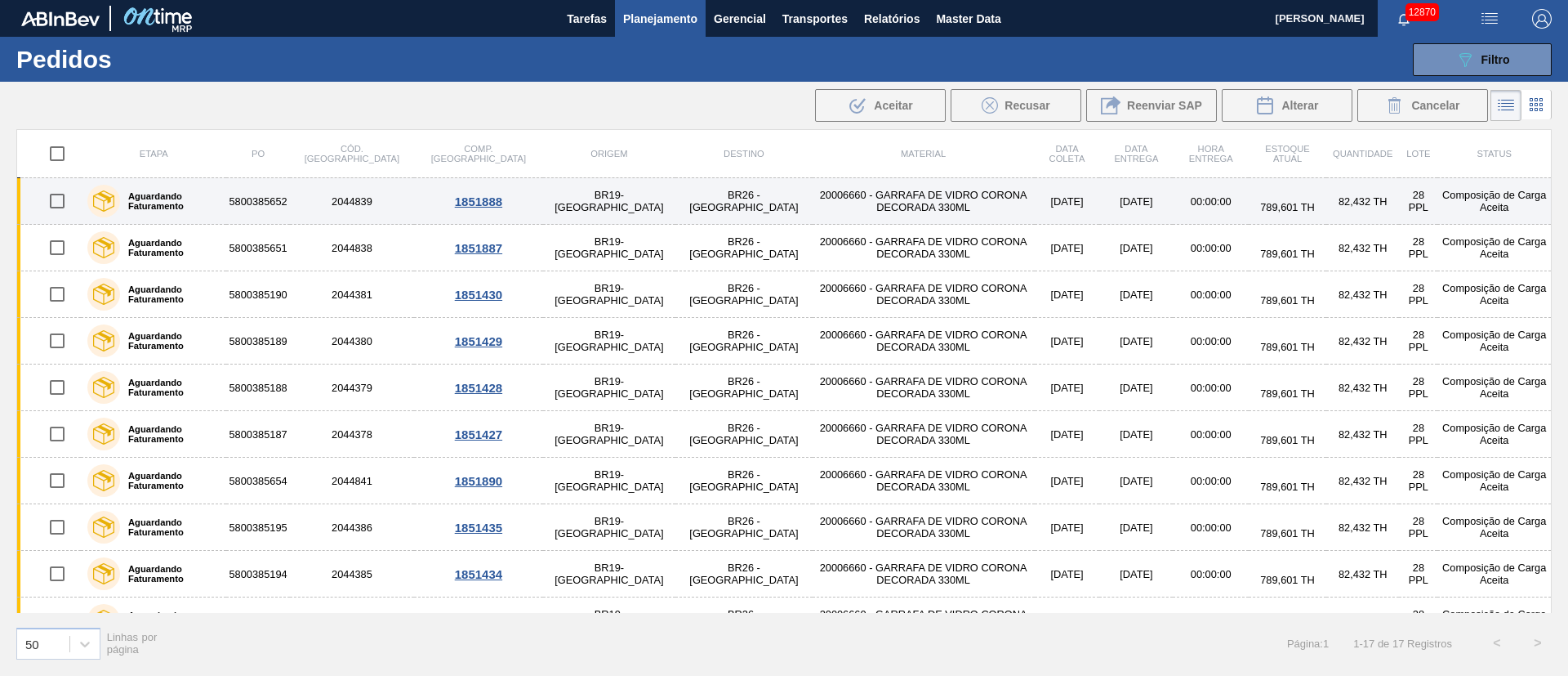
click at [68, 202] on input "checkbox" at bounding box center [57, 201] width 35 height 35
checkbox input "true"
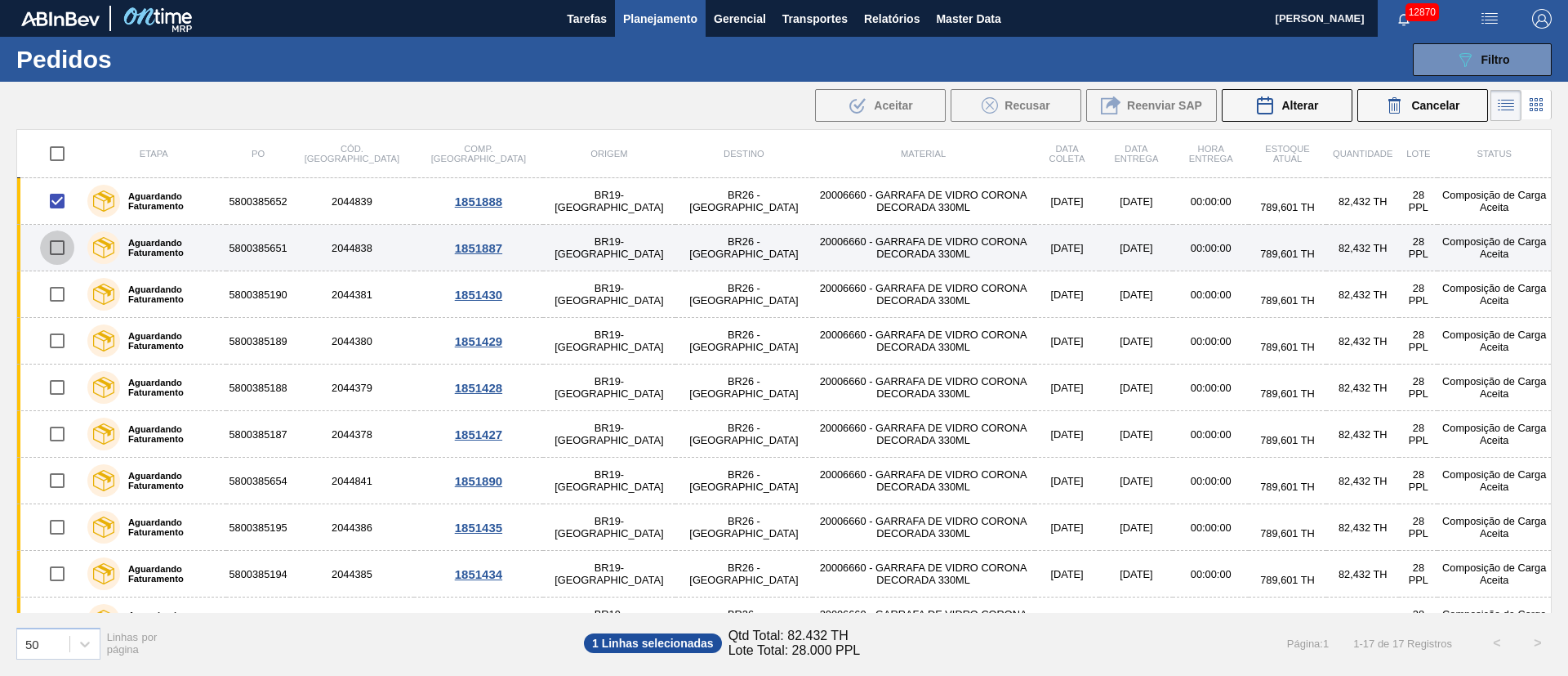
click at [57, 252] on input "checkbox" at bounding box center [57, 248] width 35 height 35
checkbox input "true"
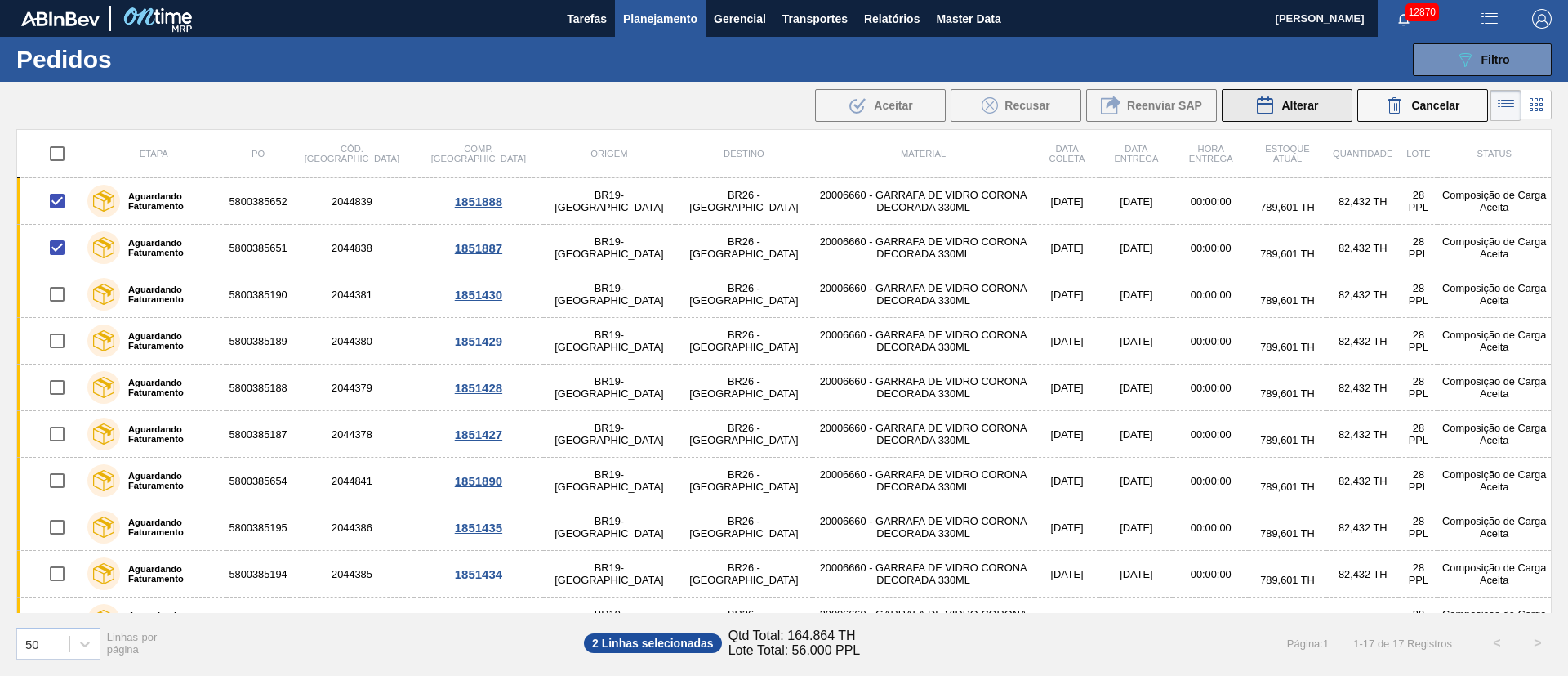
click at [1309, 111] on span "Alterar" at bounding box center [1299, 105] width 36 height 13
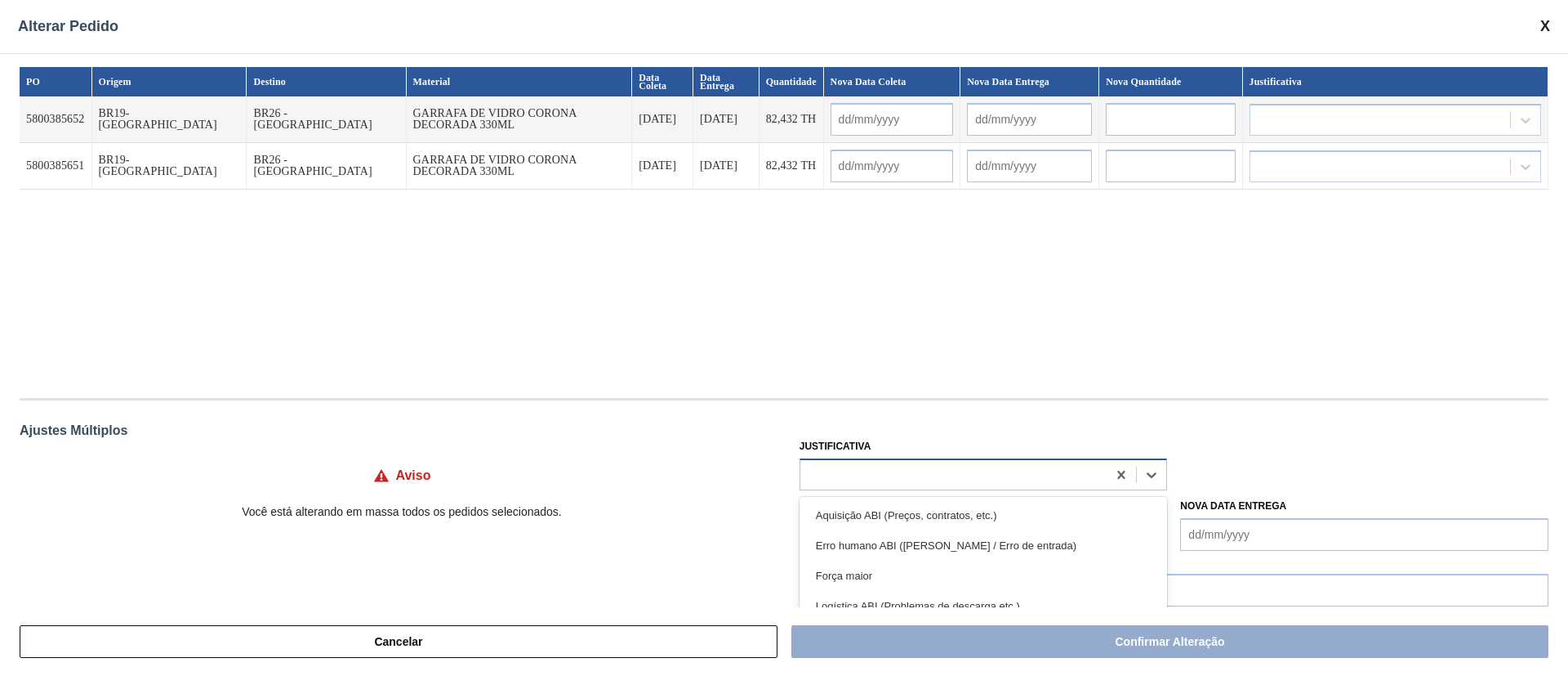
click at [840, 479] on div at bounding box center [954, 474] width 307 height 23
type input "ou"
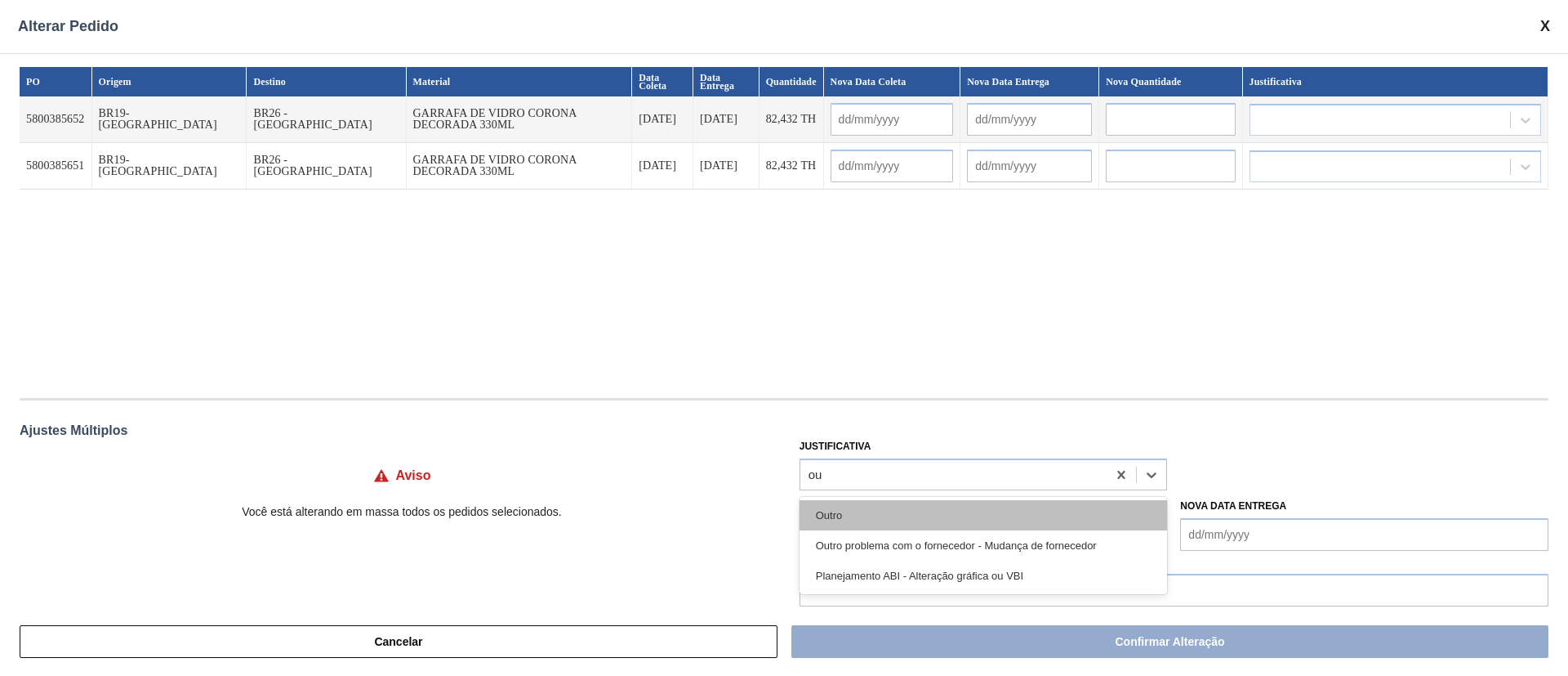
click at [833, 508] on div "Outro" at bounding box center [983, 515] width 369 height 30
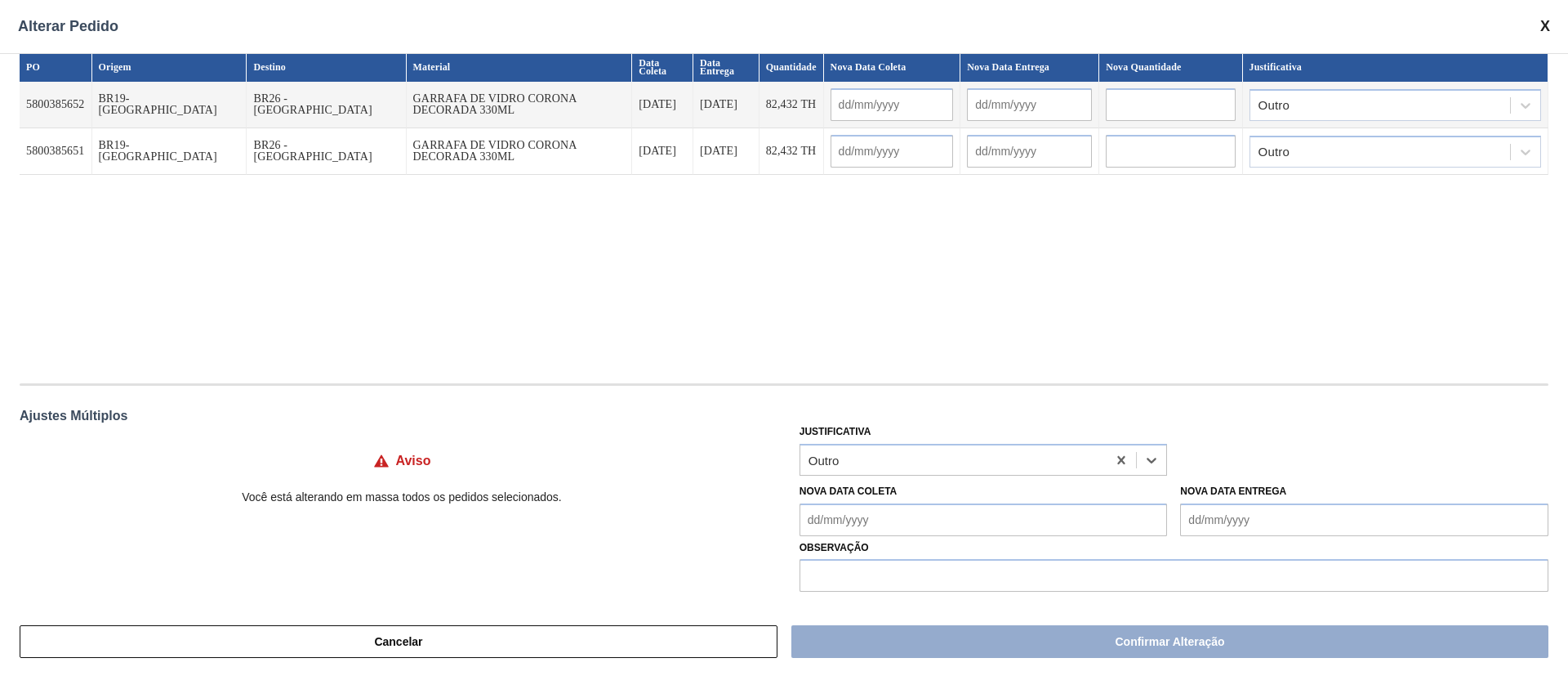
scroll to position [19, 0]
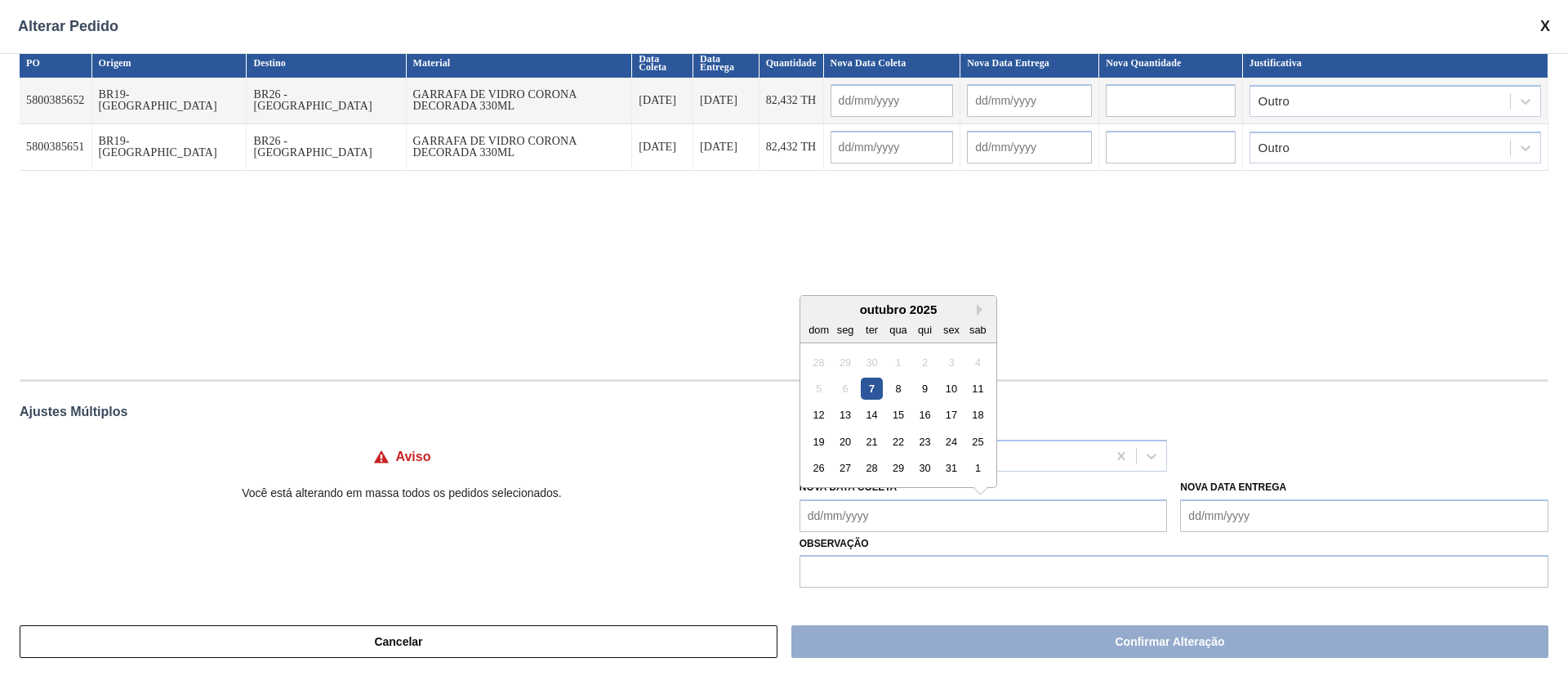
click at [859, 510] on Coleta "Nova Data Coleta" at bounding box center [983, 515] width 369 height 33
click at [892, 388] on div "8" at bounding box center [897, 388] width 22 height 22
type Coleta "[DATE]"
type input "[DATE]"
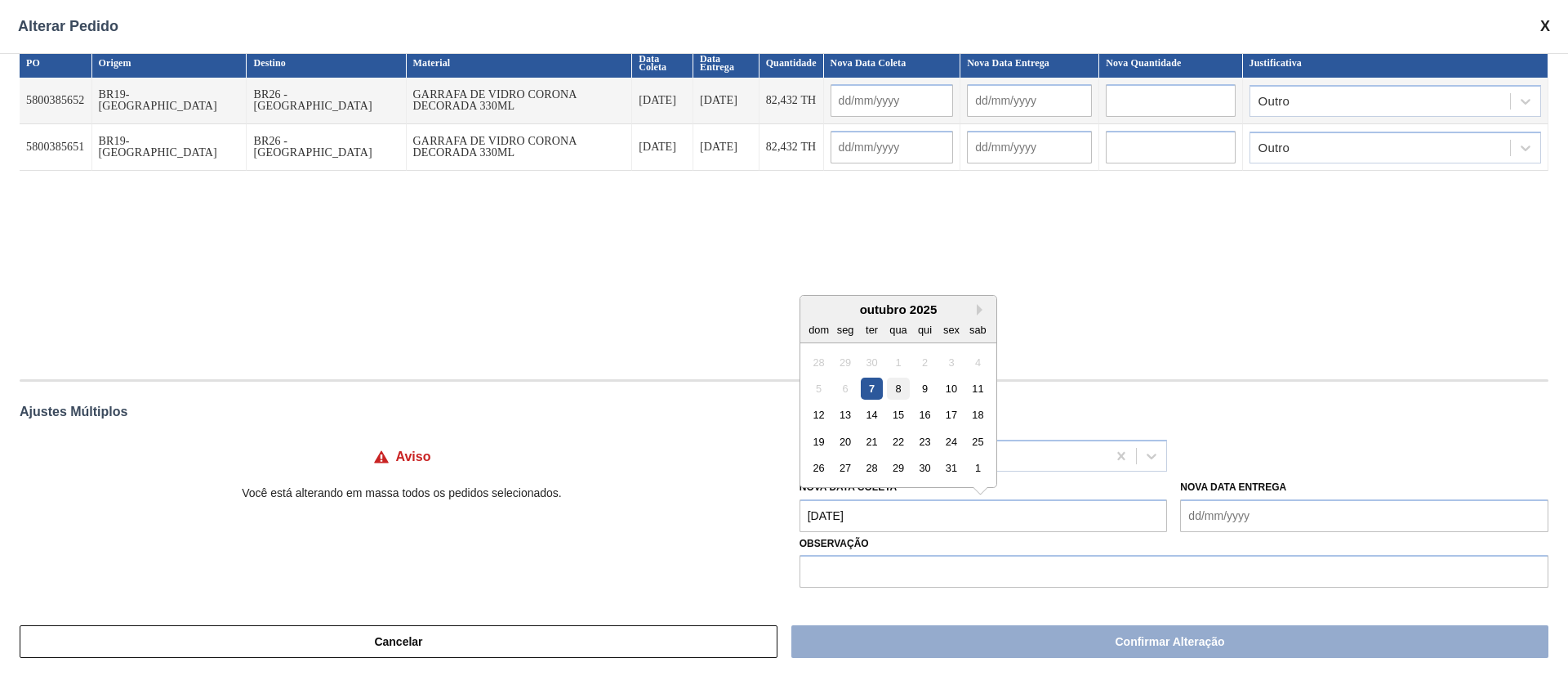
type input "[DATE]"
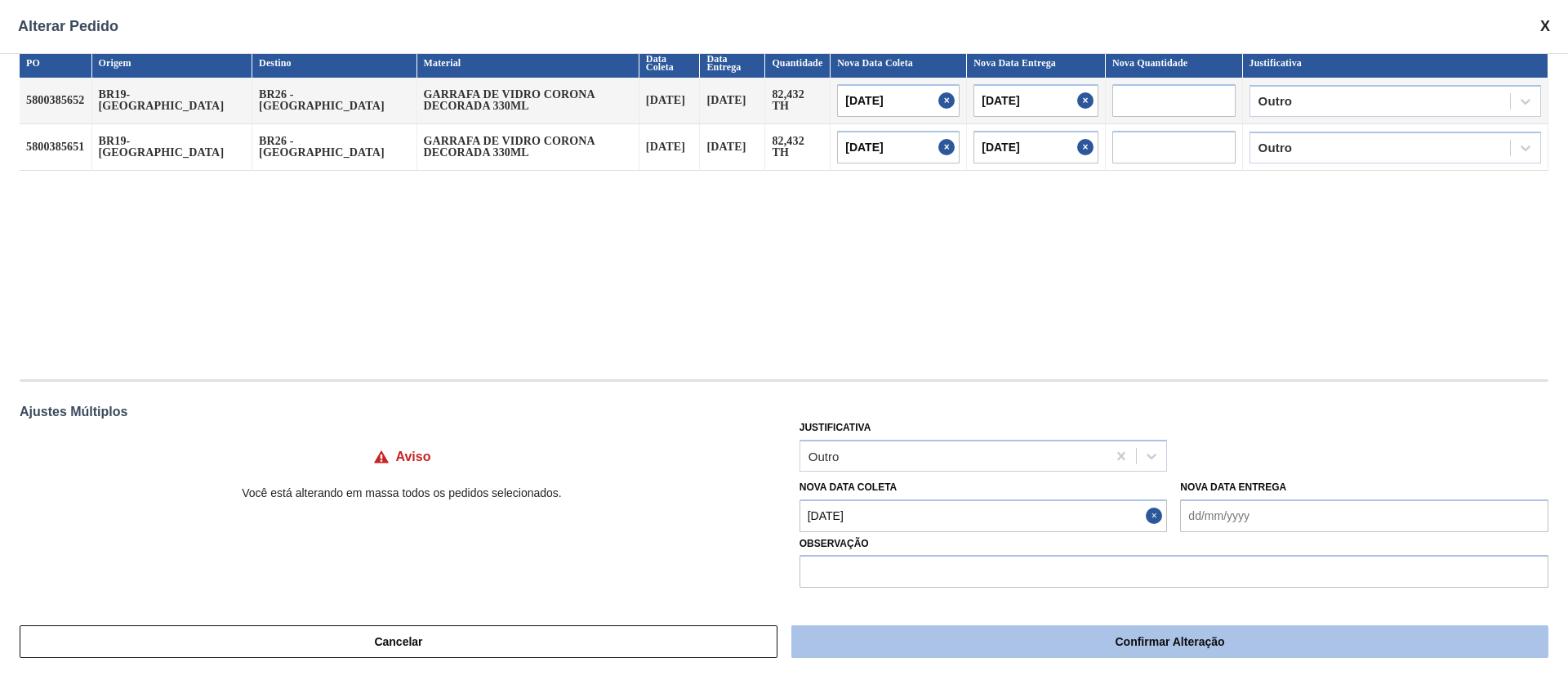
click at [951, 650] on button "Confirmar Alteração" at bounding box center [1169, 641] width 757 height 33
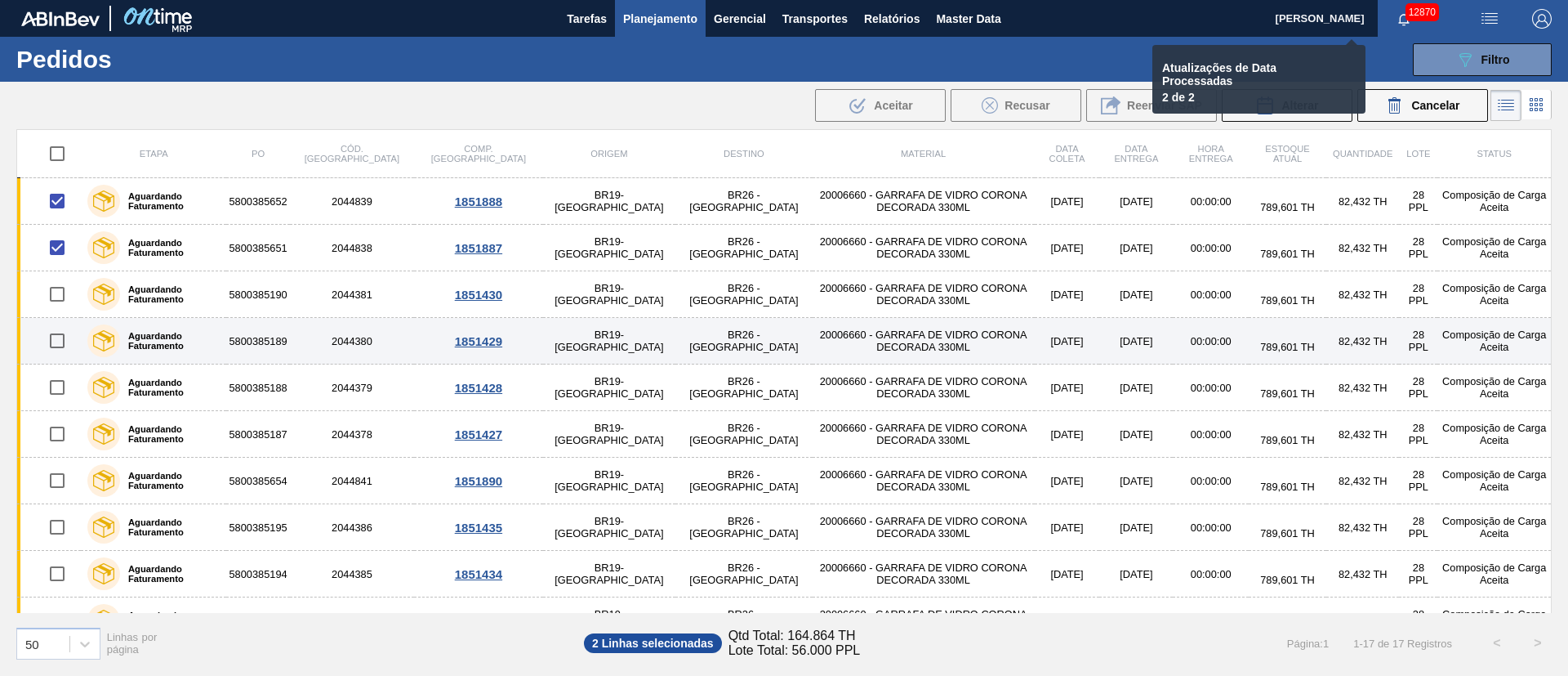
checkbox input "false"
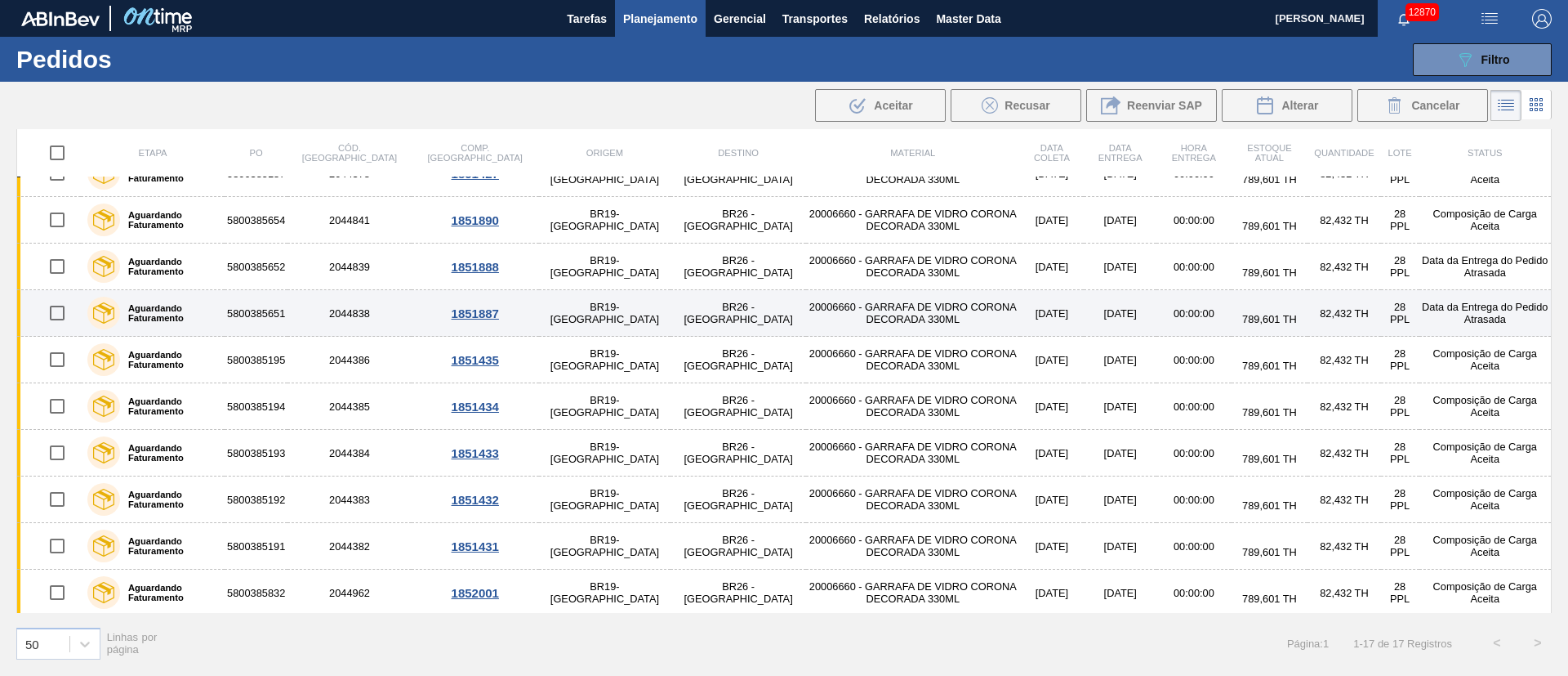
scroll to position [357, 0]
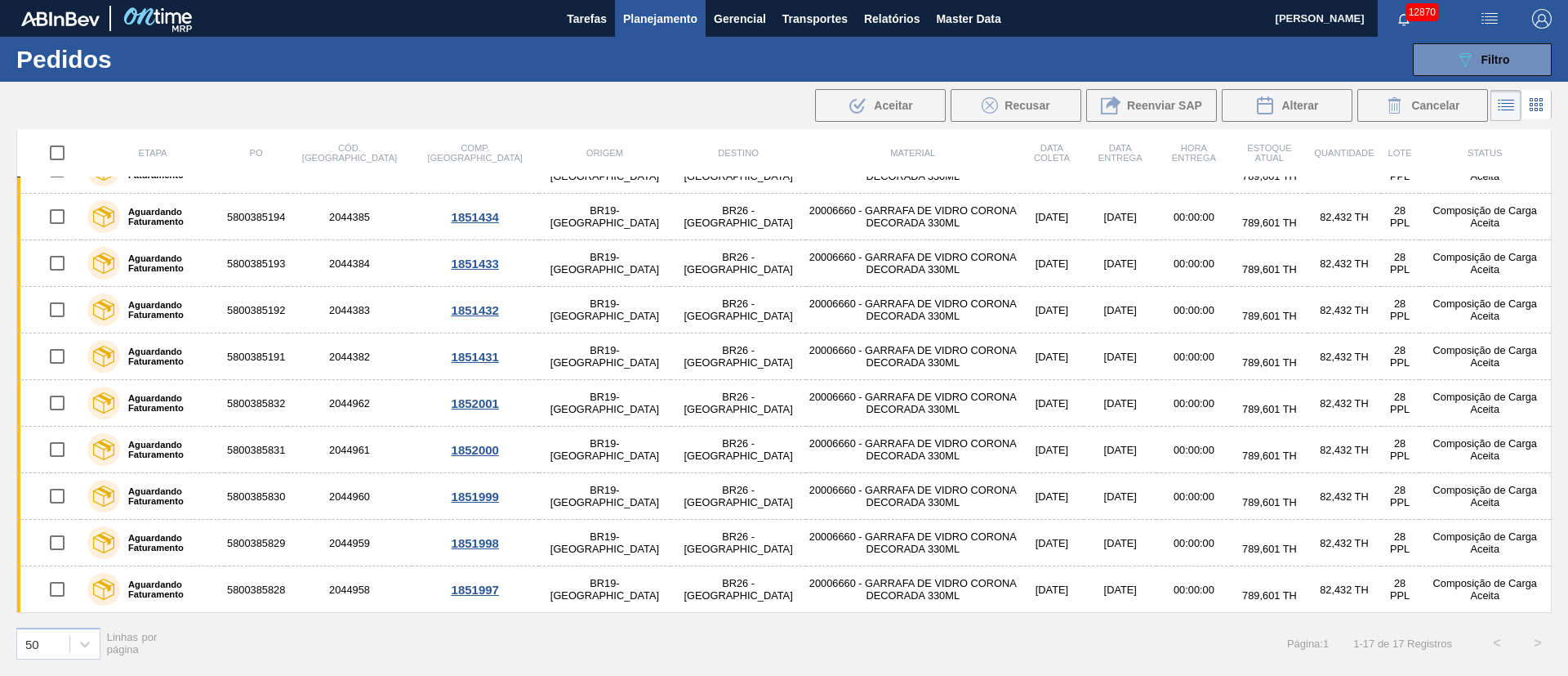
click at [1489, 20] on img "button" at bounding box center [1489, 18] width 20 height 20
click at [1487, 54] on li "Upload de Volumes" at bounding box center [1484, 58] width 141 height 30
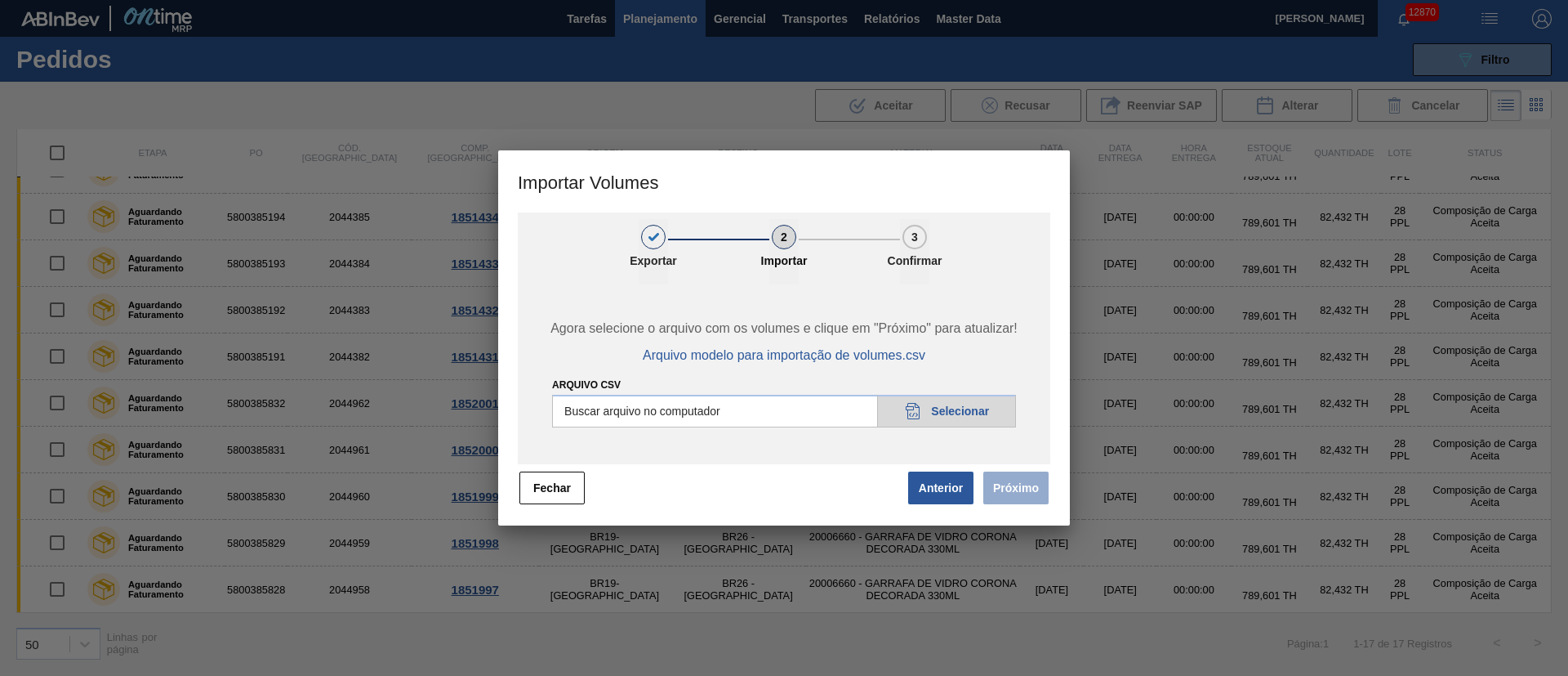
click at [938, 410] on input "Arquivo csv" at bounding box center [783, 411] width 464 height 33
type input "C:\fakepath\PedidoVolumeModeloImportacao (81).csv"
click at [1015, 479] on button "Próximo" at bounding box center [1016, 488] width 65 height 33
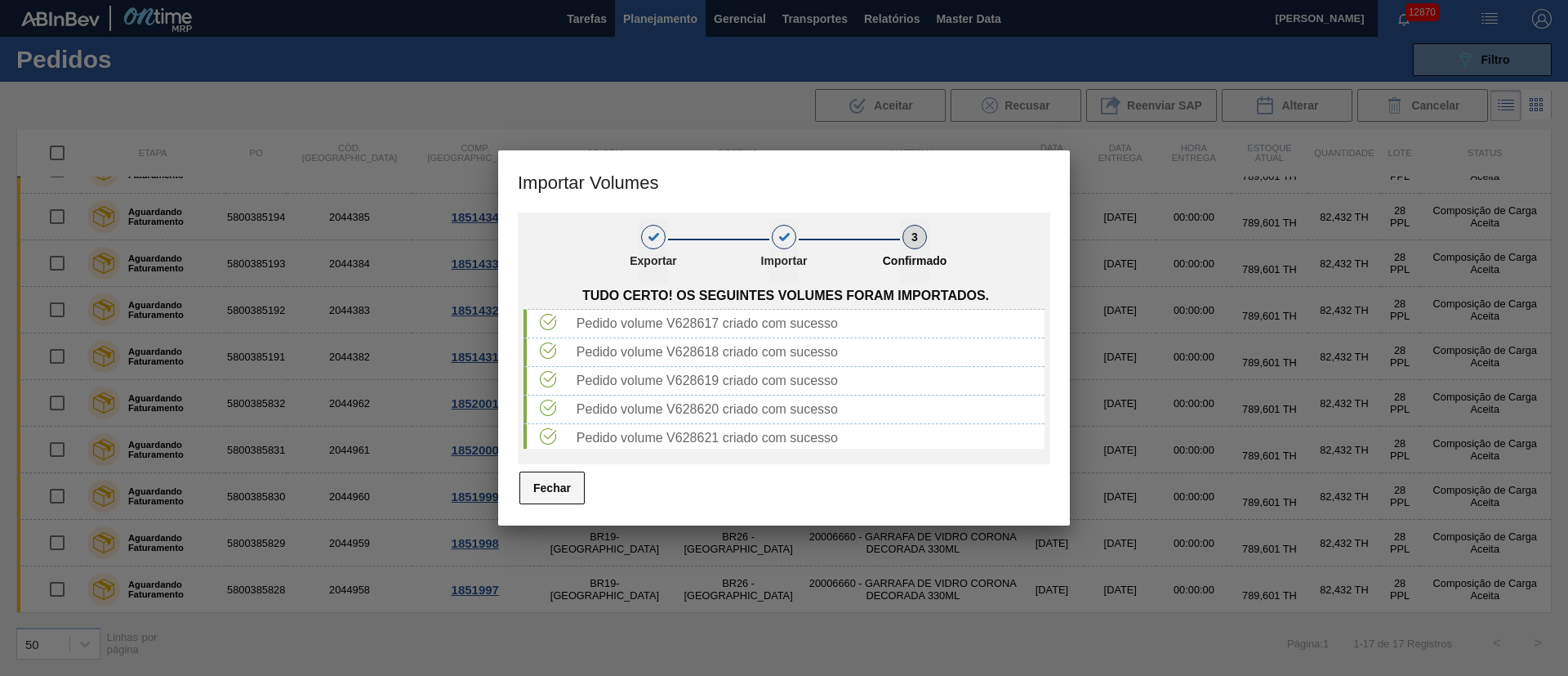
click at [561, 487] on button "Fechar" at bounding box center [552, 488] width 65 height 33
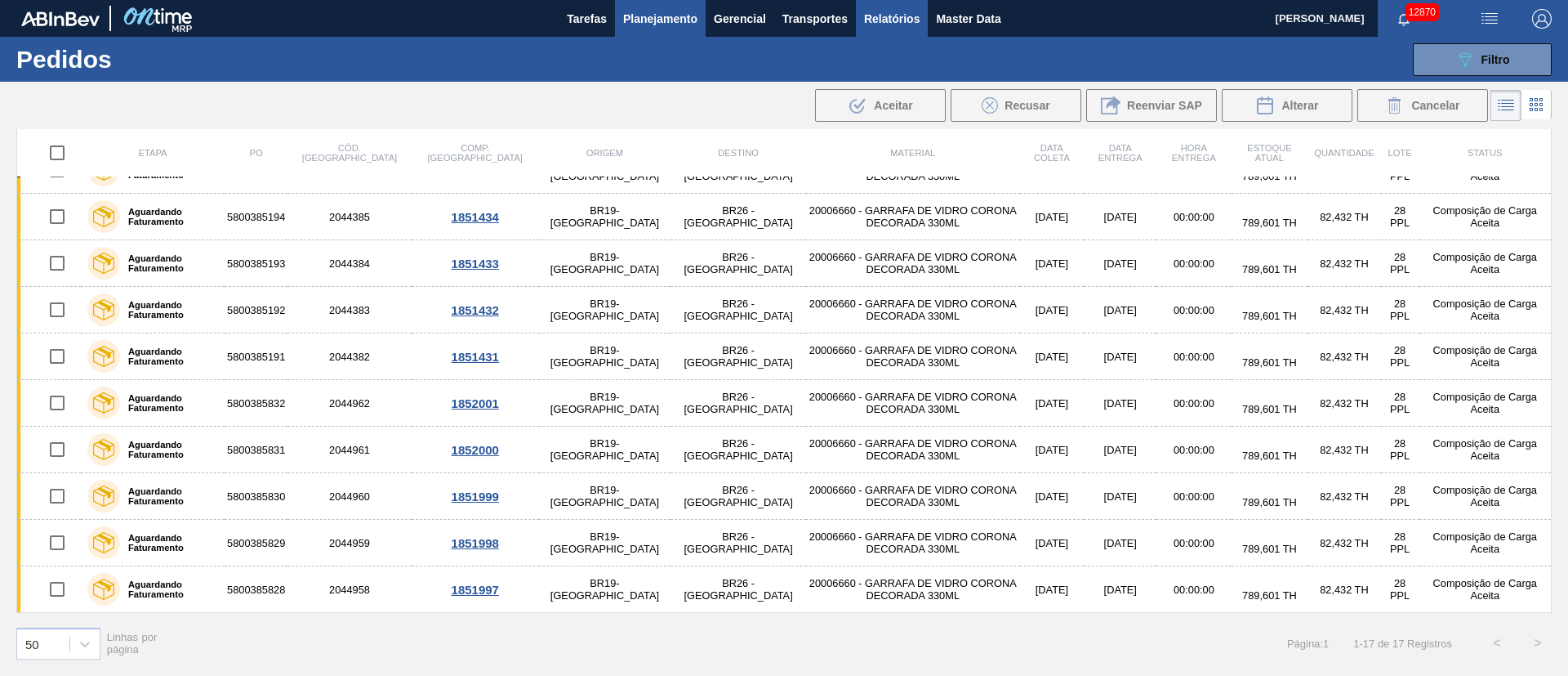
click at [871, 22] on span "Relatórios" at bounding box center [892, 18] width 56 height 20
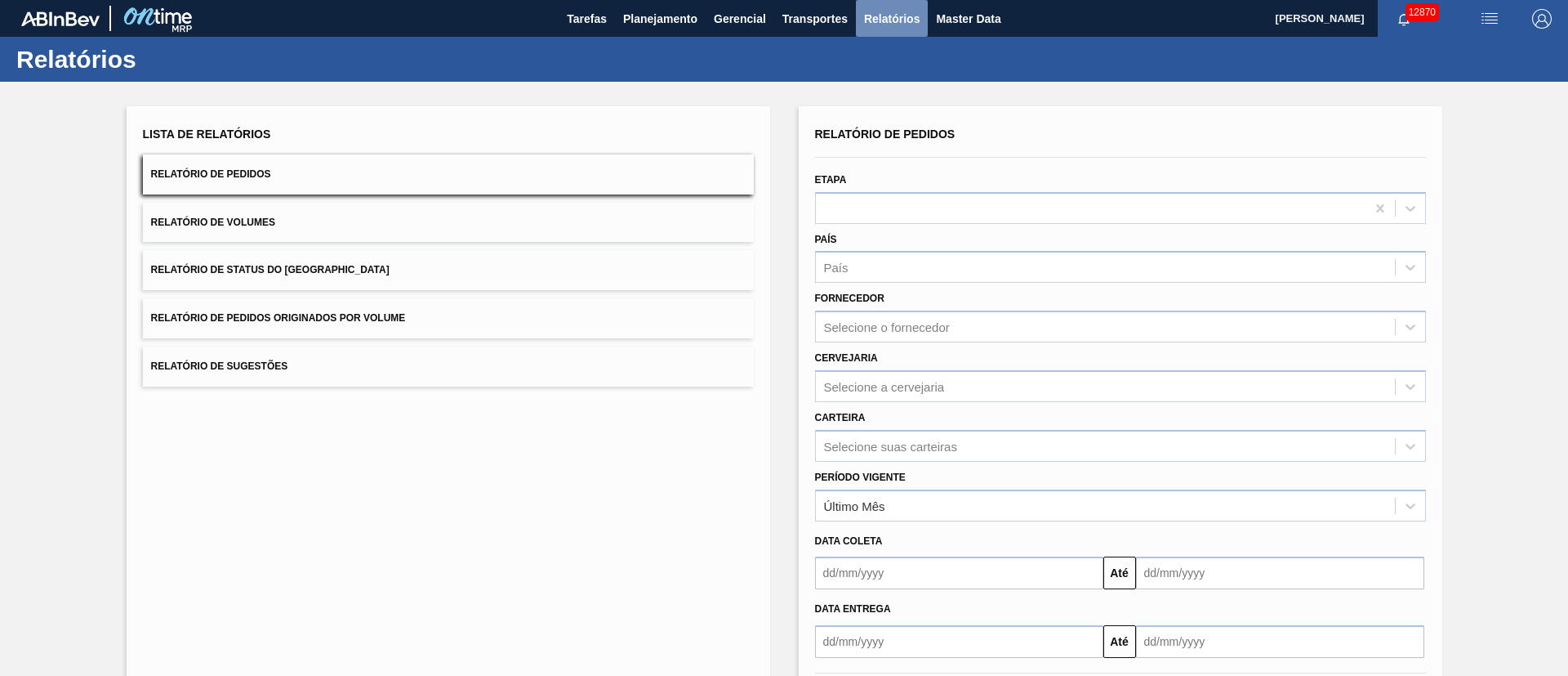
click at [885, 17] on span "Relatórios" at bounding box center [892, 18] width 56 height 20
click at [832, 20] on span "Transportes" at bounding box center [814, 18] width 65 height 20
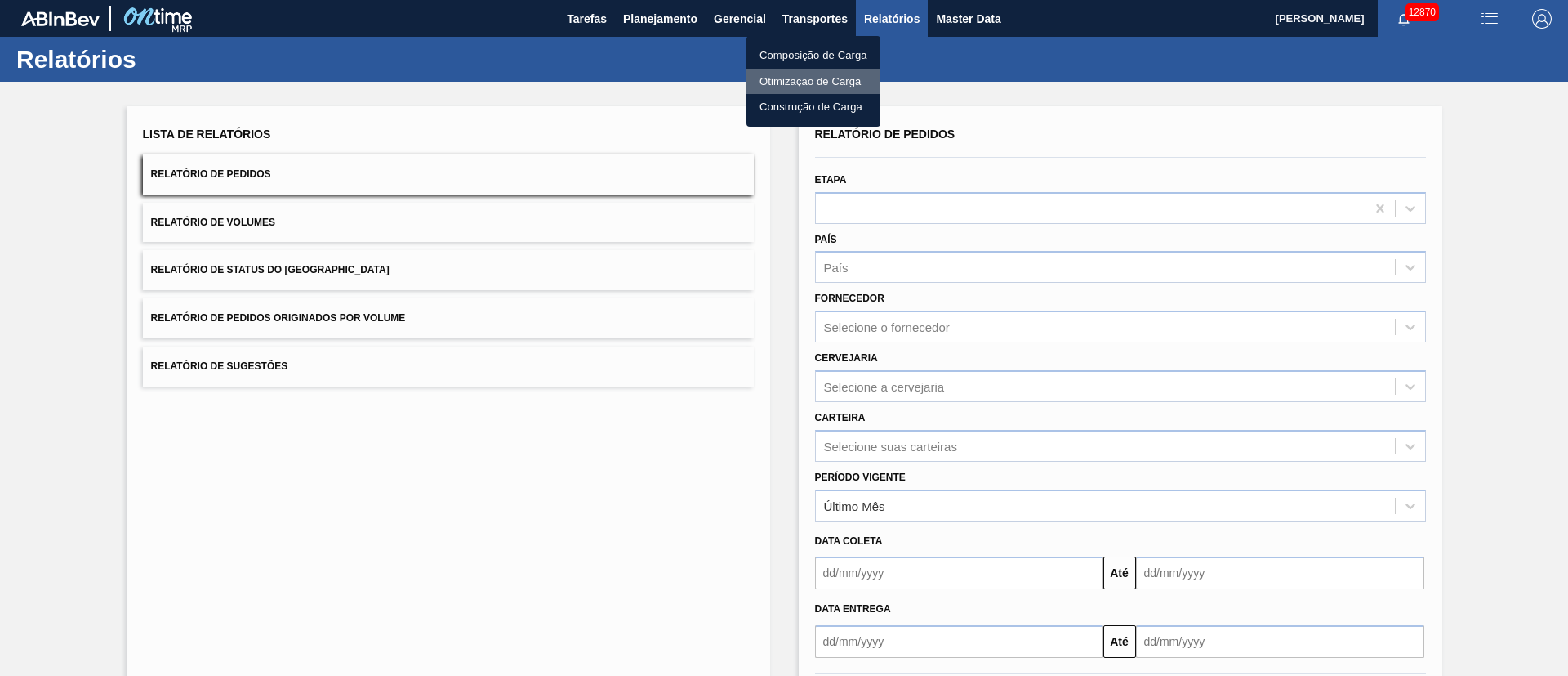
click at [787, 83] on li "Otimização de Carga" at bounding box center [813, 82] width 134 height 26
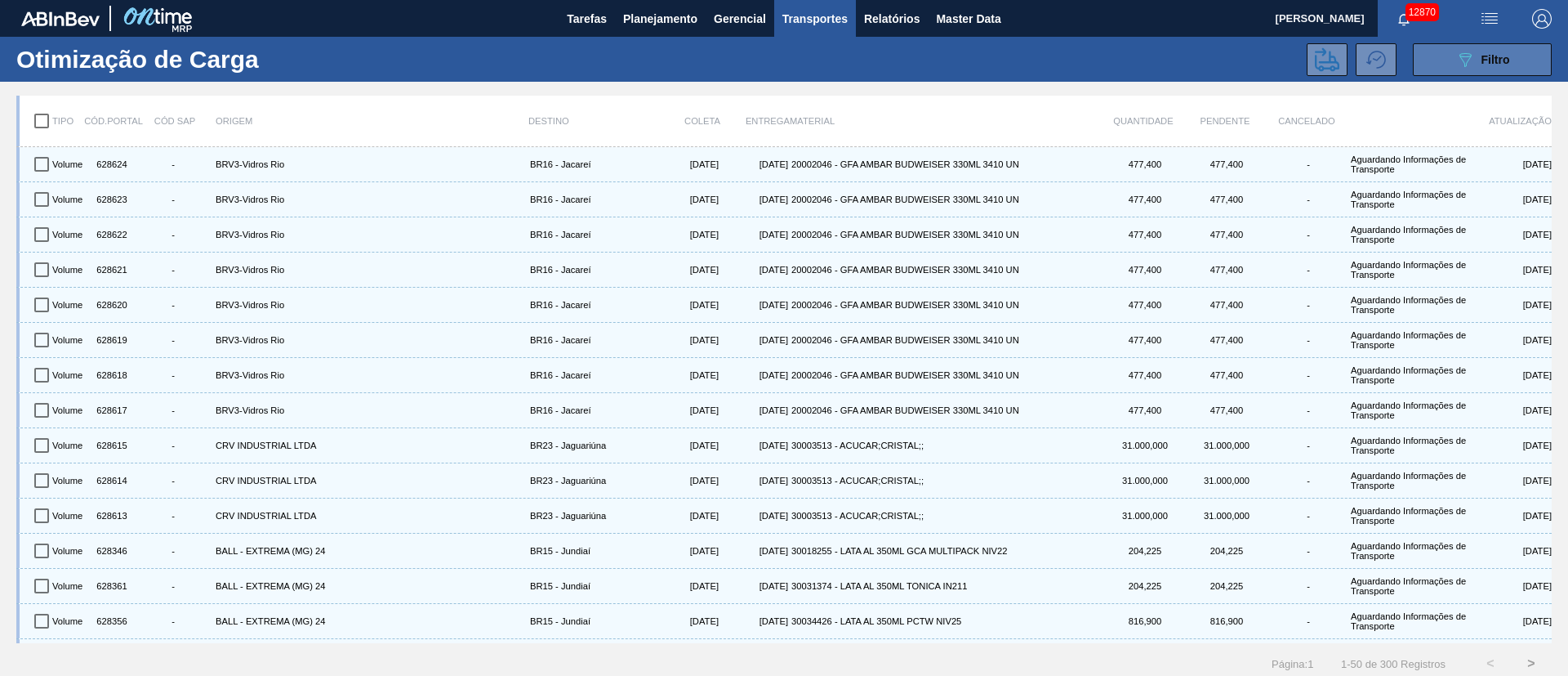
click at [1481, 58] on span "Filtro" at bounding box center [1495, 59] width 29 height 13
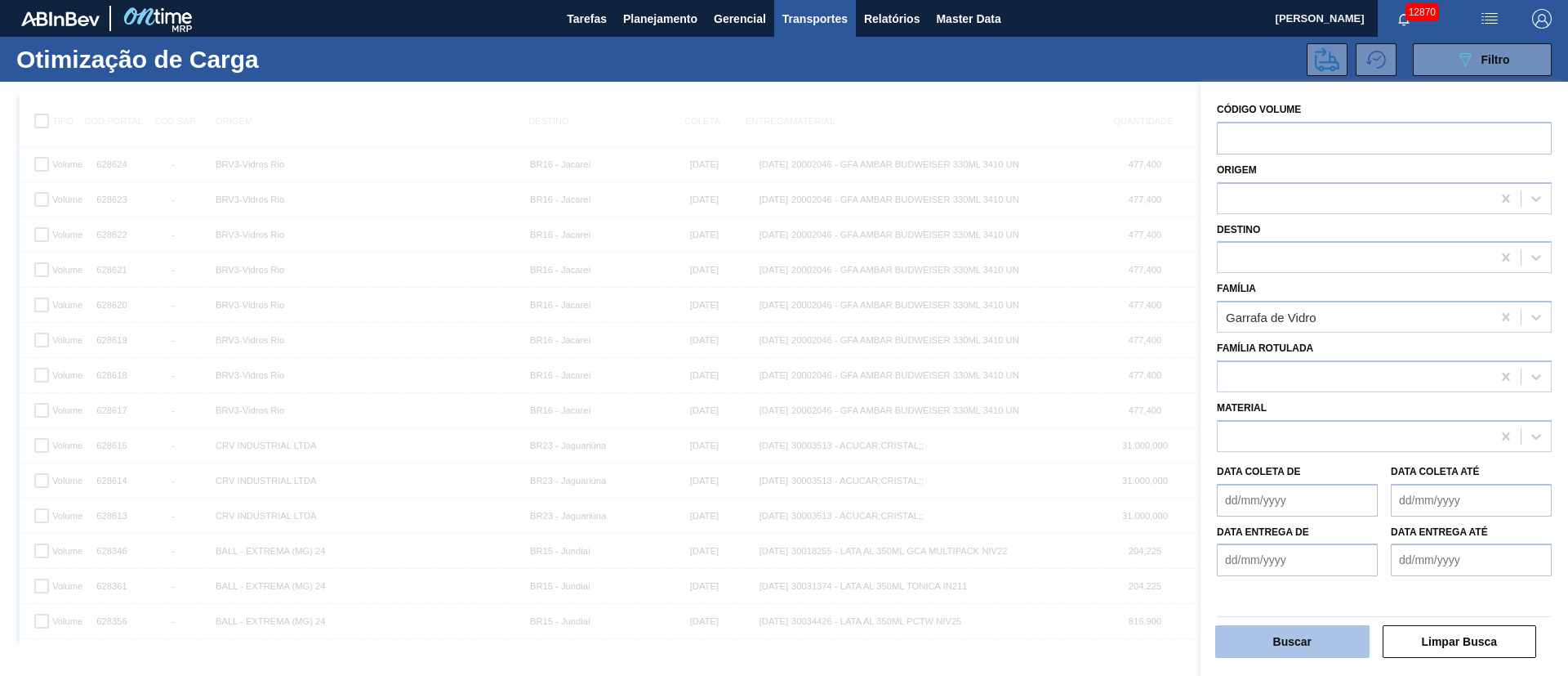
click at [1307, 630] on button "Buscar" at bounding box center [1292, 641] width 154 height 33
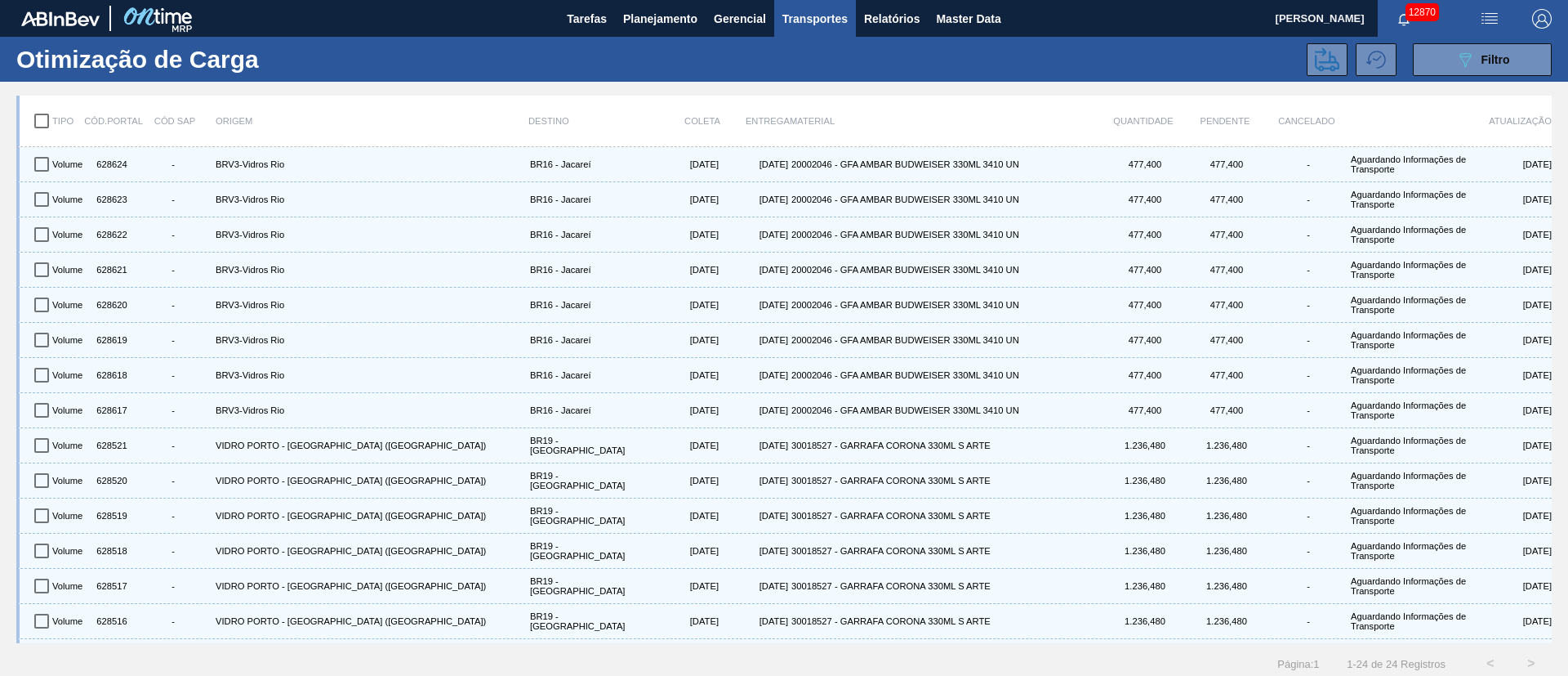
click at [44, 120] on input "checkbox" at bounding box center [42, 121] width 35 height 35
checkbox input "true"
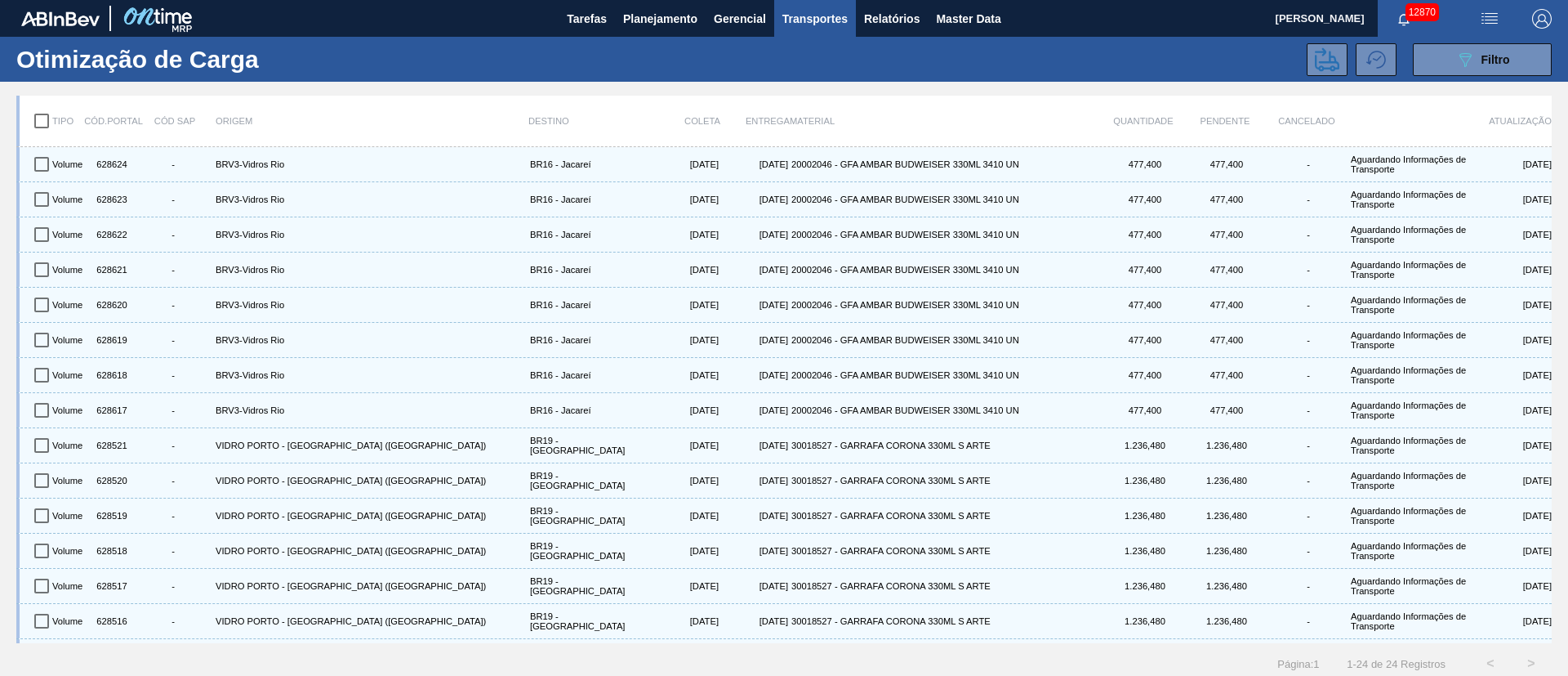
checkbox input "true"
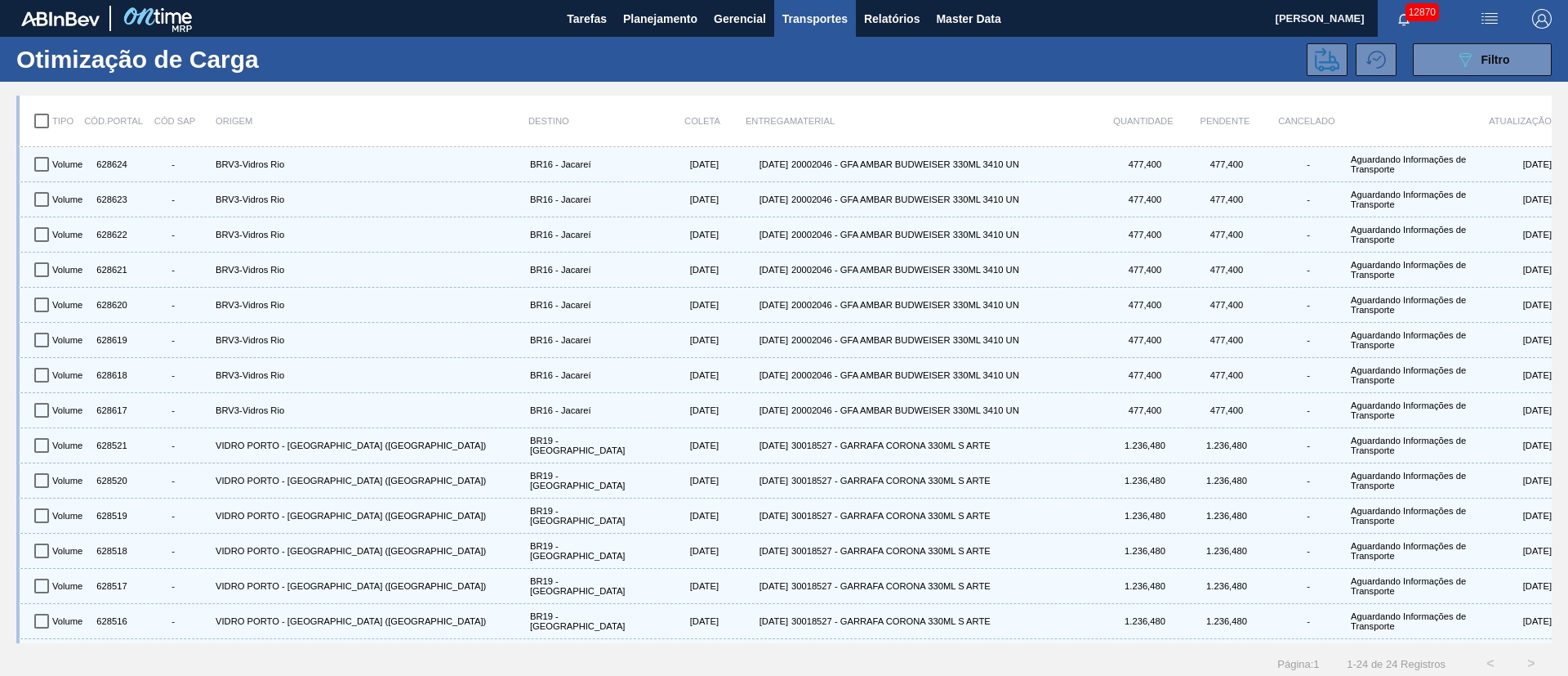
checkbox input "true"
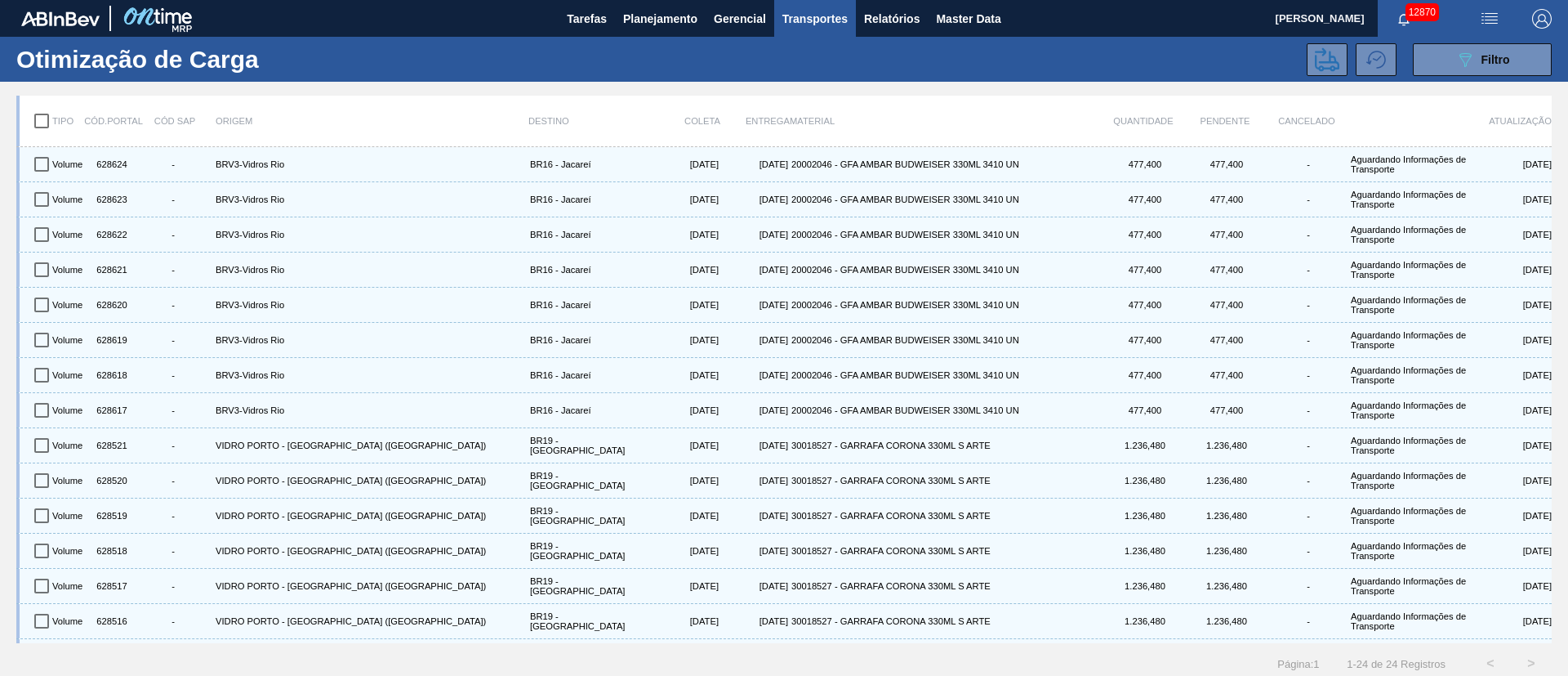
checkbox input "true"
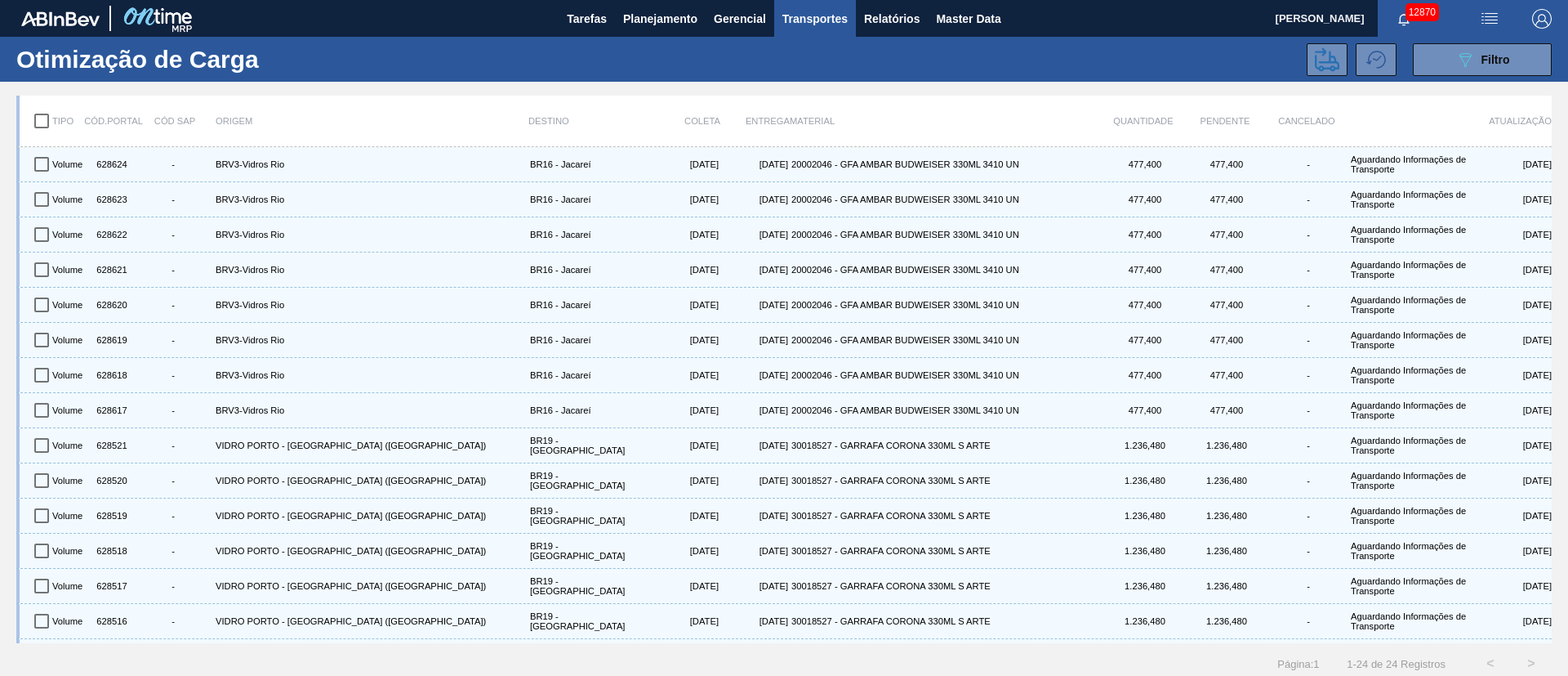
checkbox input "true"
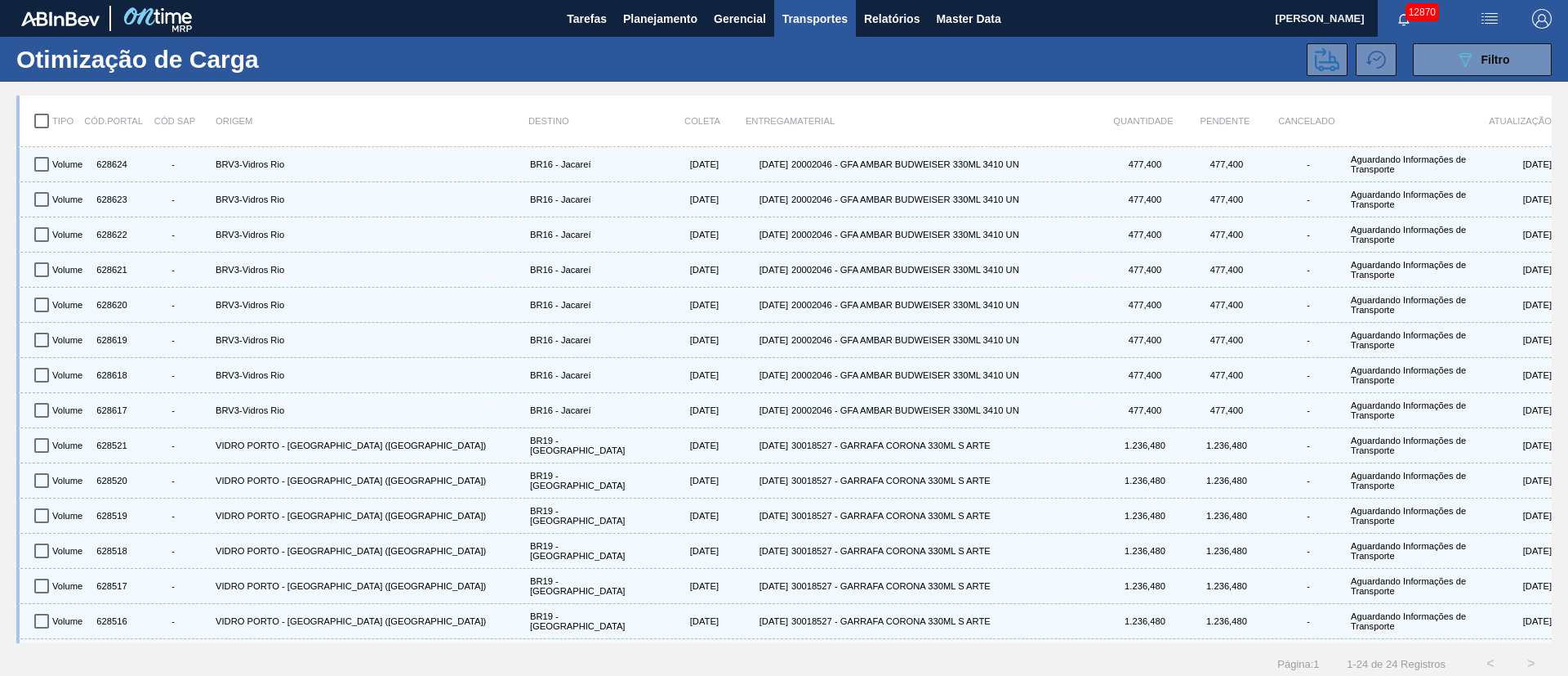
checkbox input "true"
click at [1319, 54] on icon at bounding box center [1327, 59] width 24 height 23
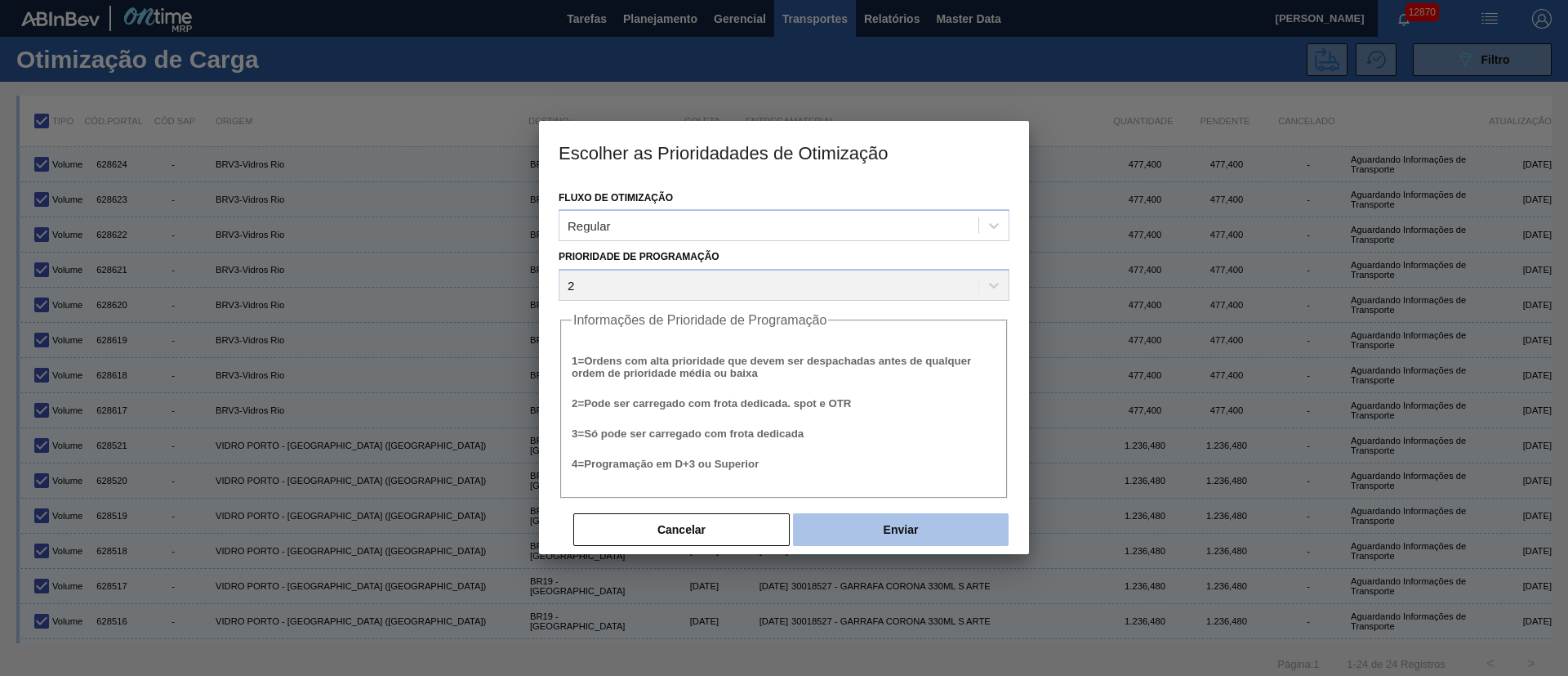
click at [930, 518] on button "Enviar" at bounding box center [900, 529] width 216 height 33
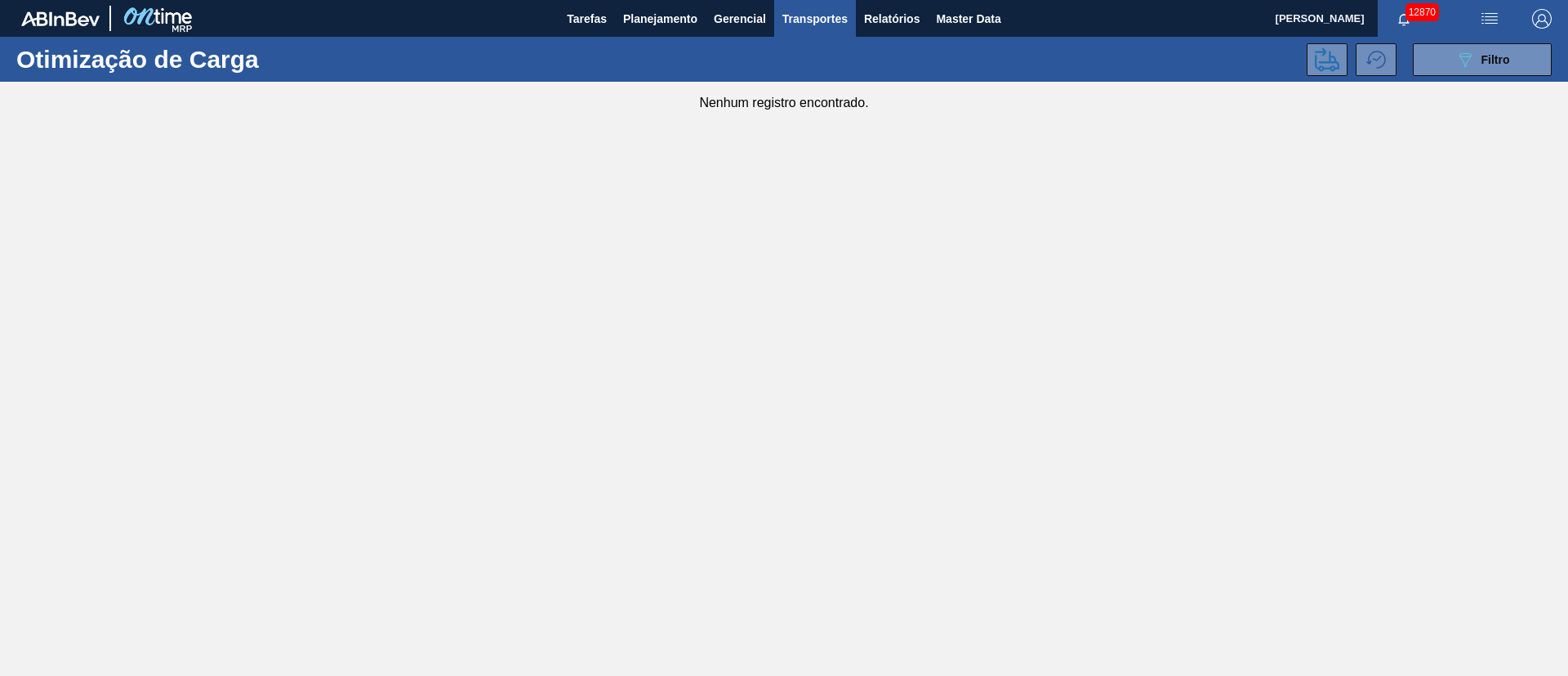
click at [1460, 513] on main "Tarefas Planejamento Gerencial Transportes Relatórios Master Data [PERSON_NAME]…" at bounding box center [784, 338] width 1568 height 676
